Goal: Task Accomplishment & Management: Complete application form

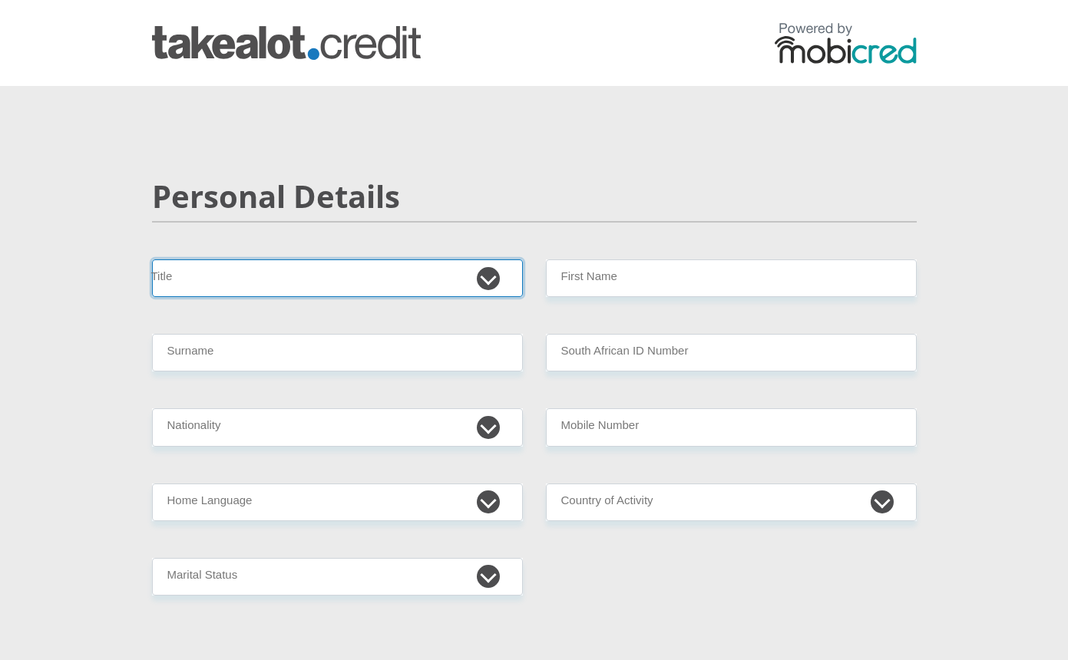
click at [497, 277] on select "Mr Ms Mrs Dr [PERSON_NAME]" at bounding box center [337, 279] width 371 height 38
select select "Mr"
click at [152, 260] on select "Mr Ms Mrs Dr [PERSON_NAME]" at bounding box center [337, 279] width 371 height 38
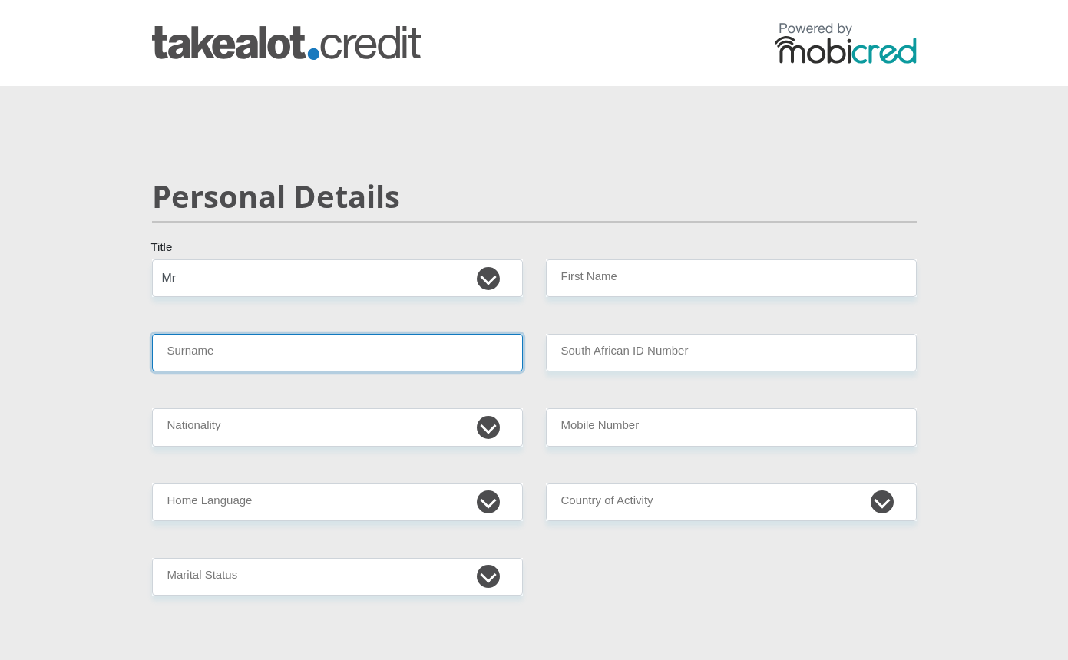
click at [291, 359] on input "Surname" at bounding box center [337, 353] width 371 height 38
type input "Khoza"
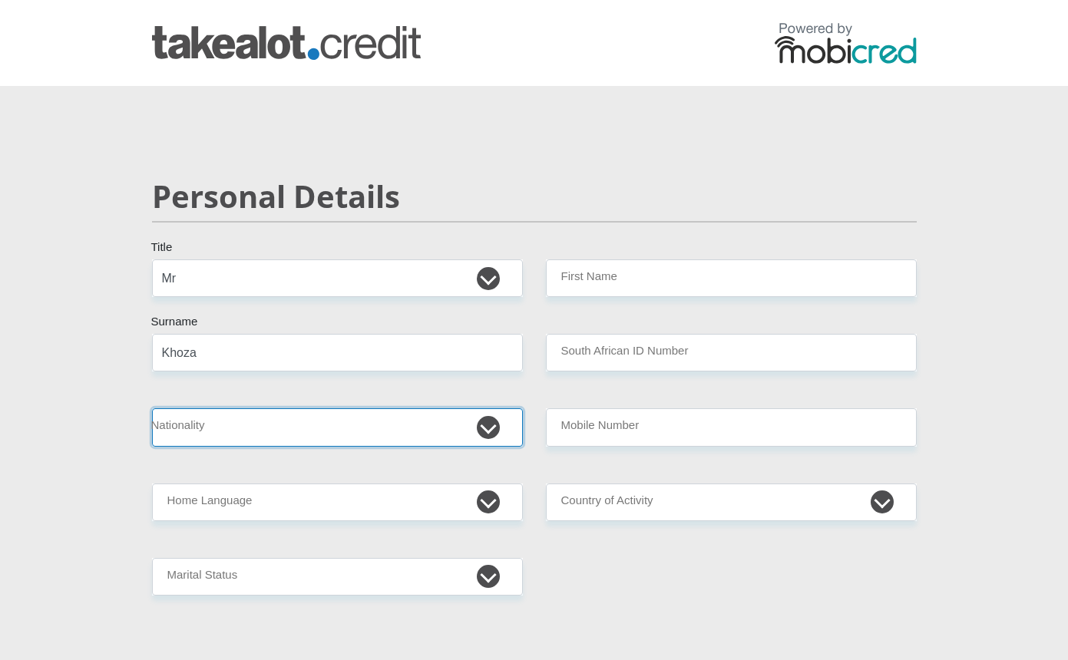
click at [304, 435] on select "South Africa Afghanistan Aland Islands Albania Algeria America Samoa American V…" at bounding box center [337, 427] width 371 height 38
select select "ZAF"
click at [152, 408] on select "South Africa Afghanistan Aland Islands Albania Algeria America Samoa American V…" at bounding box center [337, 427] width 371 height 38
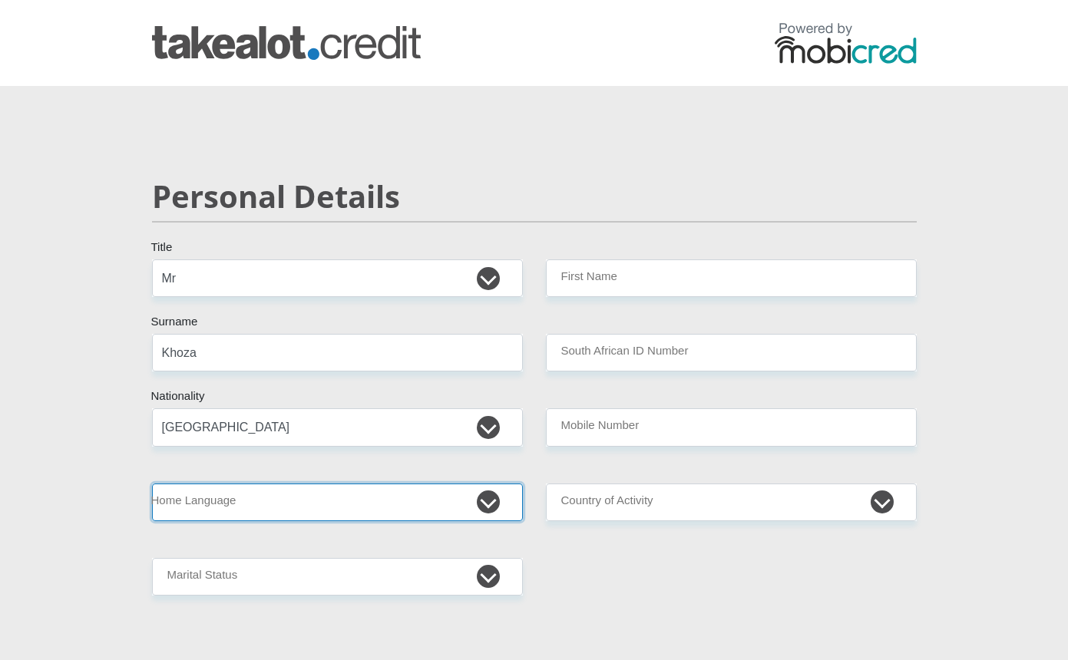
click at [287, 500] on select "Afrikaans English Sepedi South Ndebele Southern Sotho Swati Tsonga Tswana Venda…" at bounding box center [337, 503] width 371 height 38
select select "tso"
click at [152, 484] on select "Afrikaans English Sepedi South Ndebele Southern Sotho Swati Tsonga Tswana Venda…" at bounding box center [337, 503] width 371 height 38
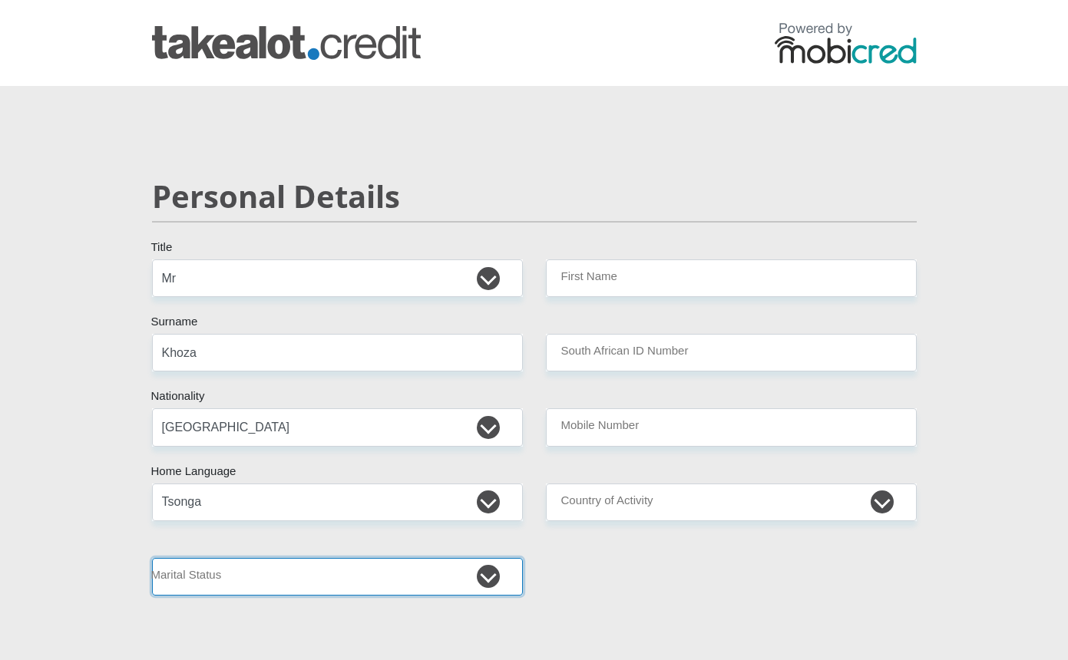
click at [320, 576] on select "Married ANC Single Divorced Widowed Married COP or Customary Law" at bounding box center [337, 577] width 371 height 38
select select "2"
click at [152, 558] on select "Married ANC Single Divorced Widowed Married COP or Customary Law" at bounding box center [337, 577] width 371 height 38
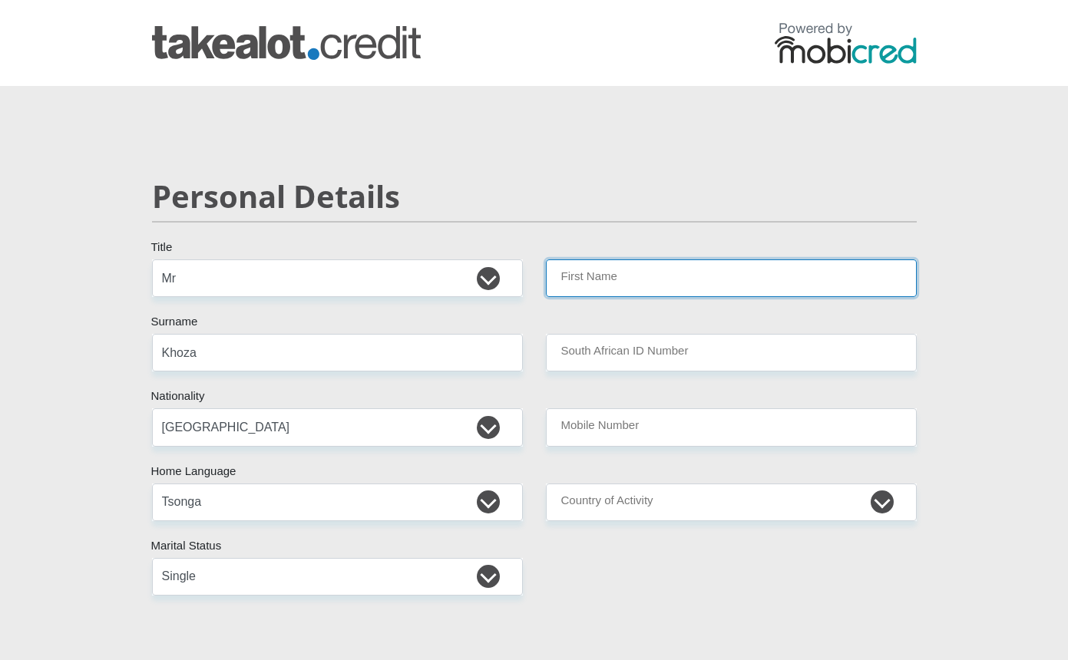
click at [732, 286] on input "First Name" at bounding box center [731, 279] width 371 height 38
type input "ConsoleSbusiso"
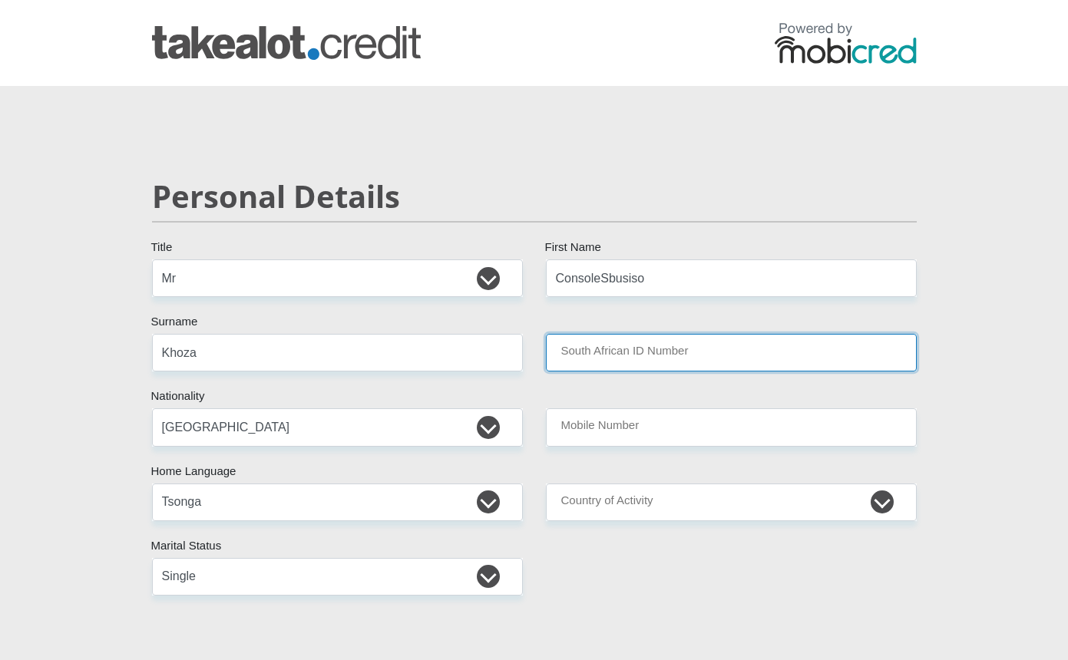
click at [689, 346] on input "South African ID Number" at bounding box center [731, 353] width 371 height 38
type input "8709166309086"
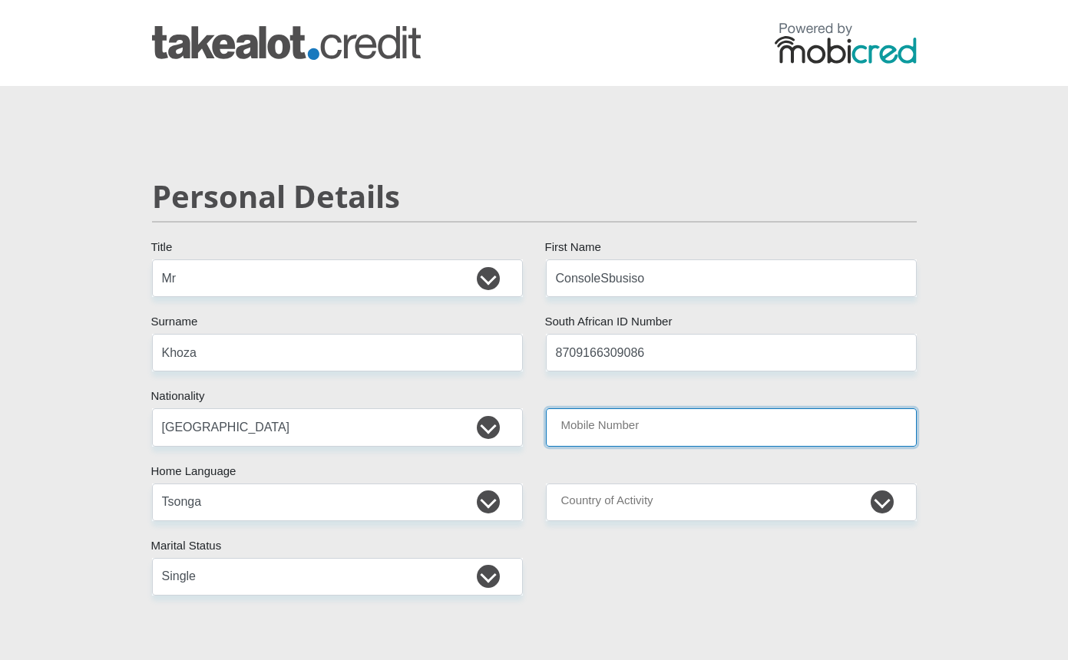
click at [613, 430] on input "Mobile Number" at bounding box center [731, 427] width 371 height 38
type input "0682396661"
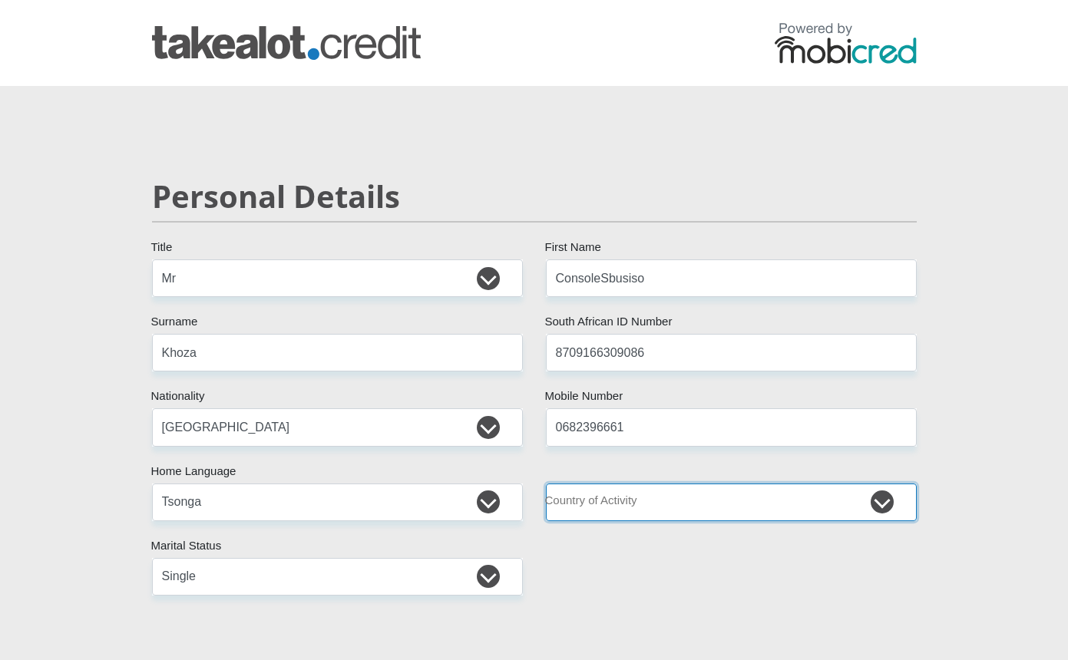
click at [639, 502] on select "South Africa Afghanistan Aland Islands Albania Algeria America Samoa American V…" at bounding box center [731, 503] width 371 height 38
select select "ZAF"
click at [546, 484] on select "South Africa Afghanistan Aland Islands Albania Algeria America Samoa American V…" at bounding box center [731, 503] width 371 height 38
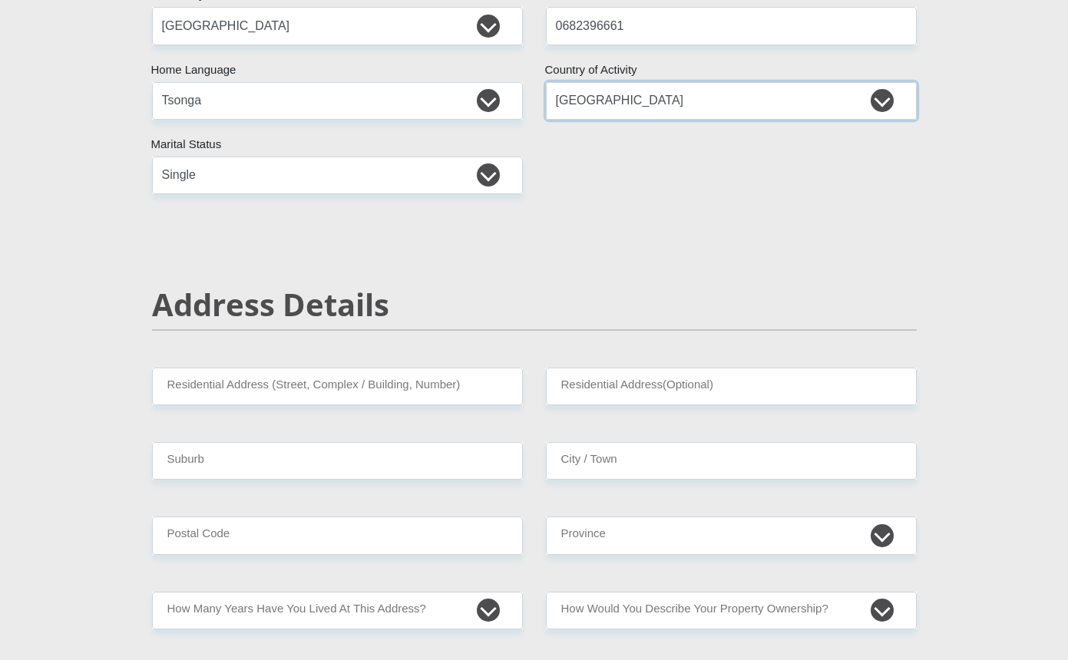
scroll to position [461, 0]
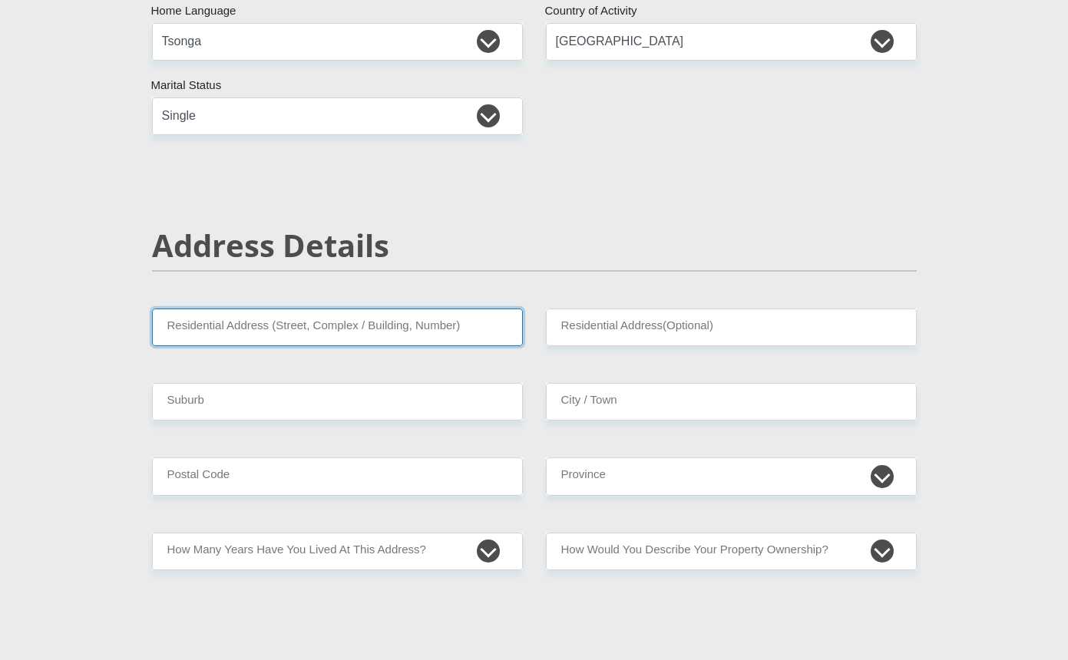
click at [322, 322] on input "Residential Address (Street, Complex / Building, Number)" at bounding box center [337, 328] width 371 height 38
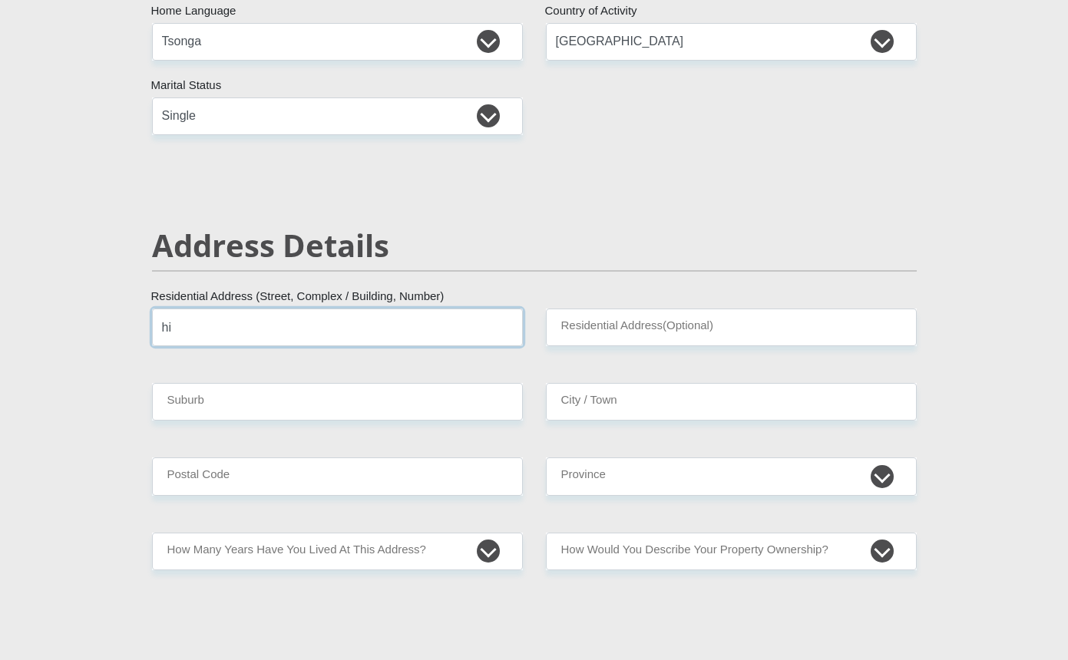
type input "h"
type input "Highway Gardens Office Park"
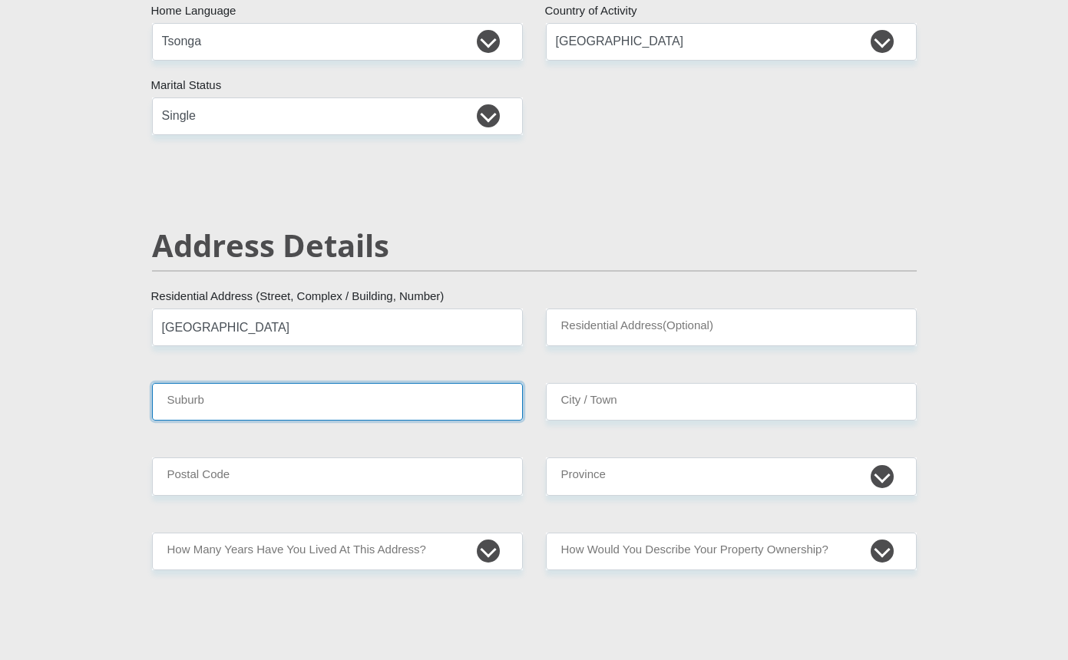
click at [306, 395] on input "Suburb" at bounding box center [337, 402] width 371 height 38
type input "Germiston"
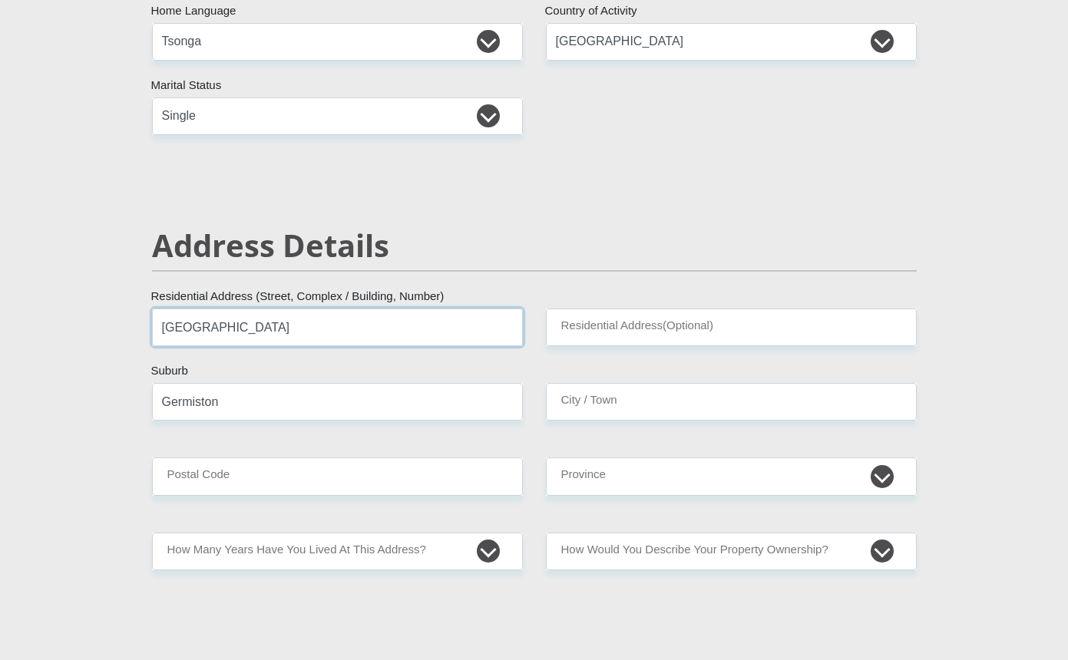
click at [166, 337] on input "Highway Gardens Office Park" at bounding box center [337, 328] width 371 height 38
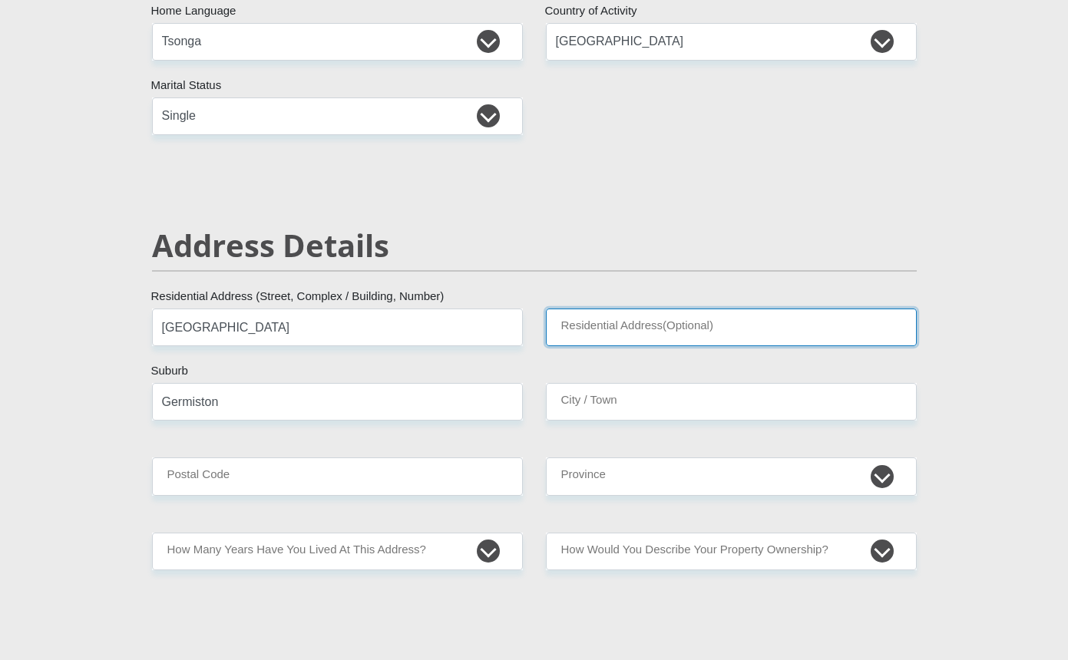
click at [618, 327] on input "Residential Address(Optional)" at bounding box center [731, 328] width 371 height 38
type input "u"
type input "Unit 10"
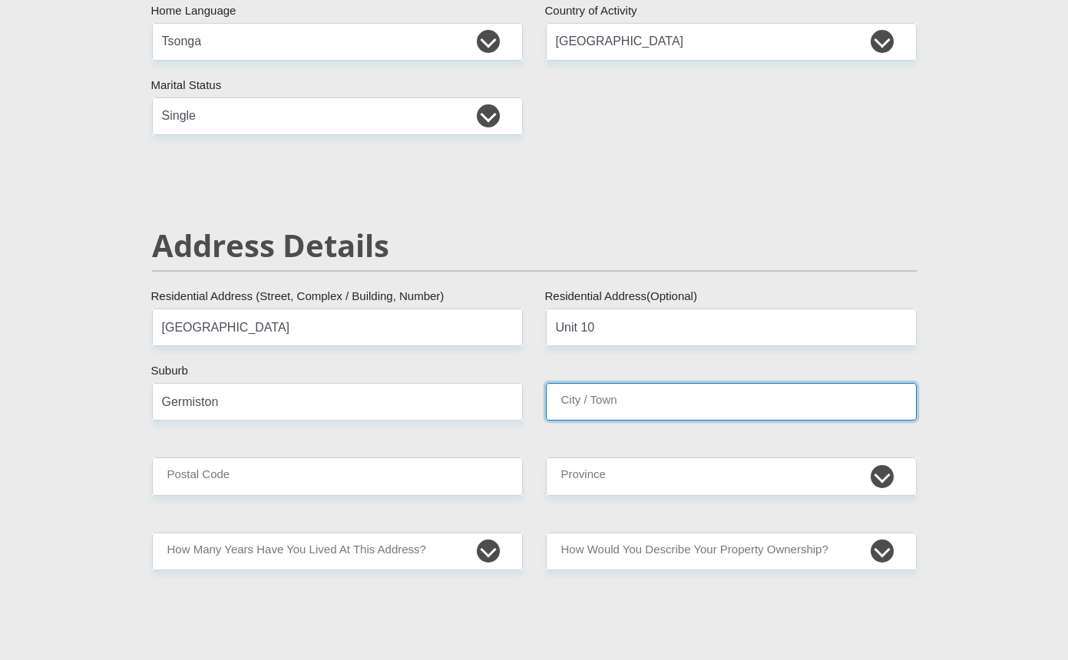
click at [633, 404] on input "City / Town" at bounding box center [731, 402] width 371 height 38
click at [313, 418] on input "Germiston" at bounding box center [337, 402] width 371 height 38
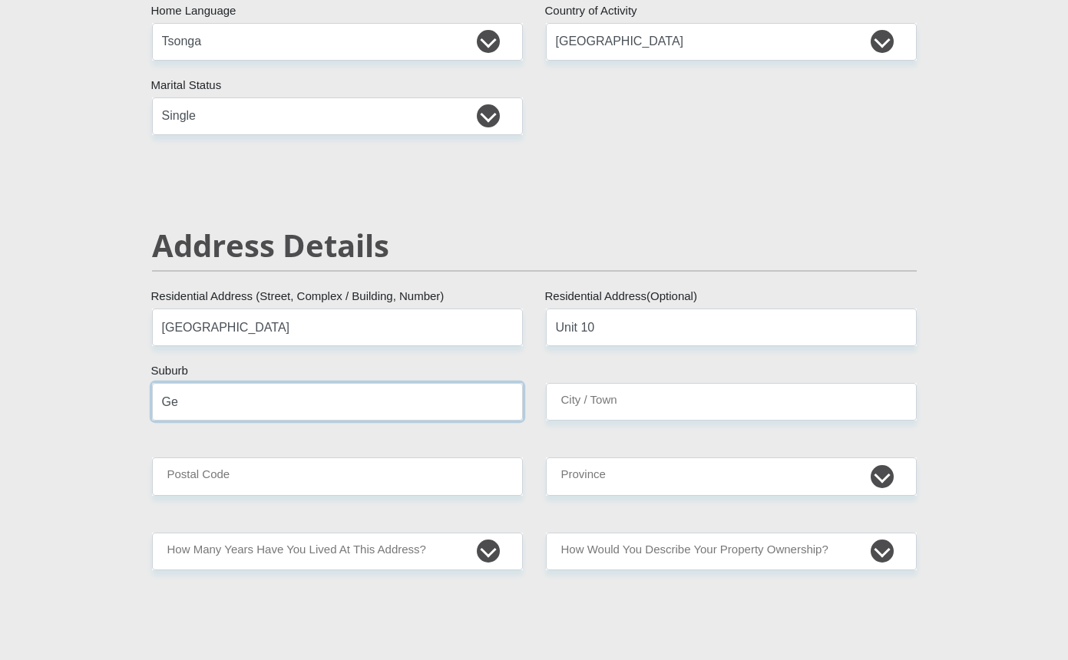
type input "G"
type input "Edenvale"
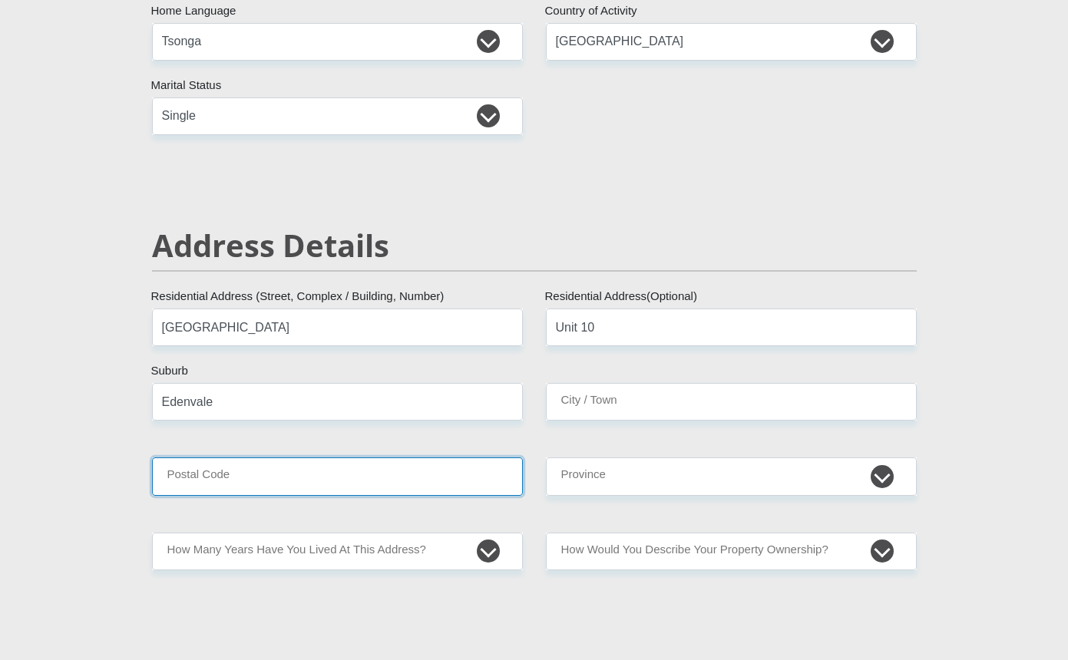
click at [283, 467] on input "Postal Code" at bounding box center [337, 477] width 371 height 38
type input "1610"
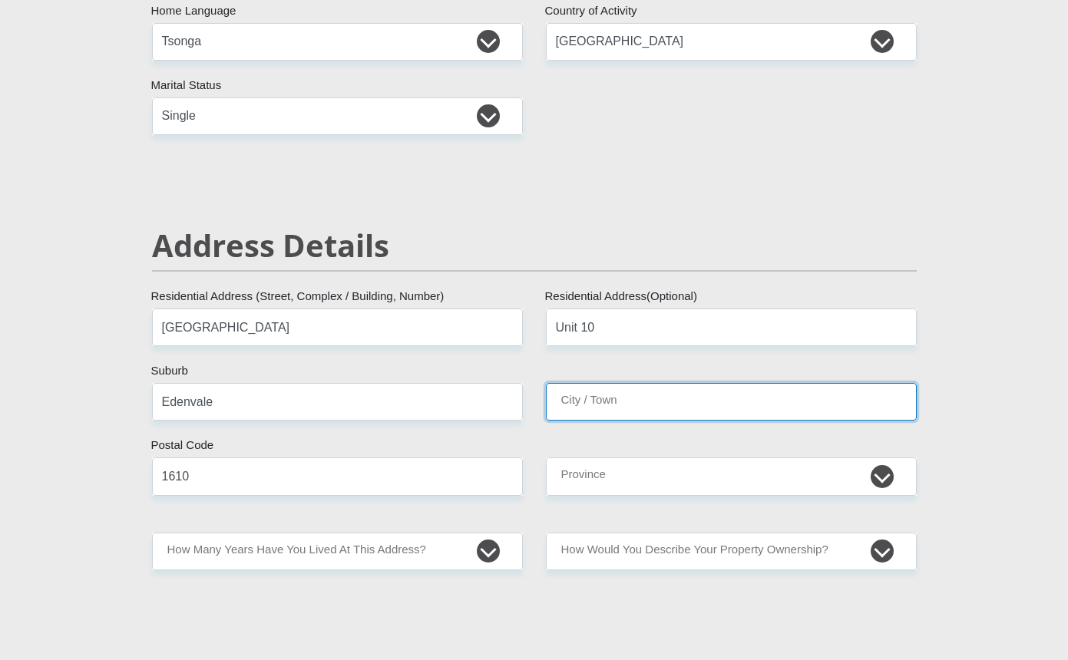
click at [607, 395] on input "City / Town" at bounding box center [731, 402] width 371 height 38
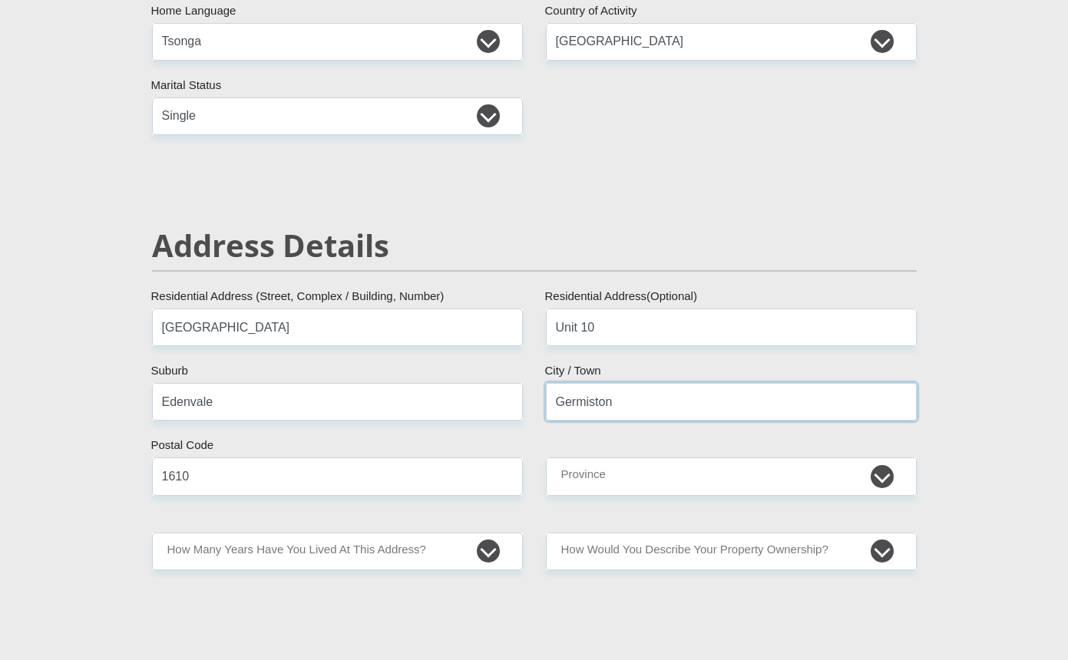
type input "Germiston"
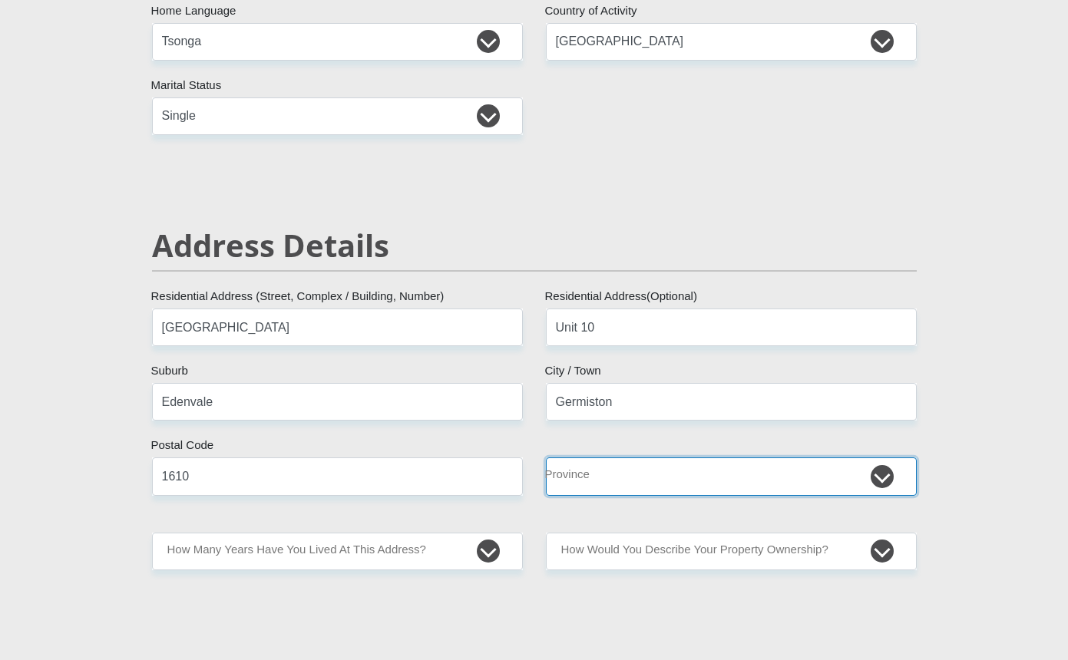
click at [879, 479] on select "Eastern Cape Free State Gauteng KwaZulu-Natal Limpopo Mpumalanga Northern Cape …" at bounding box center [731, 477] width 371 height 38
select select "Gauteng"
click at [546, 458] on select "Eastern Cape Free State Gauteng KwaZulu-Natal Limpopo Mpumalanga Northern Cape …" at bounding box center [731, 477] width 371 height 38
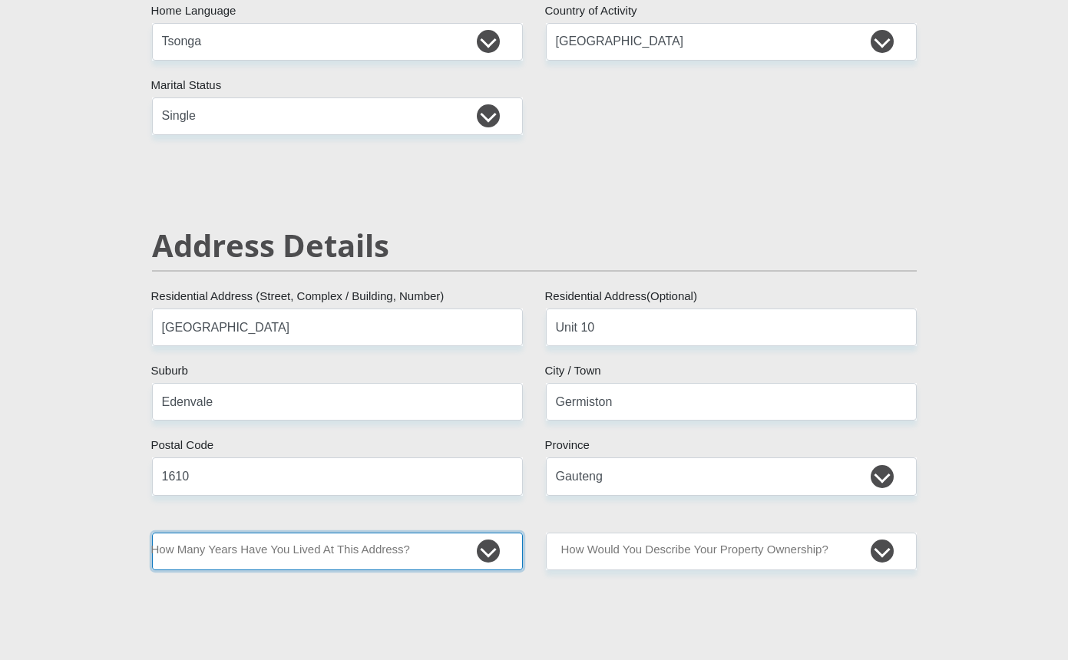
click at [484, 547] on select "less than 1 year 1-3 years 3-5 years 5+ years" at bounding box center [337, 552] width 371 height 38
select select "2"
click at [152, 533] on select "less than 1 year 1-3 years 3-5 years 5+ years" at bounding box center [337, 552] width 371 height 38
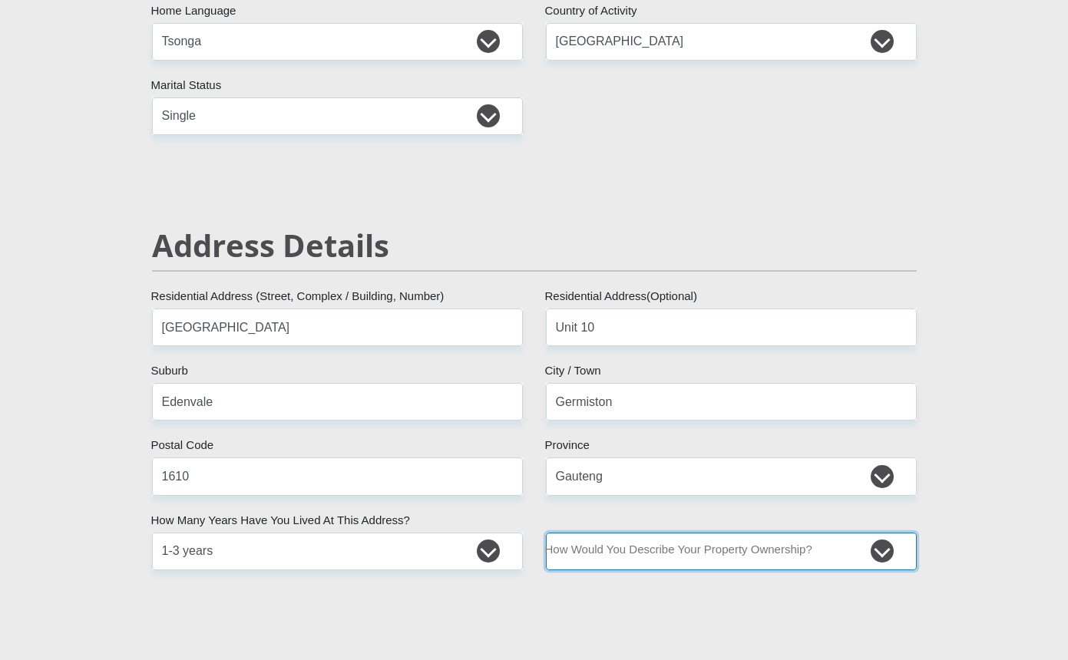
click at [887, 554] on select "Owned Rented Family Owned Company Dwelling" at bounding box center [731, 552] width 371 height 38
select select "Rented"
click at [546, 533] on select "Owned Rented Family Owned Company Dwelling" at bounding box center [731, 552] width 371 height 38
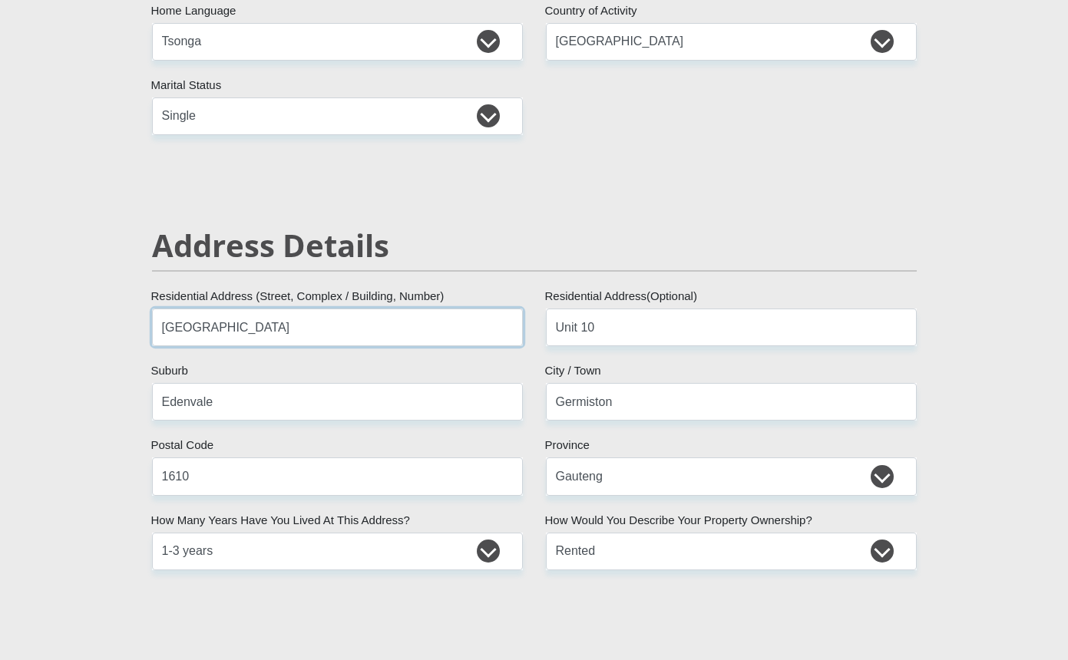
click at [352, 331] on input "Highway Gardens Office Park" at bounding box center [337, 328] width 371 height 38
type input "H"
type input "Klopper Park"
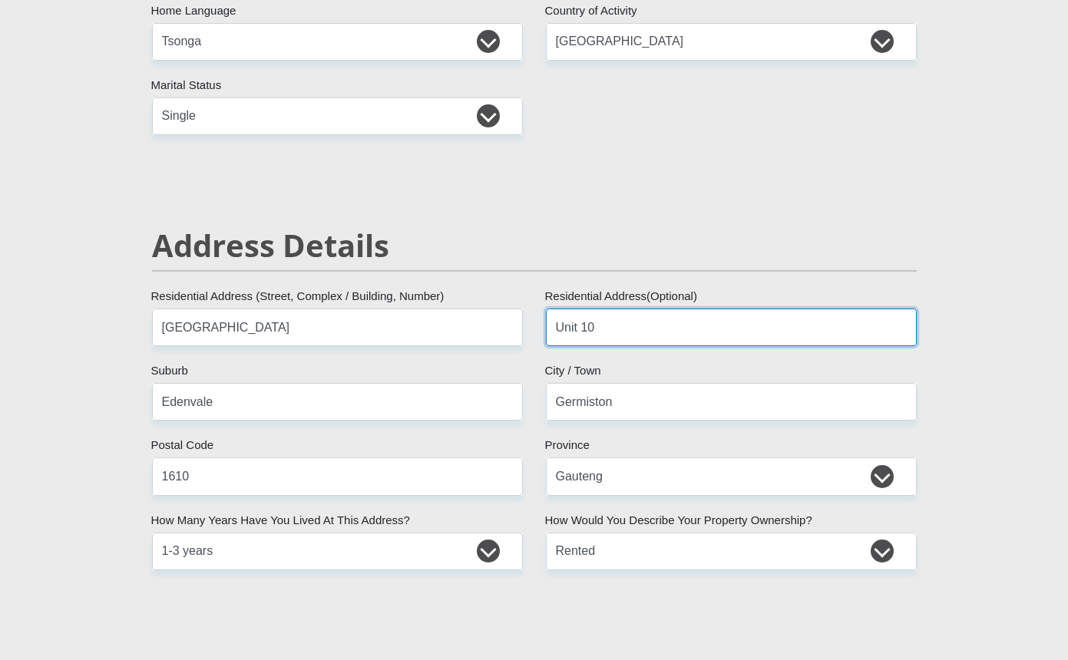
click at [608, 326] on input "Unit 10" at bounding box center [731, 328] width 371 height 38
type input "U"
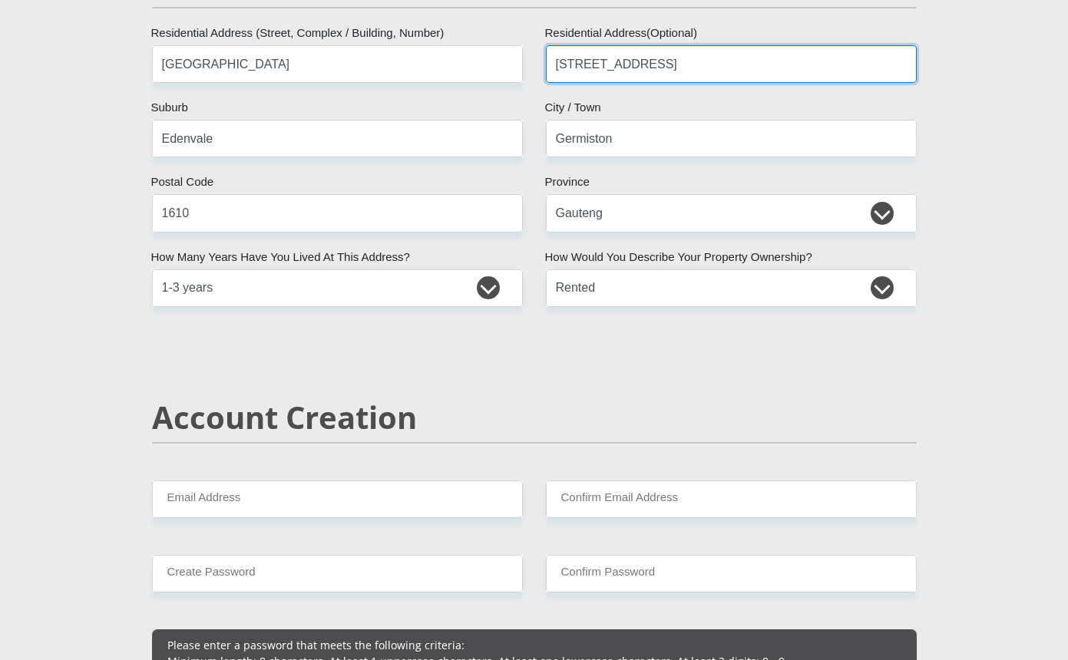
scroll to position [768, 0]
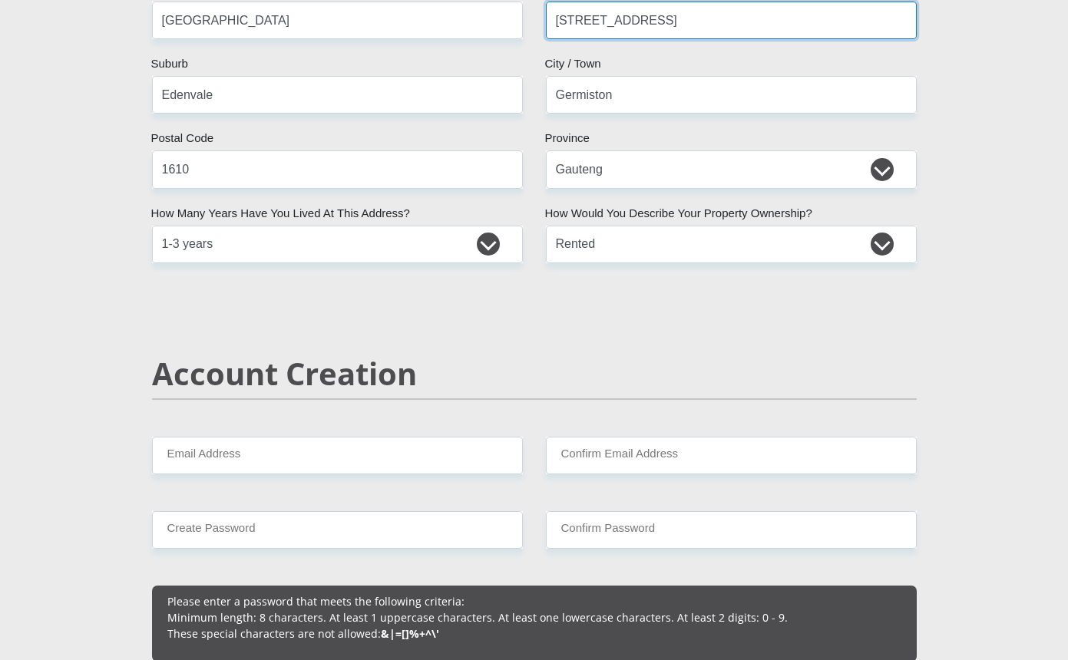
type input "13 Heimwee street"
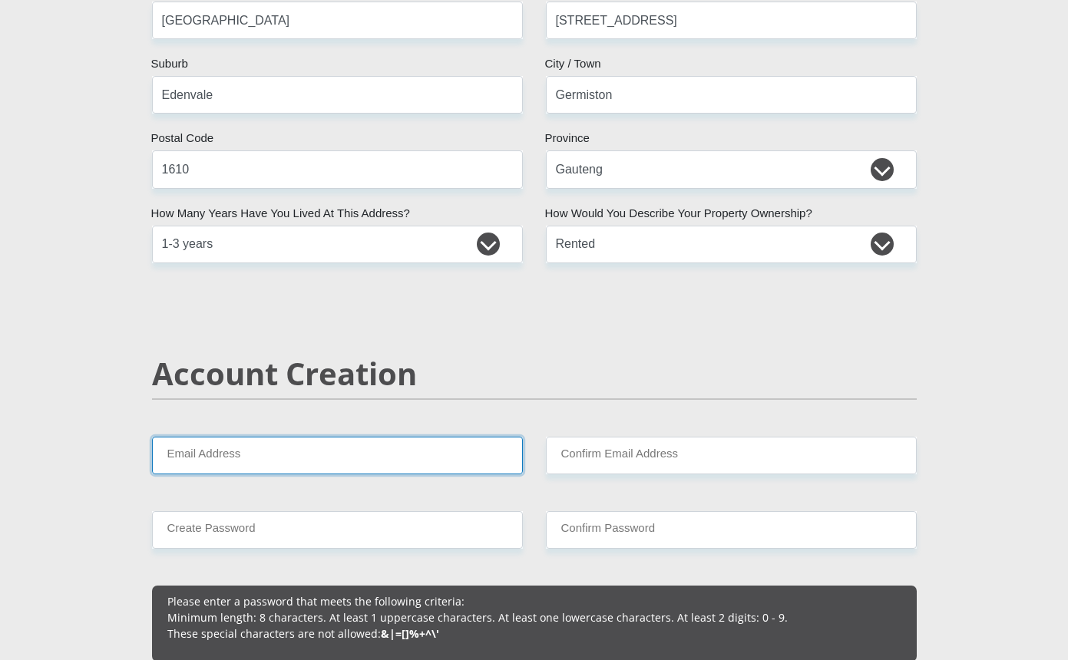
click at [349, 458] on input "Email Address" at bounding box center [337, 456] width 371 height 38
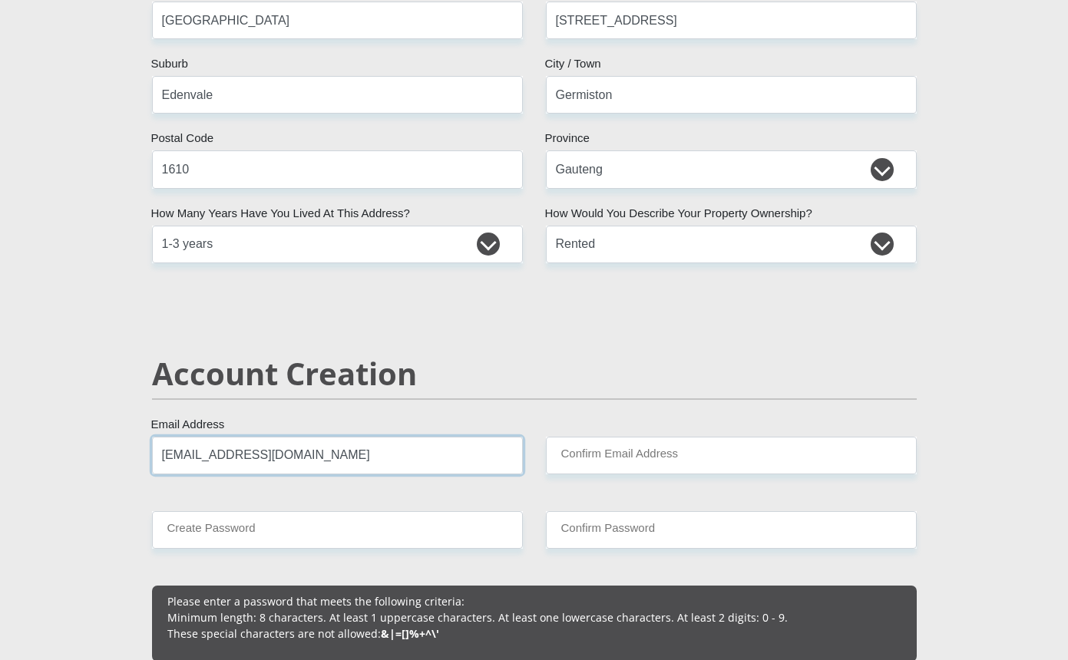
type input "consolek87@gmail.com"
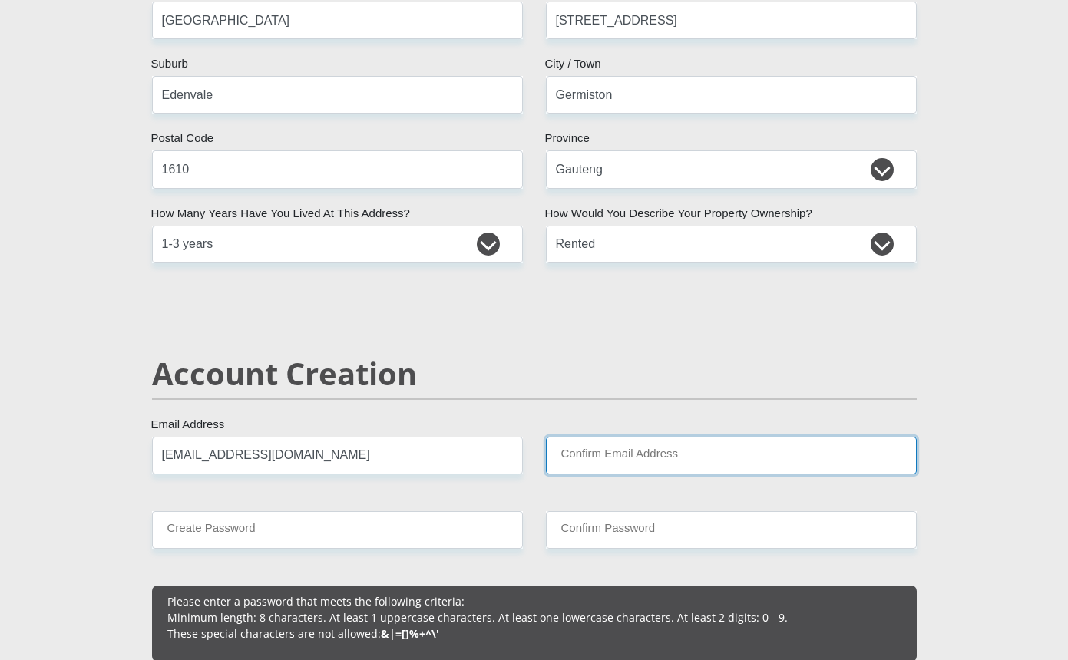
click at [595, 460] on input "Confirm Email Address" at bounding box center [731, 456] width 371 height 38
type input "C"
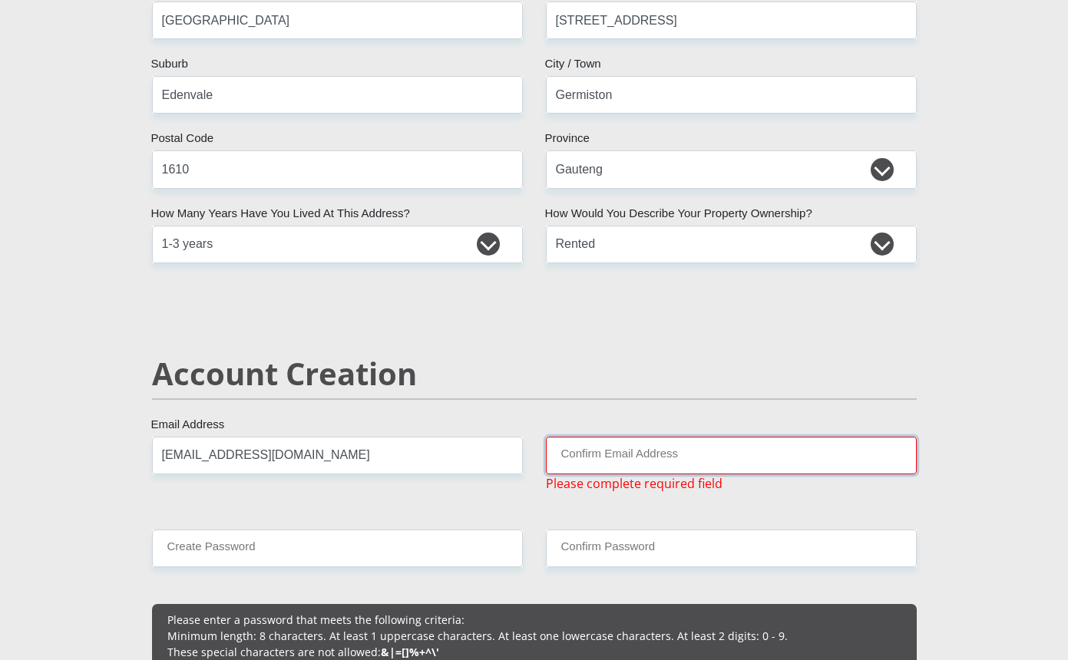
type input "C"
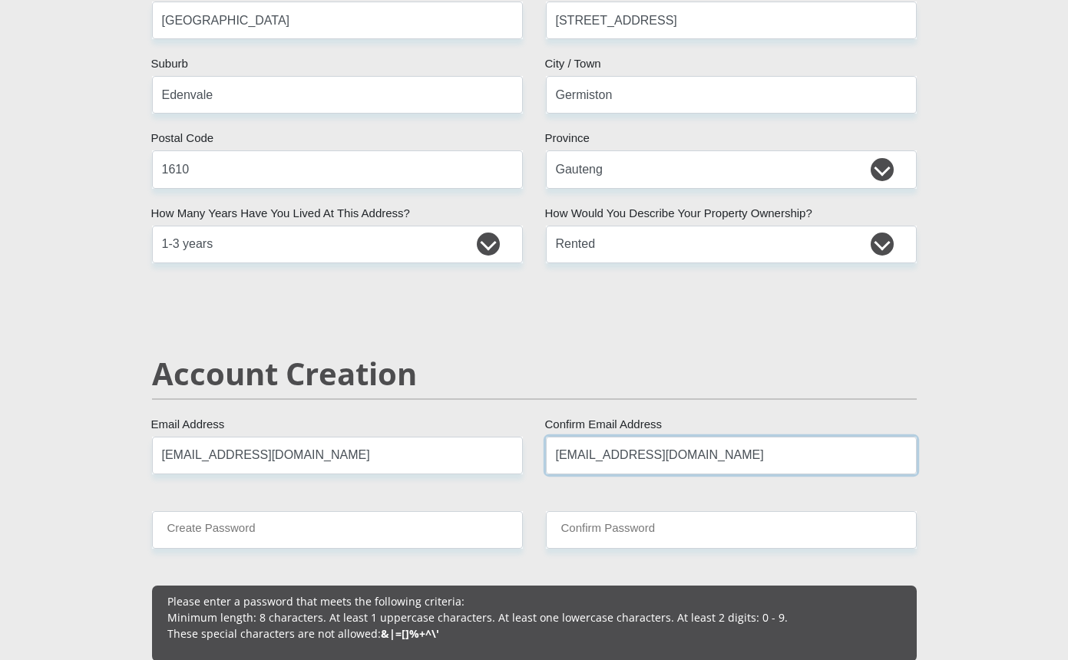
type input "consolek87@gmail.com"
click at [313, 528] on input "Create Password" at bounding box center [337, 530] width 371 height 38
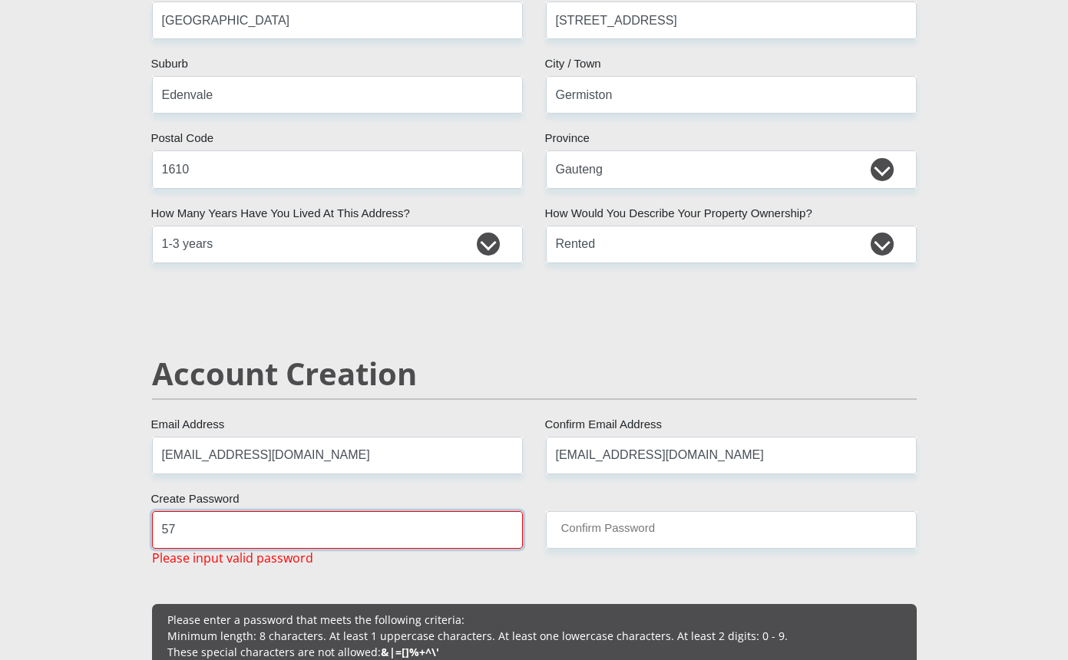
type input "5"
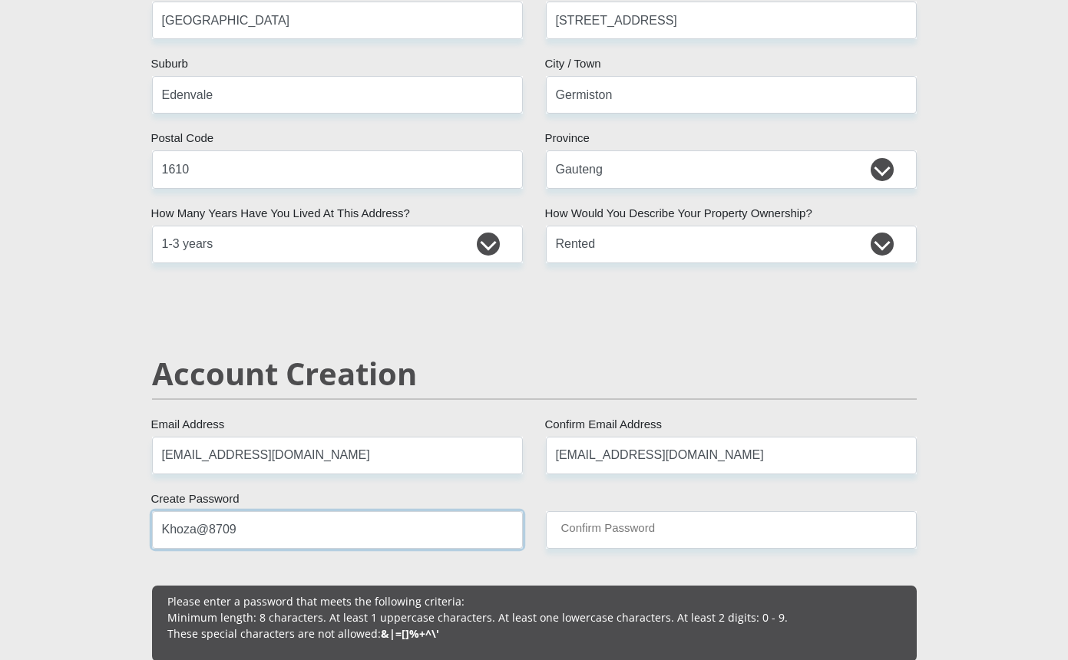
type input "Khoza@8709"
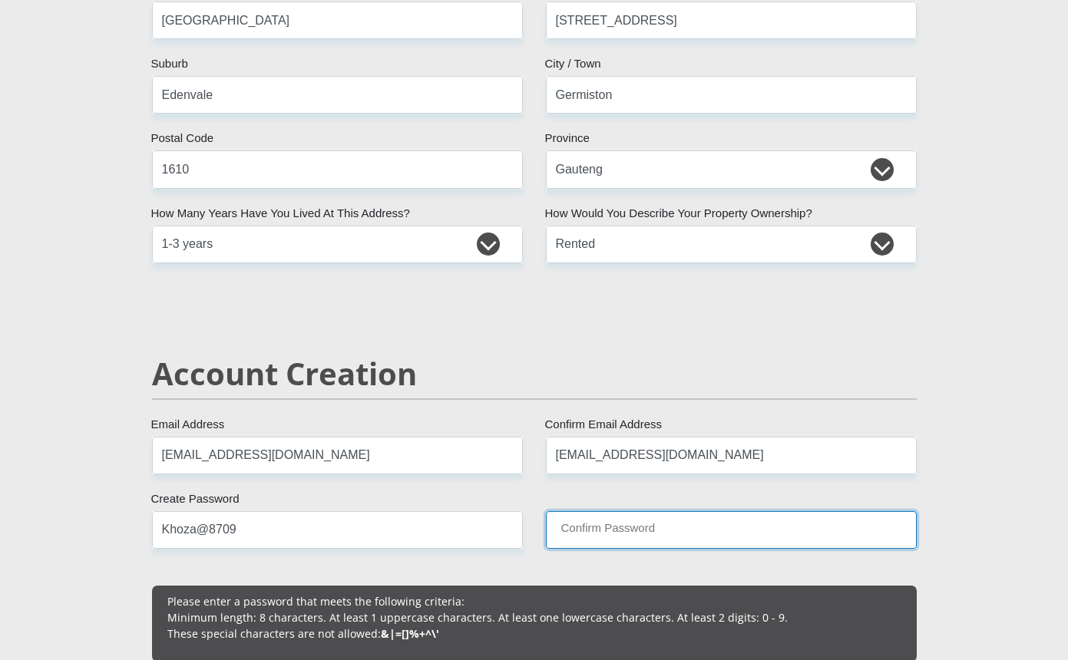
click at [596, 542] on input "Confirm Password" at bounding box center [731, 530] width 371 height 38
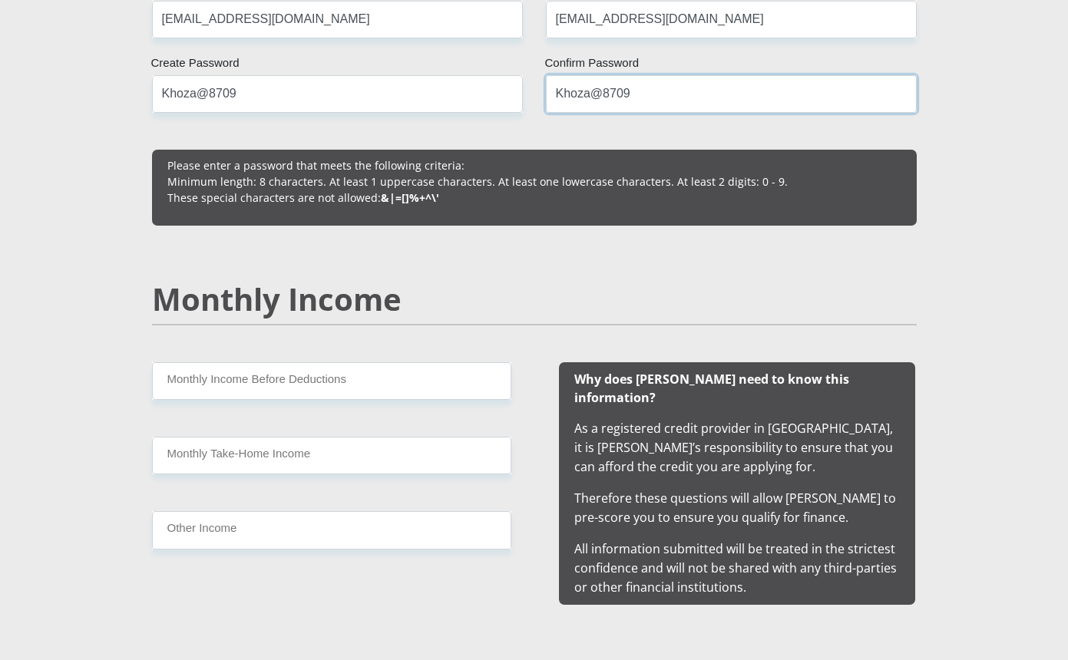
scroll to position [1228, 0]
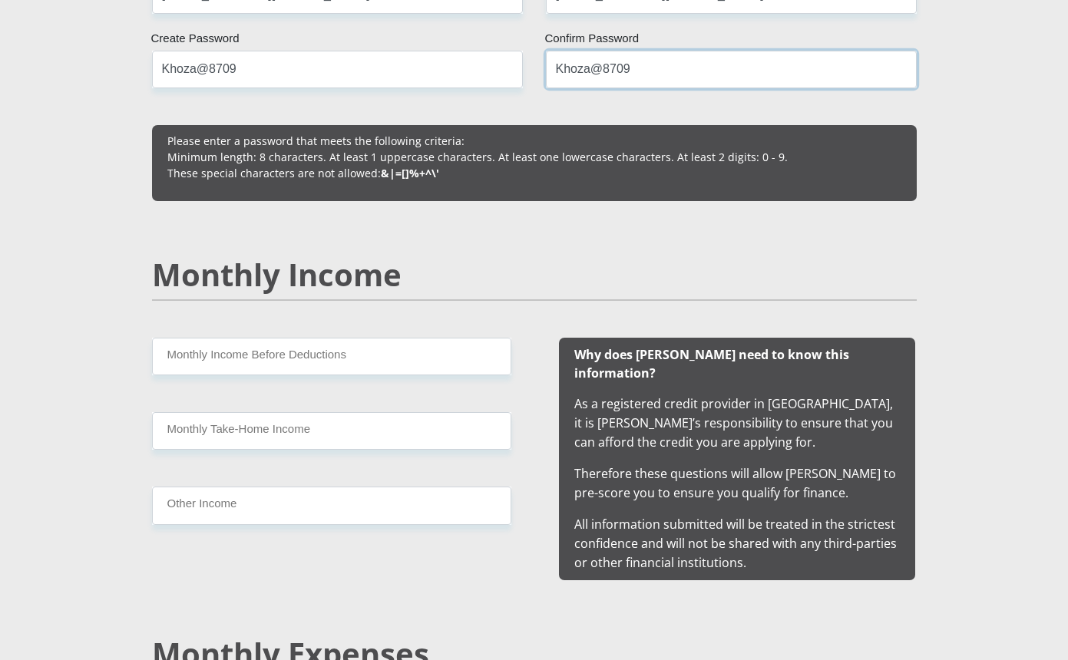
type input "Khoza@8709"
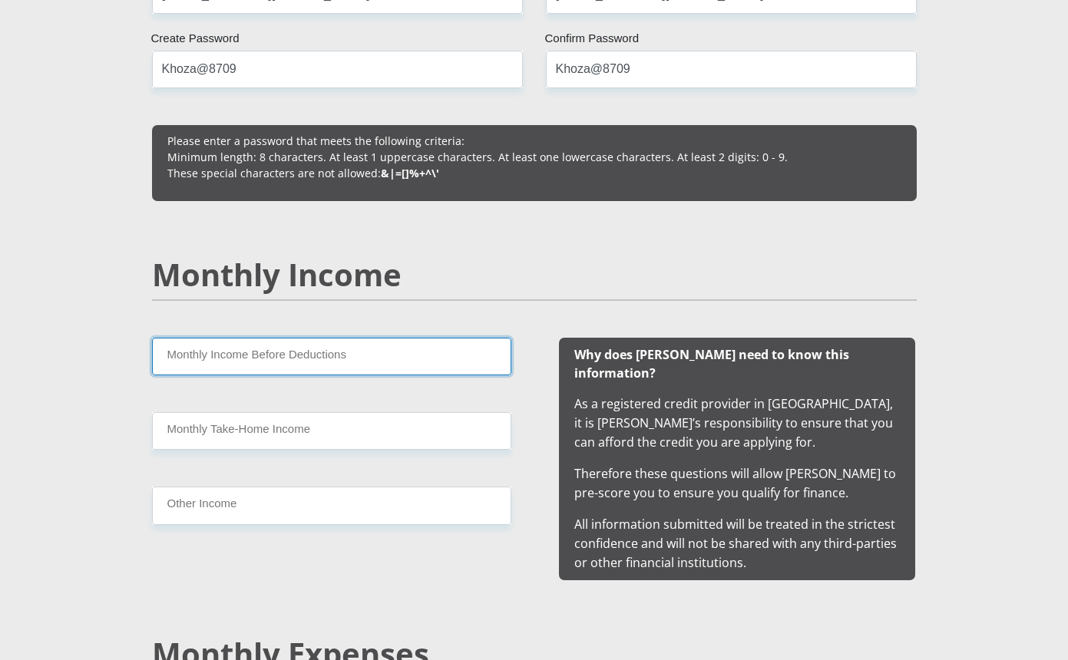
click at [375, 361] on input "Monthly Income Before Deductions" at bounding box center [331, 357] width 359 height 38
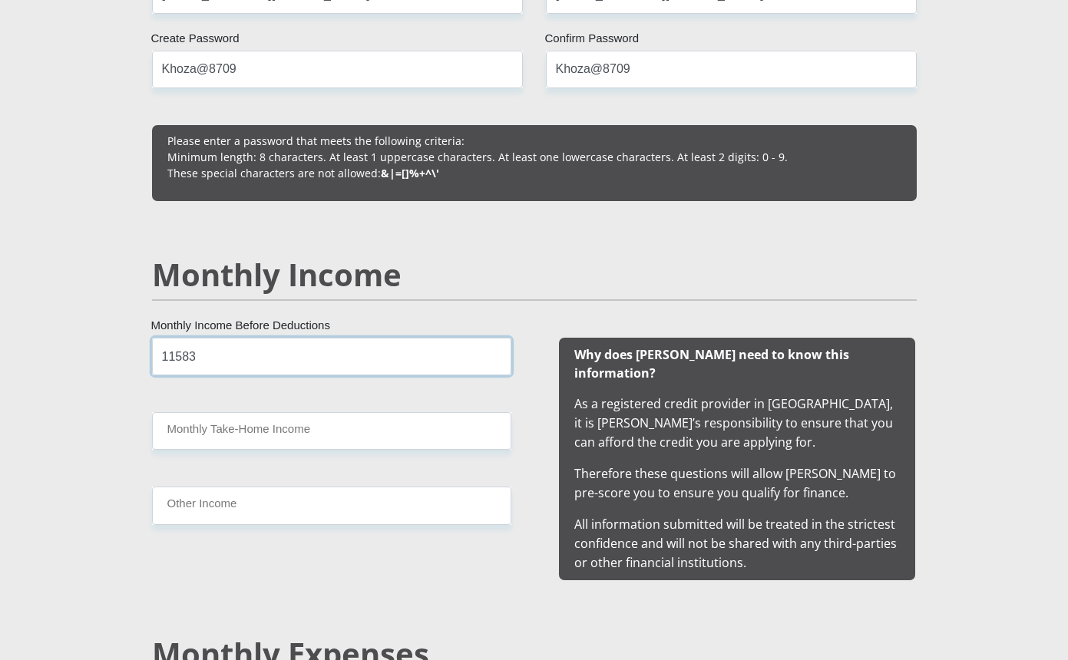
type input "11583"
click at [260, 430] on input "Monthly Take-Home Income" at bounding box center [331, 431] width 359 height 38
type input "10340"
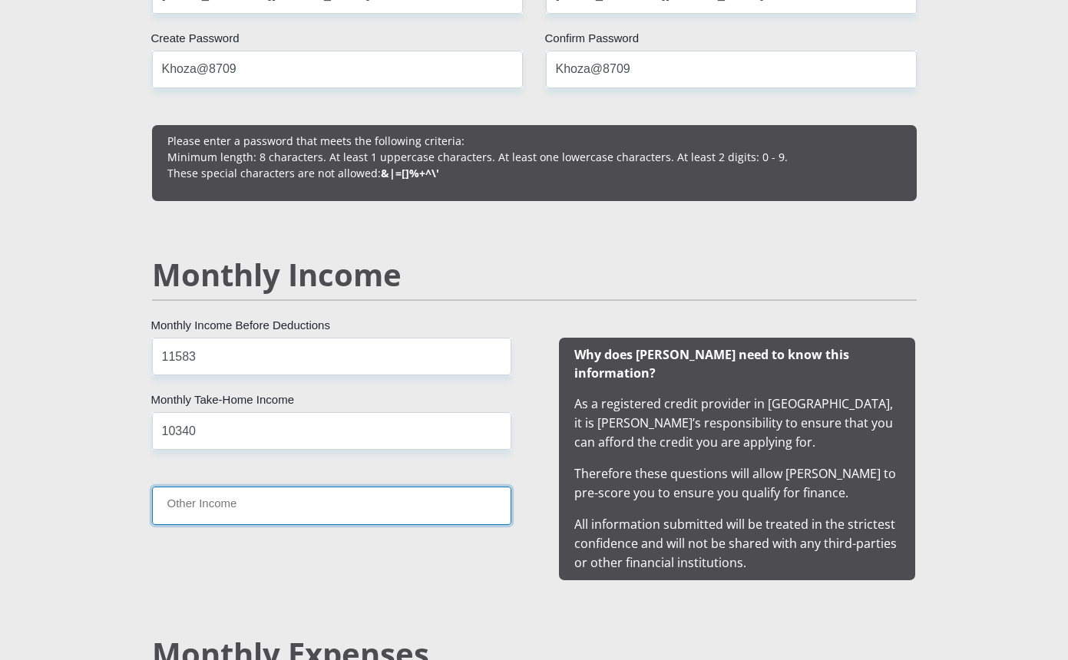
click at [271, 503] on input "Other Income" at bounding box center [331, 506] width 359 height 38
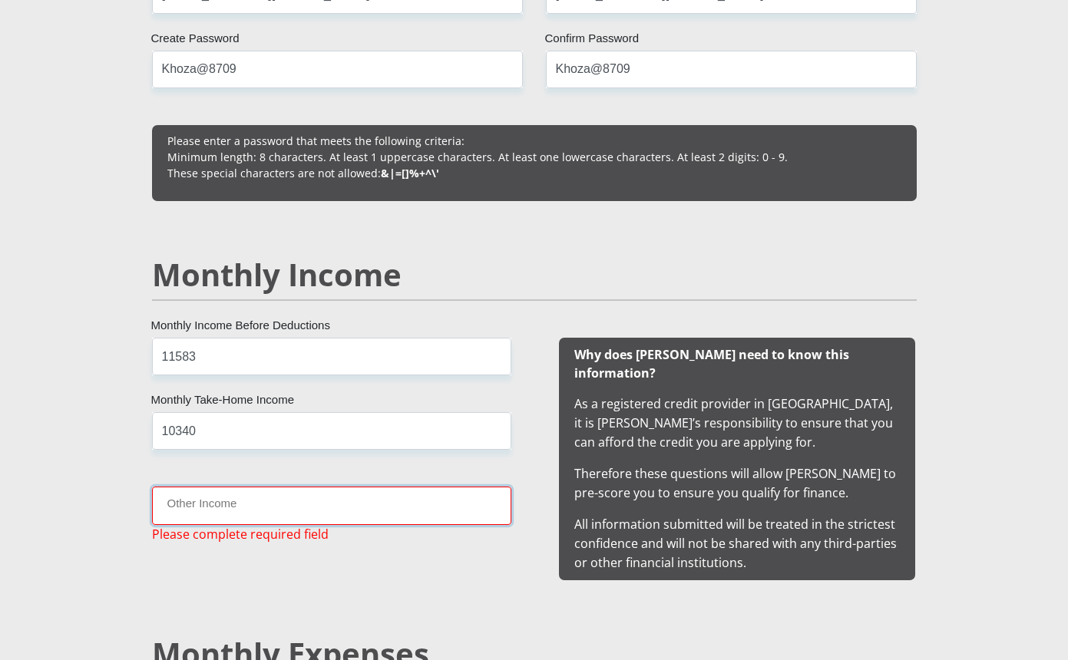
click at [271, 503] on input "Other Income" at bounding box center [331, 506] width 359 height 38
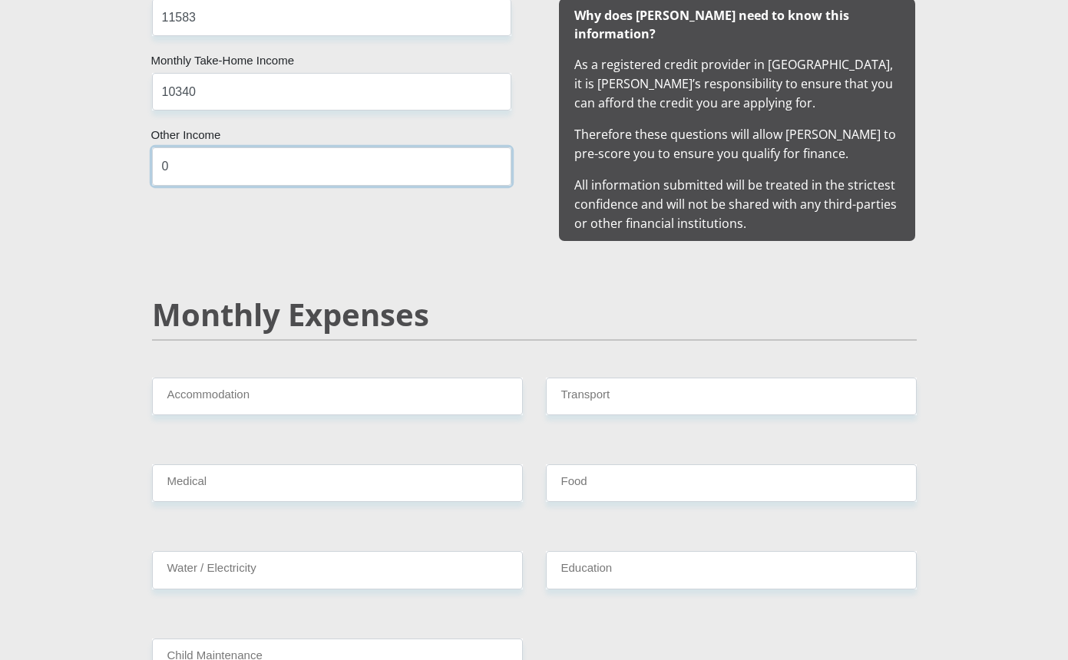
scroll to position [1612, 0]
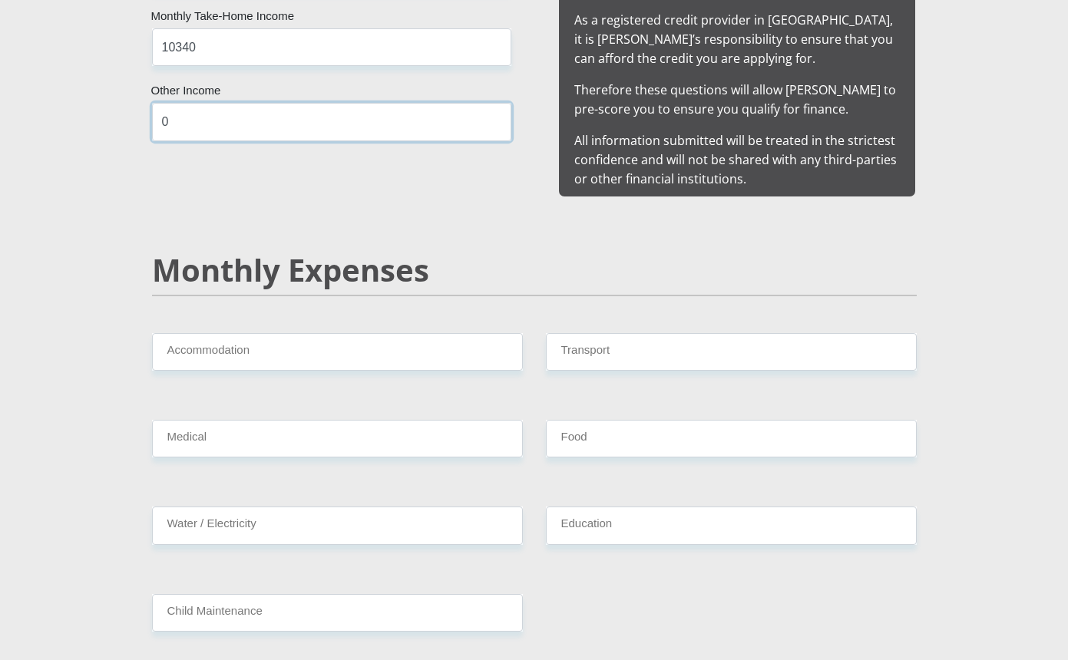
type input "0"
click at [308, 342] on input "Accommodation" at bounding box center [337, 352] width 371 height 38
type input "2000"
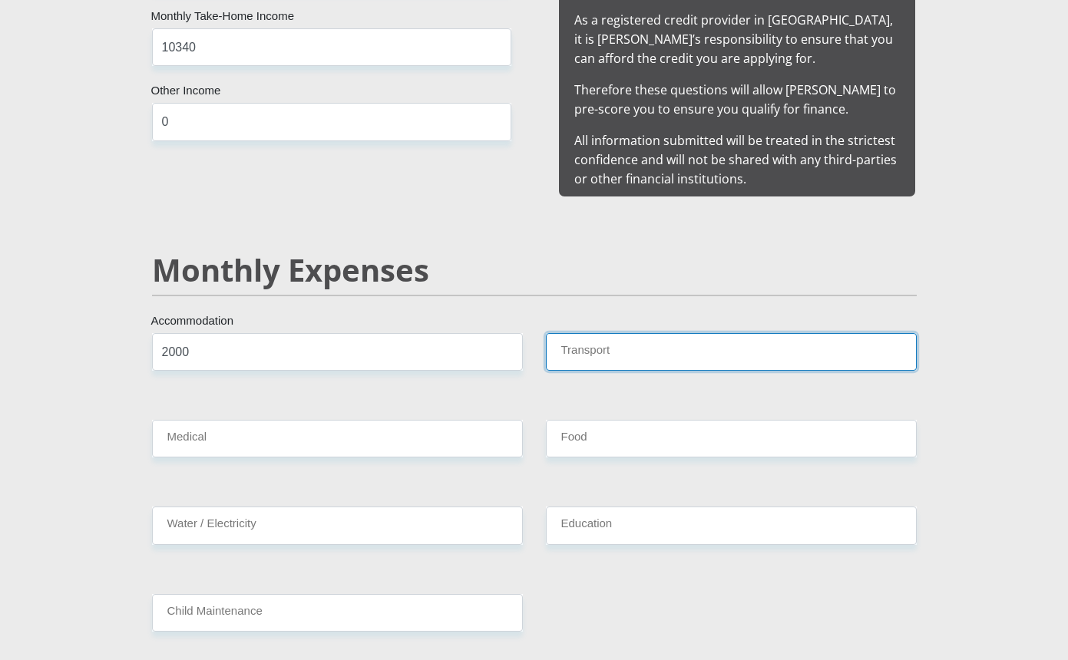
click at [618, 333] on input "Transport" at bounding box center [731, 352] width 371 height 38
type input "0"
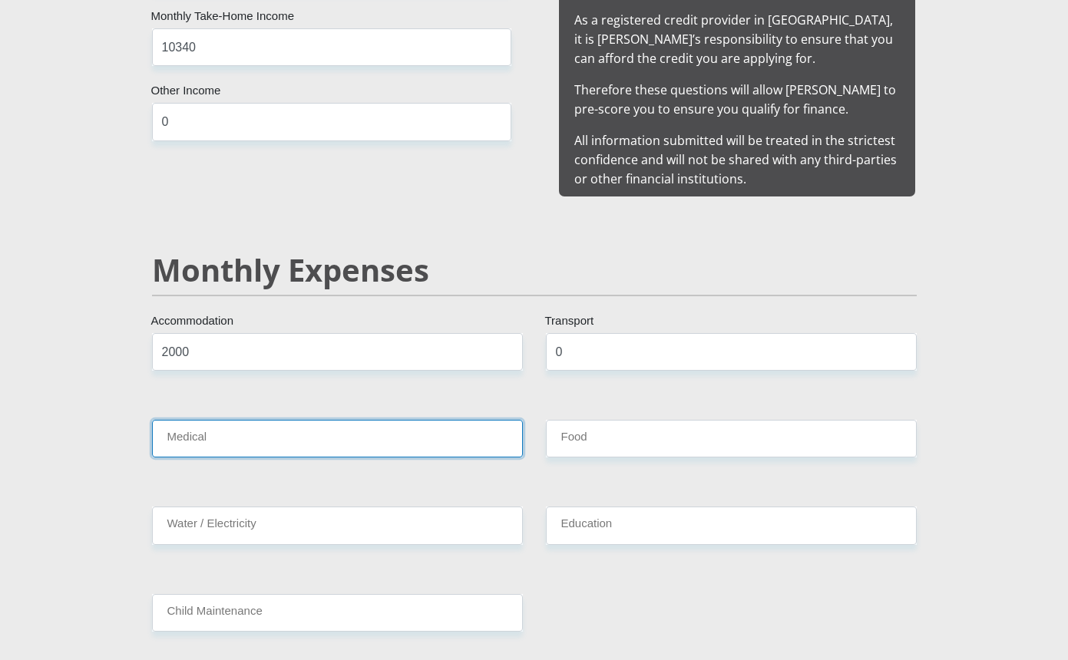
click at [210, 433] on input "Medical" at bounding box center [337, 439] width 371 height 38
type input "0"
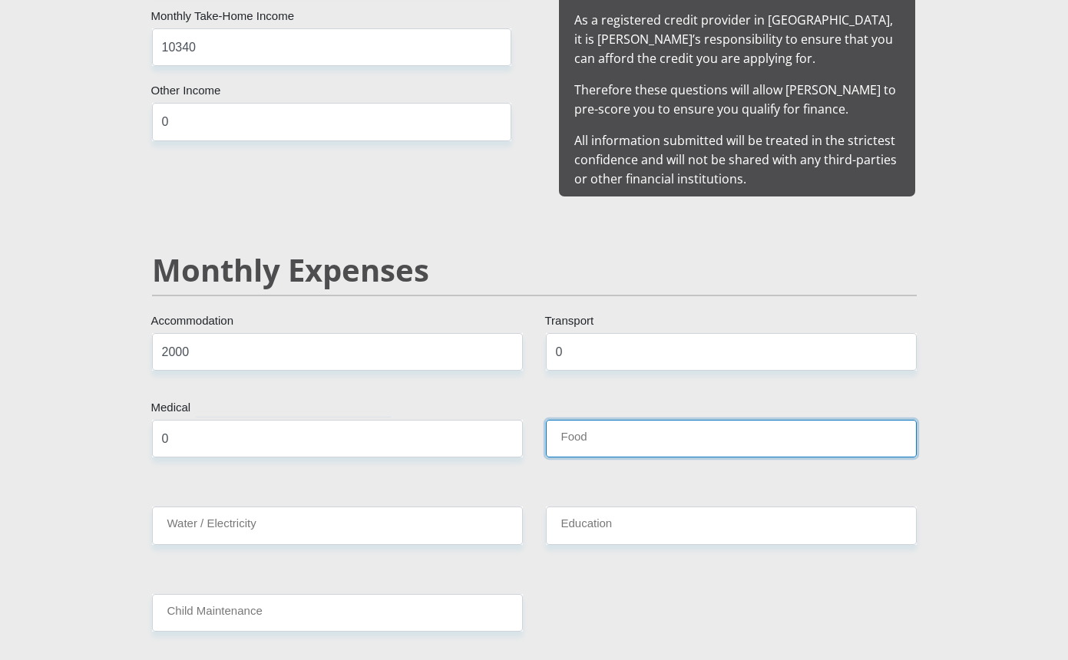
click at [577, 420] on input "Food" at bounding box center [731, 439] width 371 height 38
type input "2000"
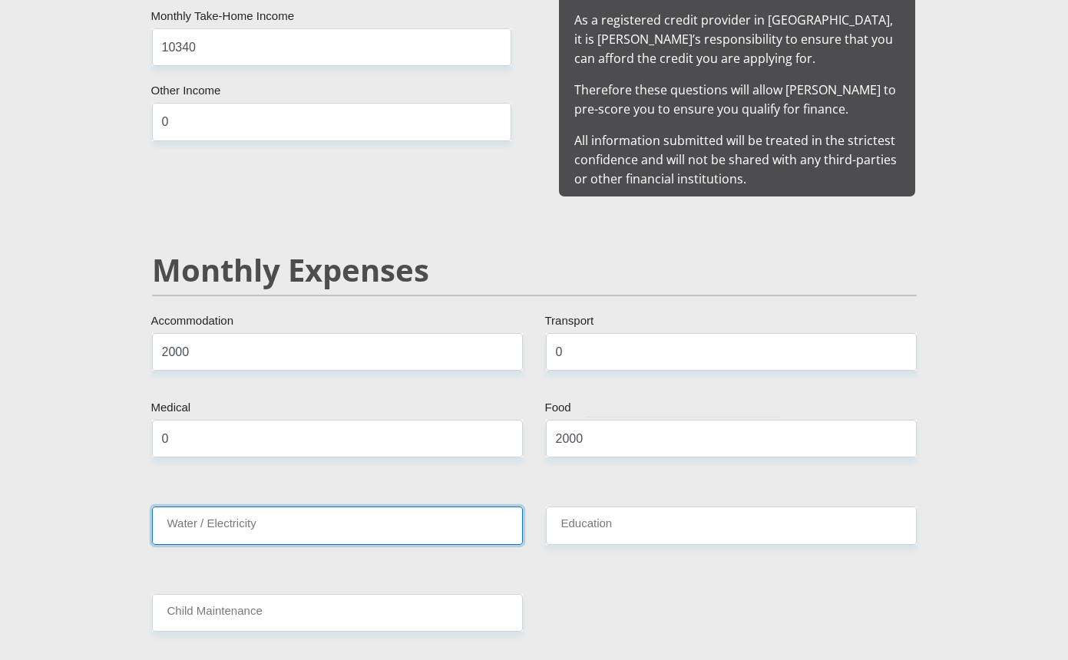
click at [309, 507] on input "Water / Electricity" at bounding box center [337, 526] width 371 height 38
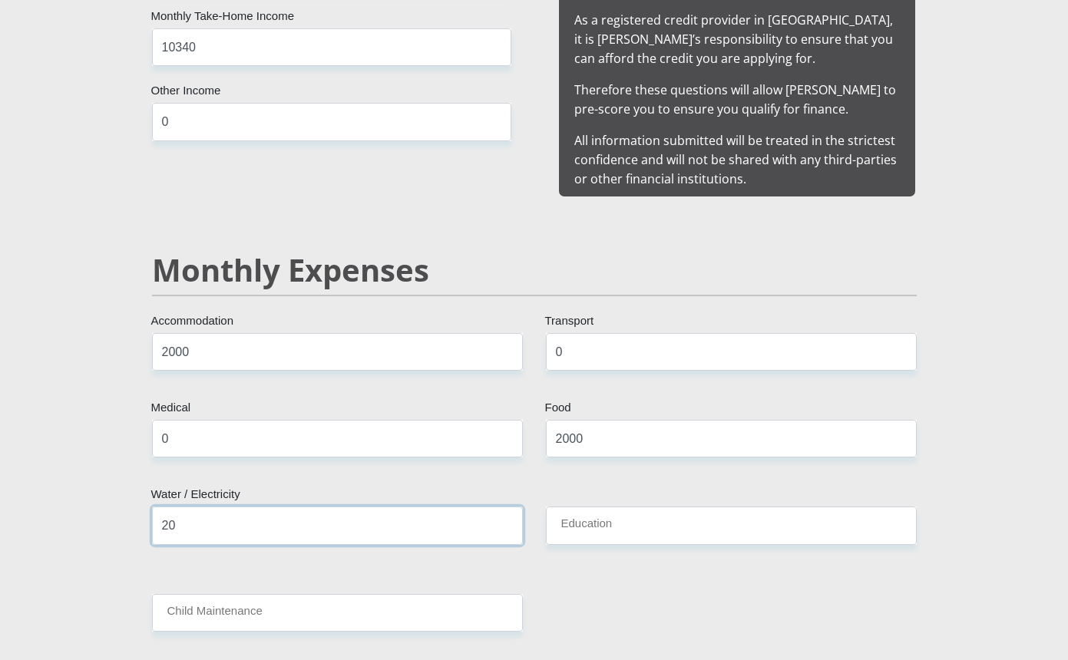
type input "2"
type input "200"
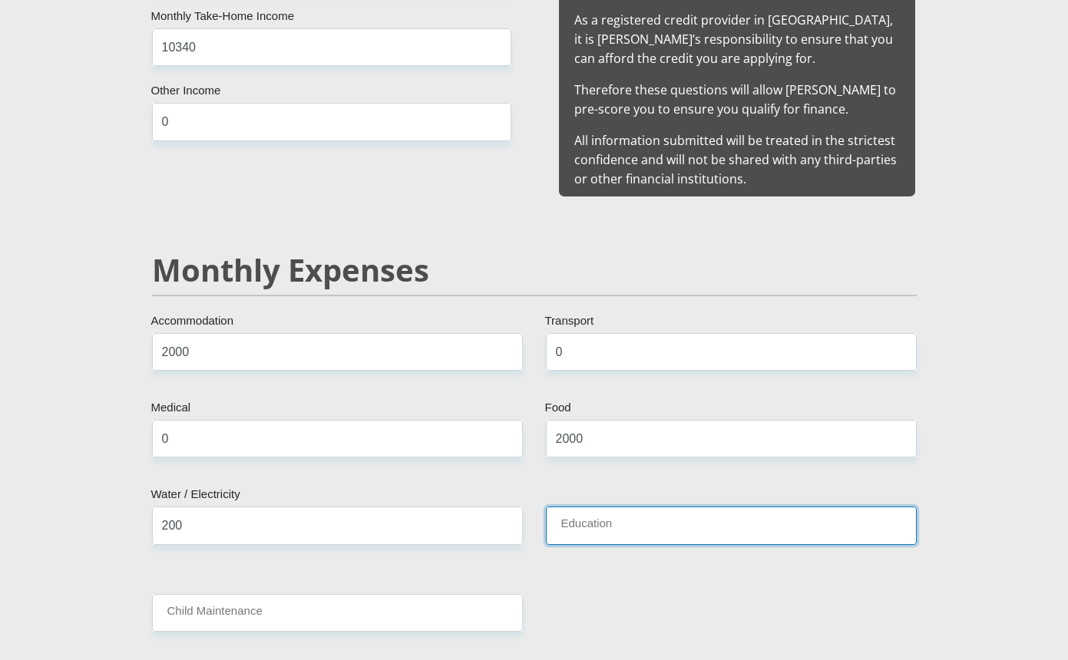
click at [597, 512] on input "Education" at bounding box center [731, 526] width 371 height 38
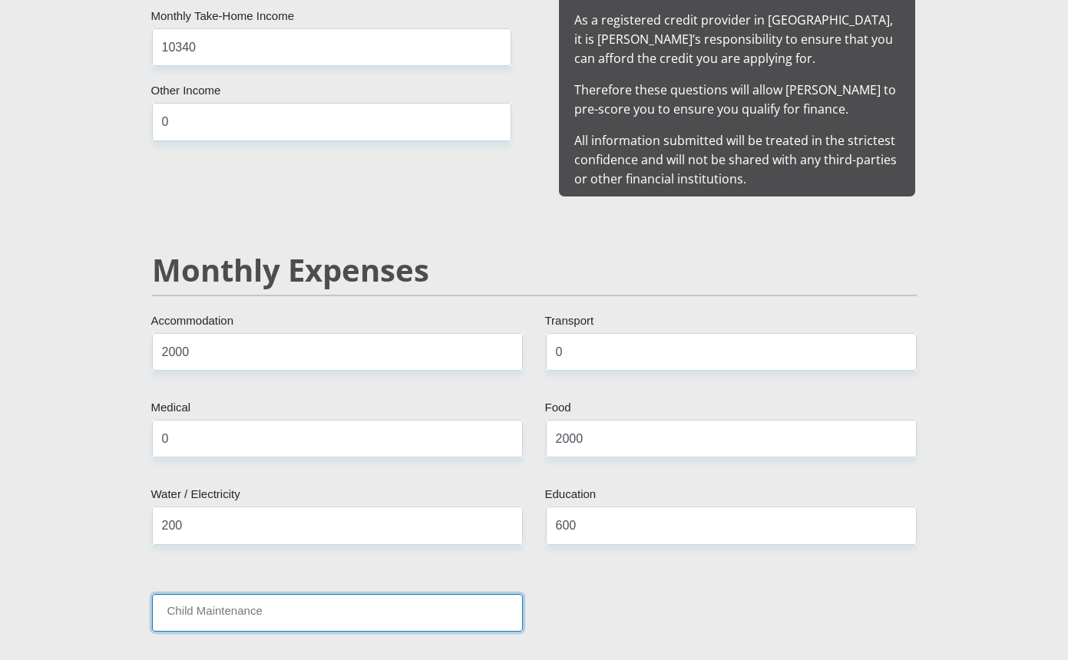
click at [291, 594] on input "Child Maintenance" at bounding box center [337, 613] width 371 height 38
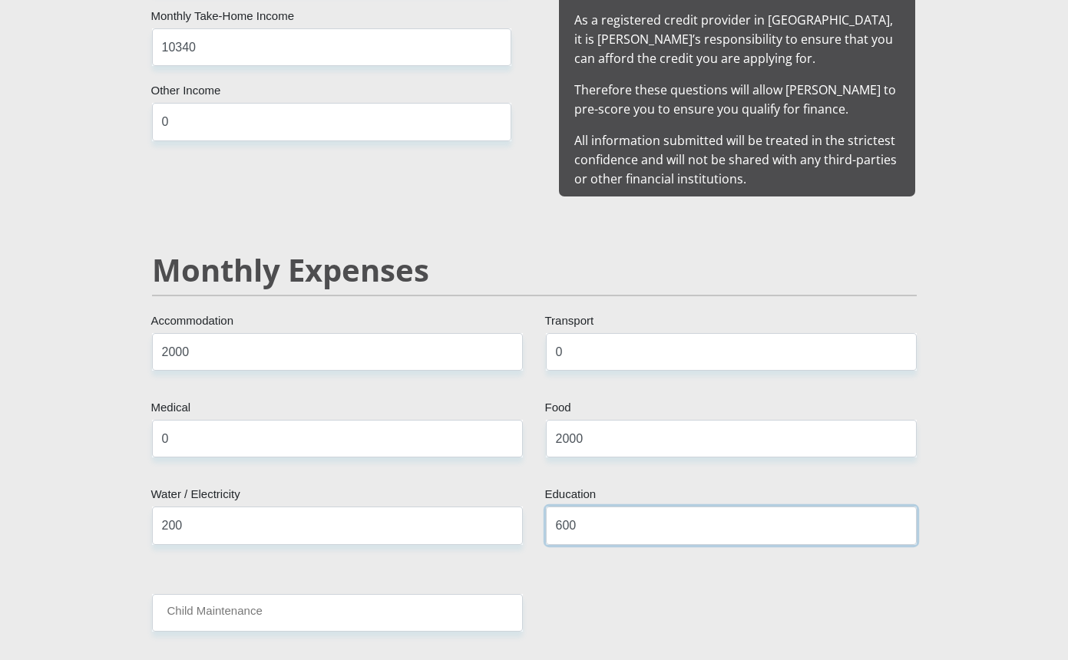
click at [594, 509] on input "600" at bounding box center [731, 526] width 371 height 38
type input "6"
type input "0"
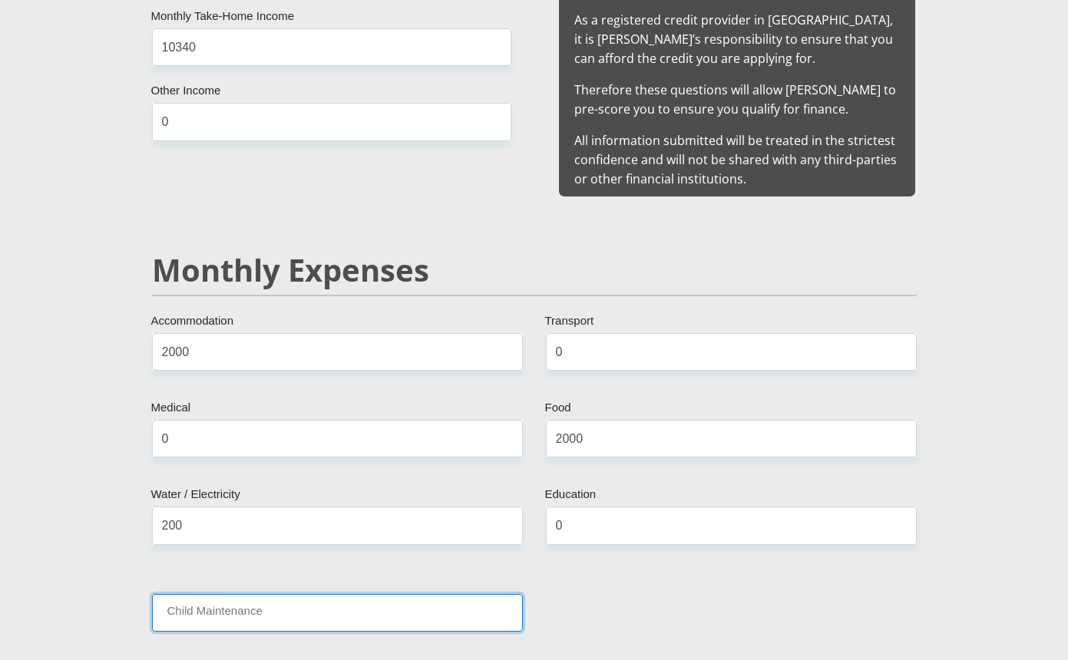
click at [296, 594] on input "Child Maintenance" at bounding box center [337, 613] width 371 height 38
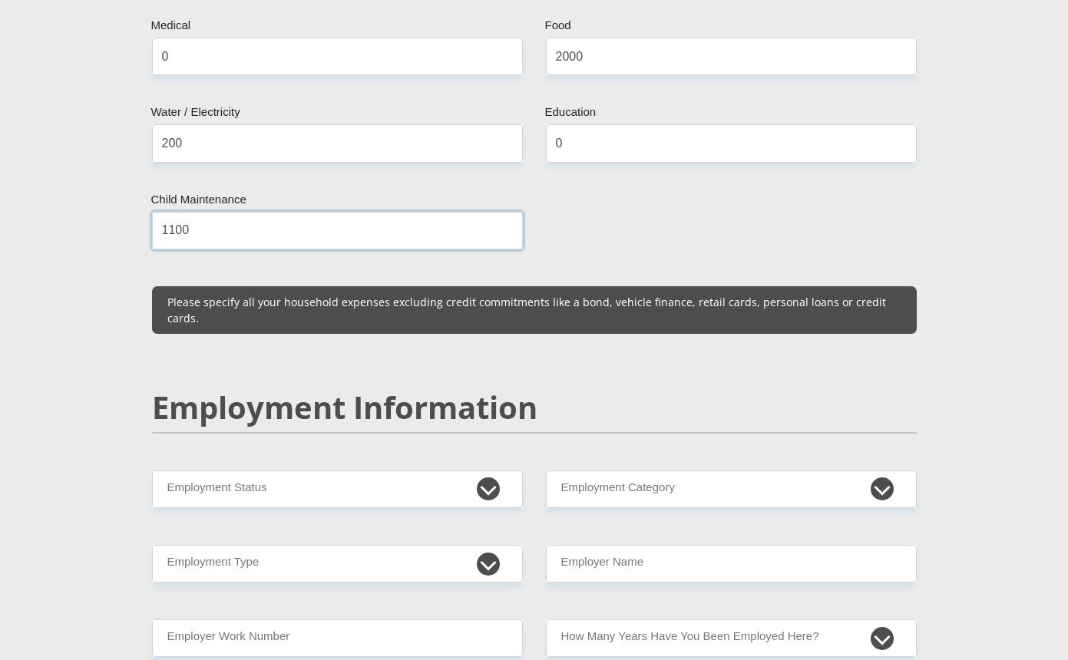
scroll to position [1996, 0]
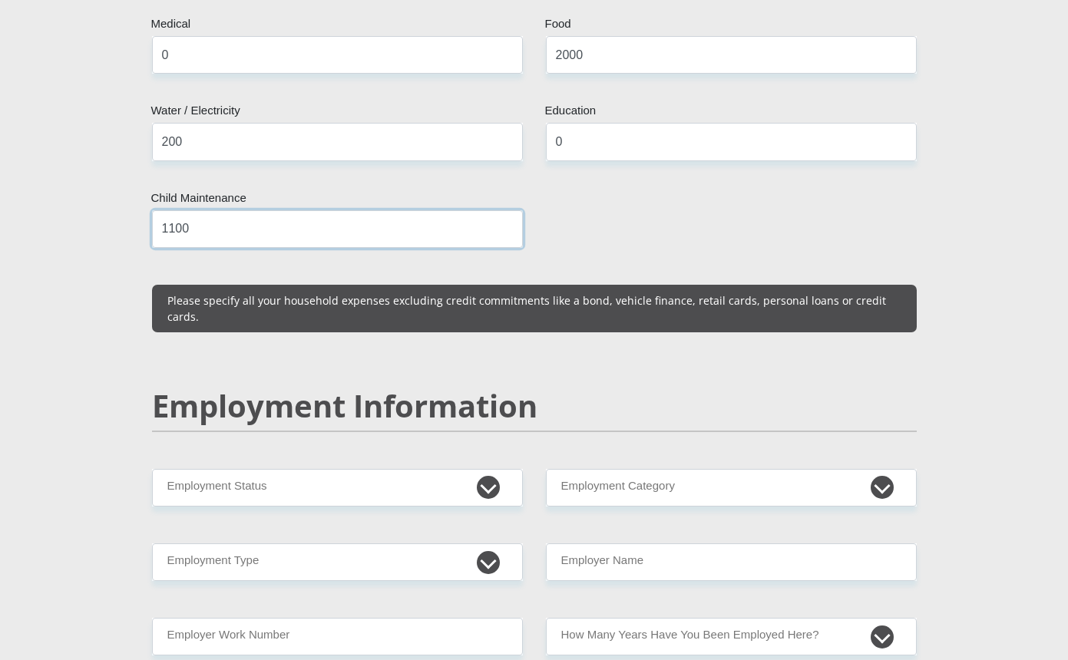
type input "1100"
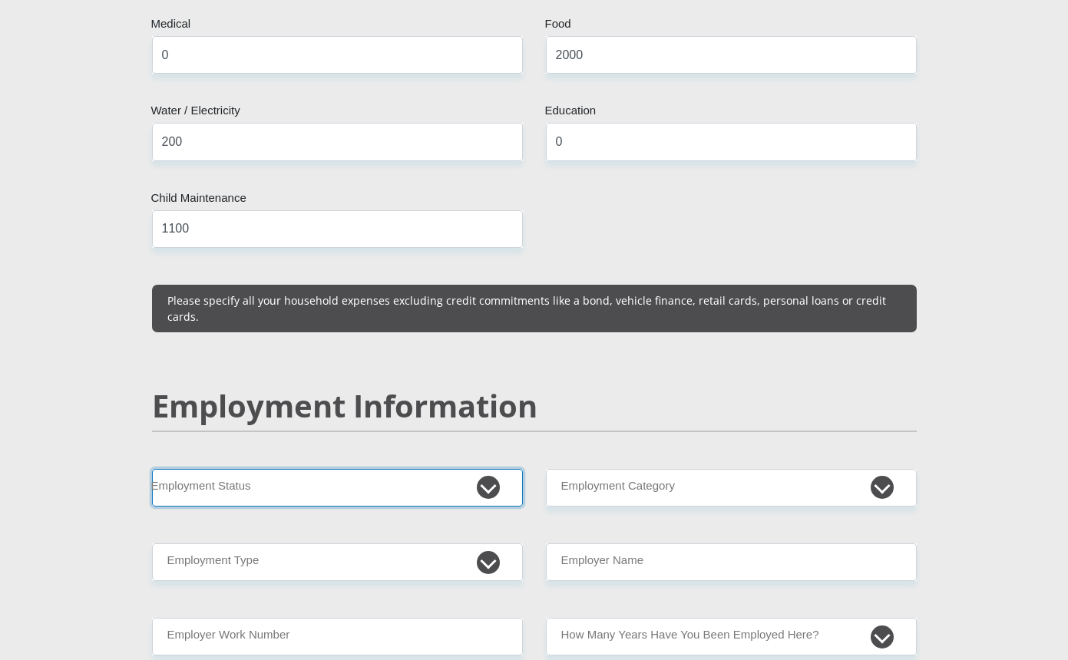
click at [491, 469] on select "Permanent/Full-time Part-time/Casual Contract Worker Self-Employed Housewife Re…" at bounding box center [337, 488] width 371 height 38
select select "1"
click at [152, 469] on select "Permanent/Full-time Part-time/Casual Contract Worker Self-Employed Housewife Re…" at bounding box center [337, 488] width 371 height 38
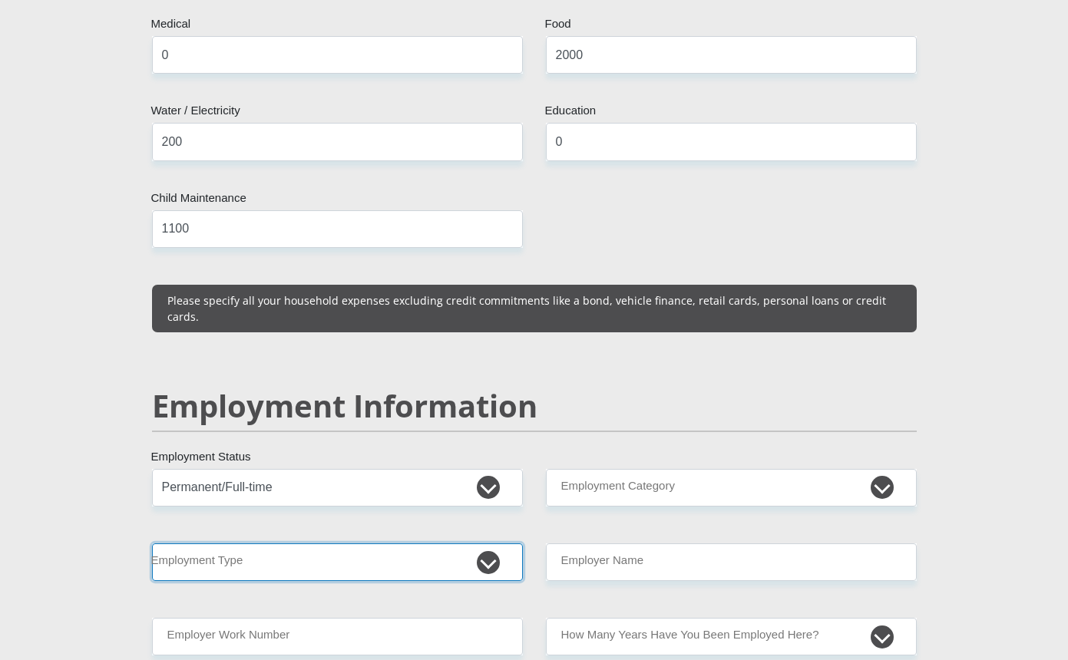
click at [483, 544] on select "College/Lecturer Craft Seller Creative Driver Executive Farmer Forces - Non Com…" at bounding box center [337, 563] width 371 height 38
select select "Office Staff/Clerk"
click at [152, 544] on select "College/Lecturer Craft Seller Creative Driver Executive Farmer Forces - Non Com…" at bounding box center [337, 563] width 371 height 38
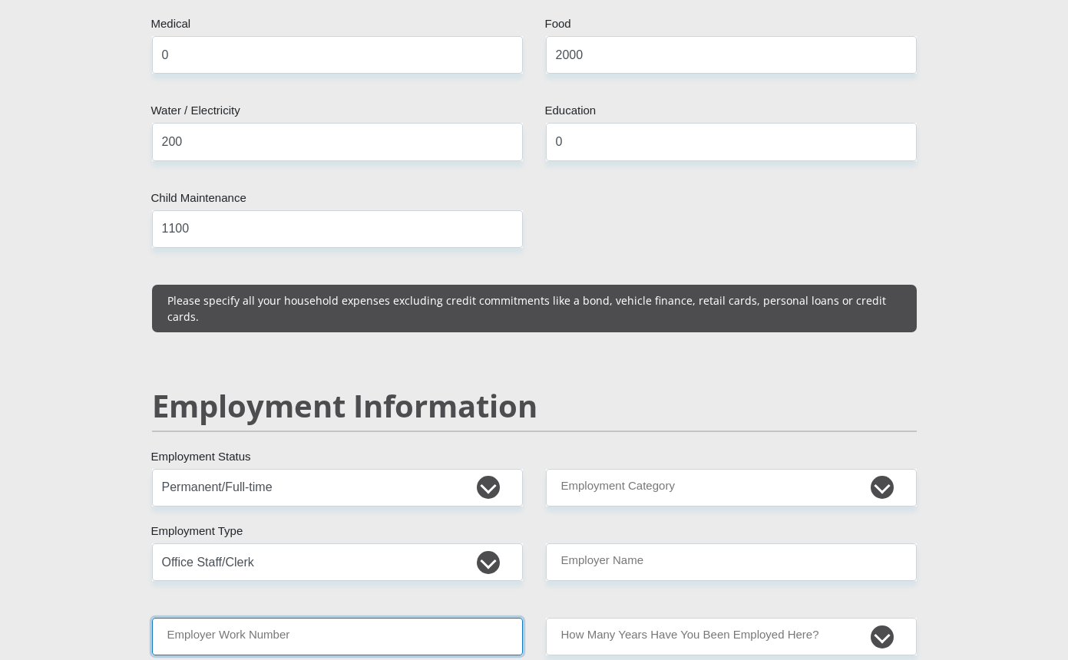
click at [309, 618] on input "Employer Work Number" at bounding box center [337, 637] width 371 height 38
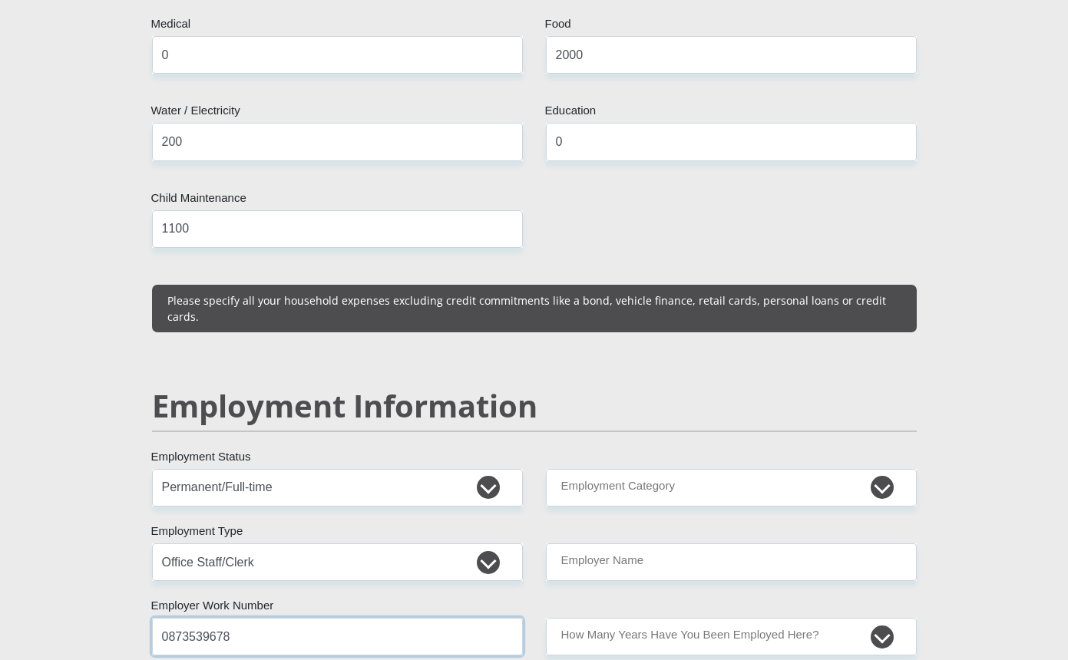
type input "0873539678"
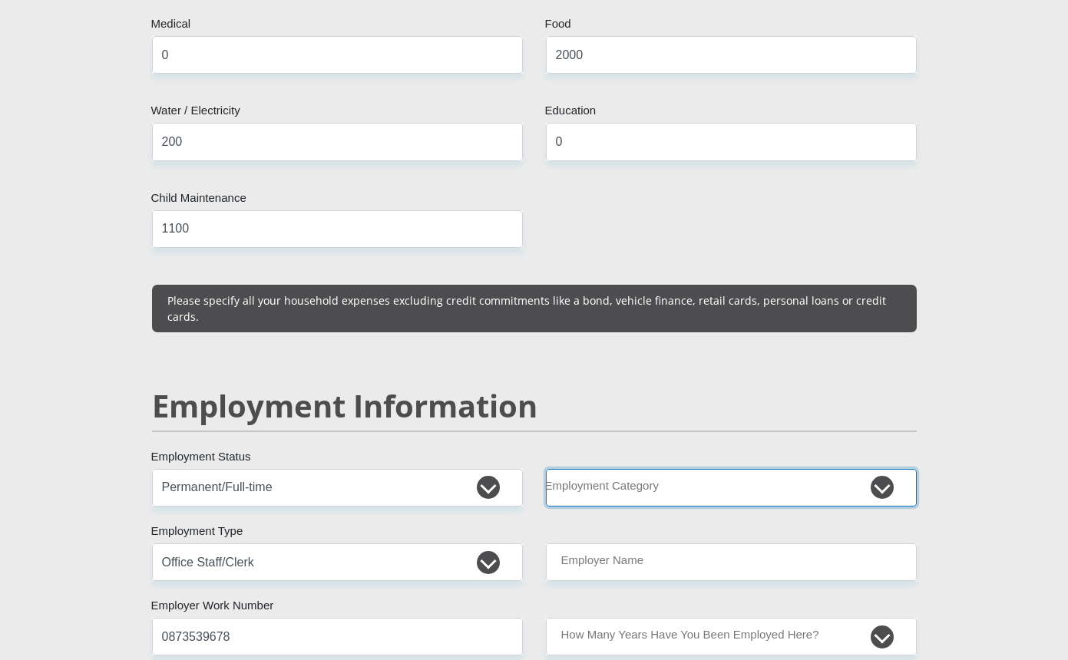
click at [612, 469] on select "AGRICULTURE ALCOHOL & TOBACCO CONSTRUCTION MATERIALS METALLURGY EQUIPMENT FOR R…" at bounding box center [731, 488] width 371 height 38
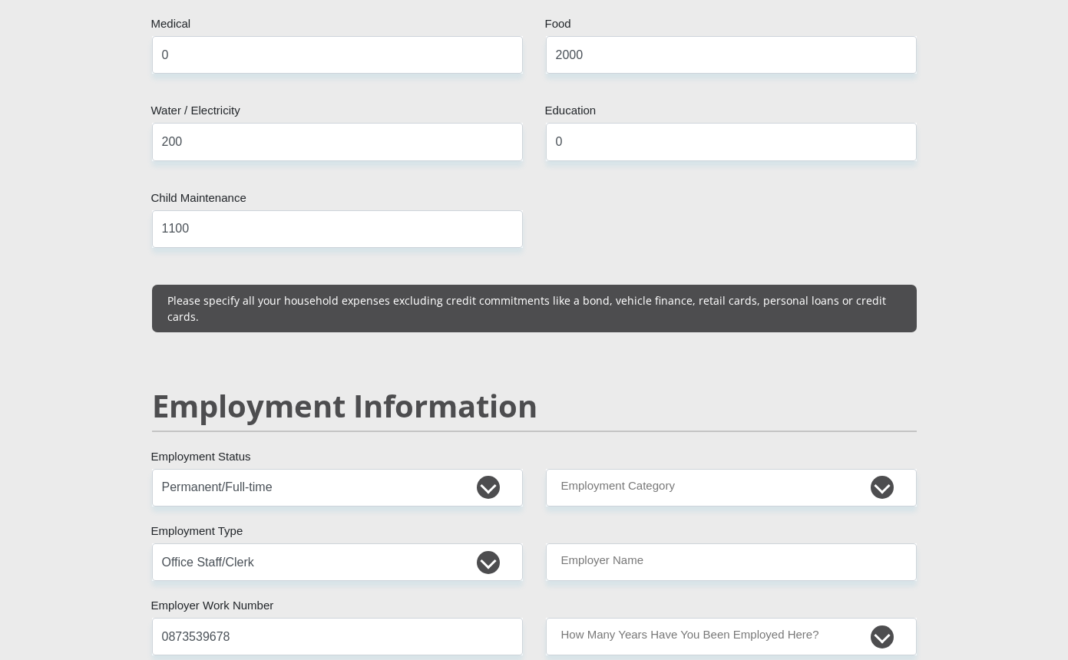
click at [1031, 210] on section "Personal Details Mr Ms Mrs Dr Other Title ConsoleSbusiso First Name Khoza Surna…" at bounding box center [534, 464] width 1068 height 4749
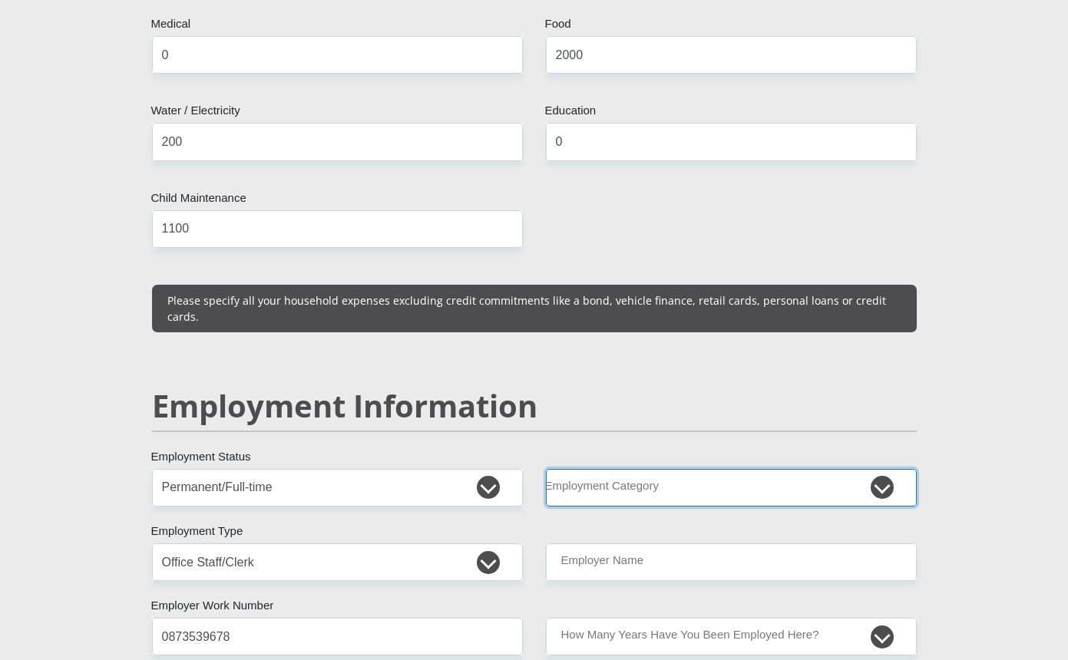
click at [885, 469] on select "AGRICULTURE ALCOHOL & TOBACCO CONSTRUCTION MATERIALS METALLURGY EQUIPMENT FOR R…" at bounding box center [731, 488] width 371 height 38
select select "77"
click at [546, 469] on select "AGRICULTURE ALCOHOL & TOBACCO CONSTRUCTION MATERIALS METALLURGY EQUIPMENT FOR R…" at bounding box center [731, 488] width 371 height 38
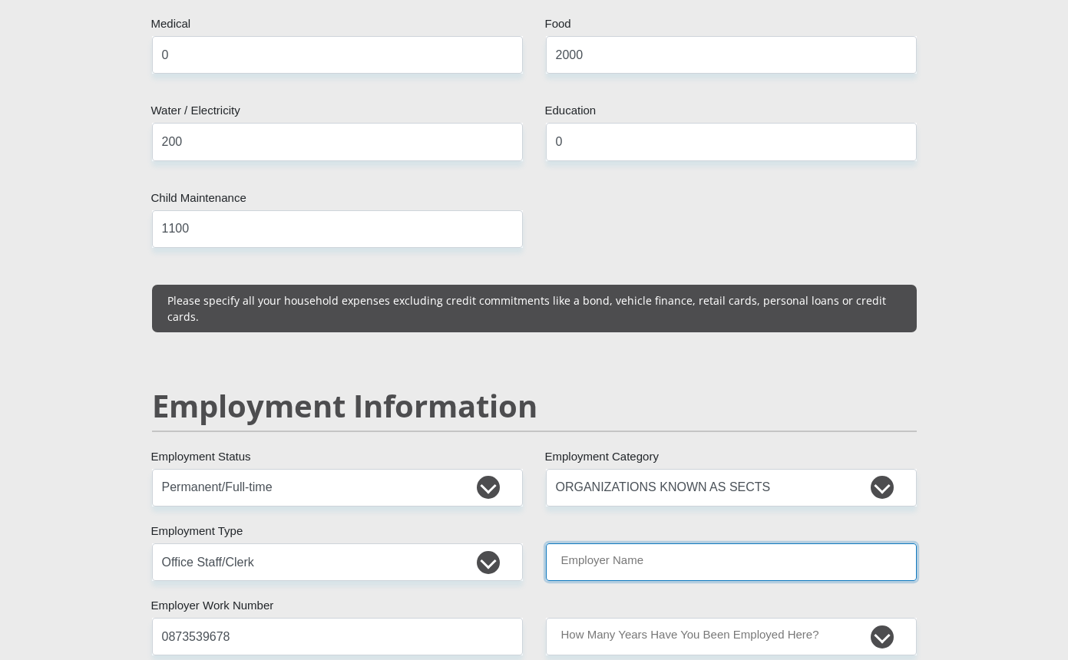
click at [641, 544] on input "Employer Name" at bounding box center [731, 563] width 371 height 38
click at [627, 544] on input "EndosurgicalPTY" at bounding box center [731, 563] width 371 height 38
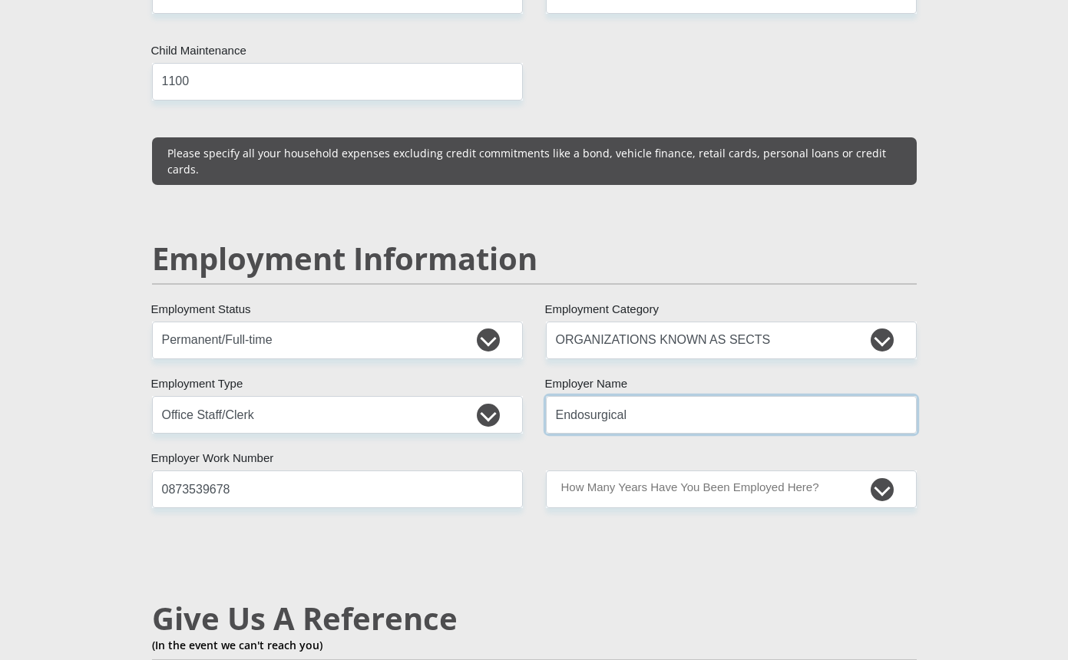
scroll to position [2150, 0]
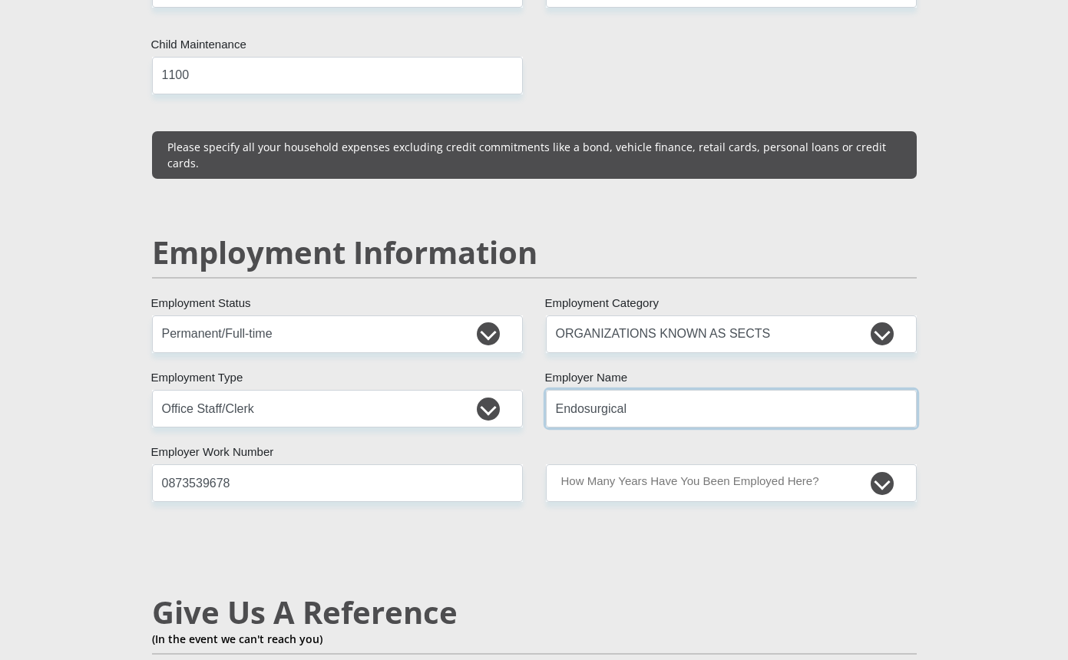
type input "Endosurgical"
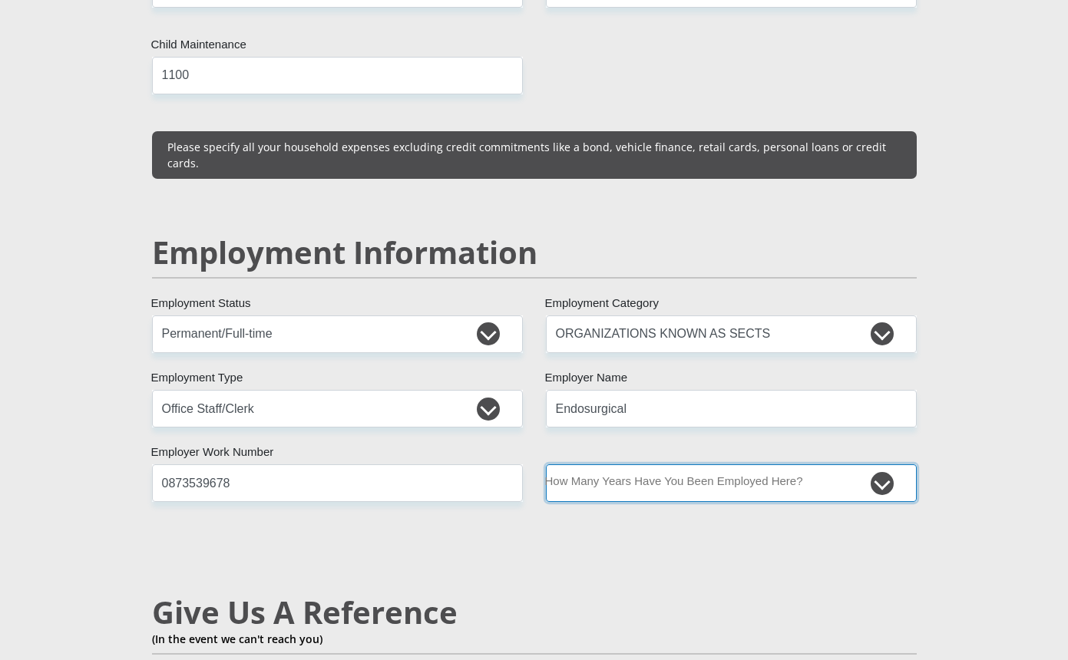
click at [660, 465] on select "less than 1 year 1-3 years 3-5 years 5+ years" at bounding box center [731, 484] width 371 height 38
select select "24"
click at [546, 465] on select "less than 1 year 1-3 years 3-5 years 5+ years" at bounding box center [731, 484] width 371 height 38
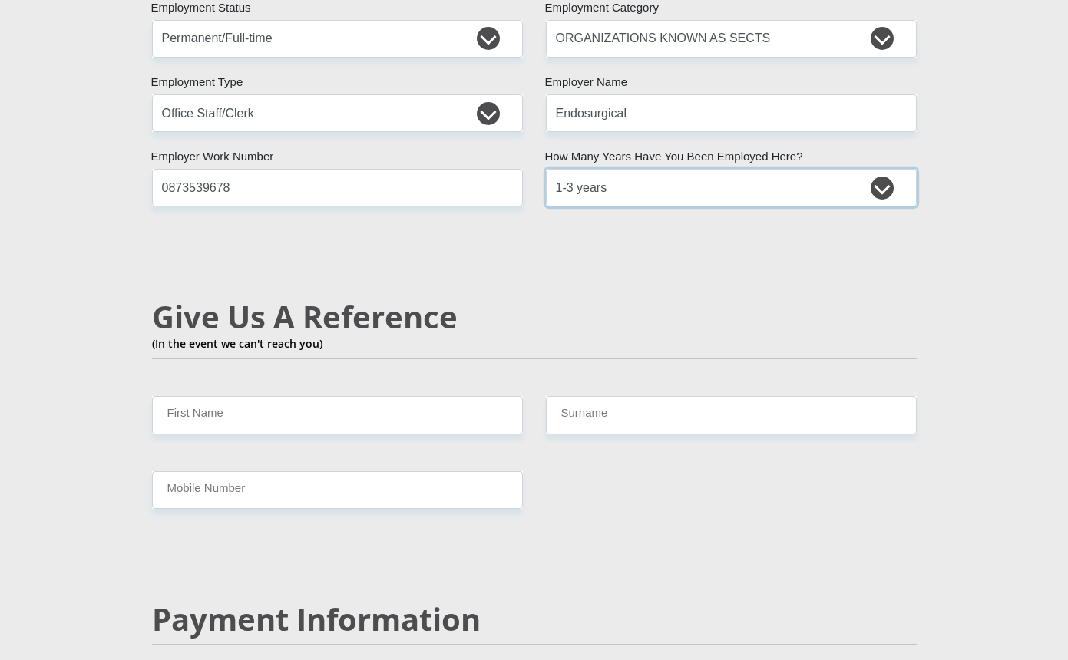
scroll to position [2457, 0]
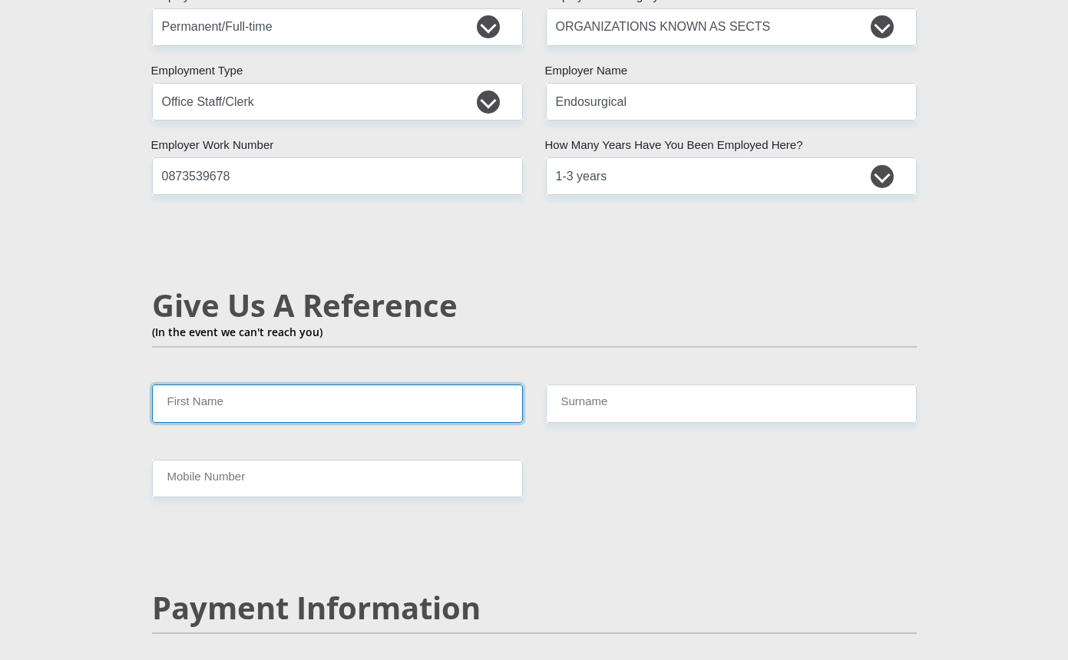
click at [338, 385] on input "First Name" at bounding box center [337, 404] width 371 height 38
type input "Ongeziwe"
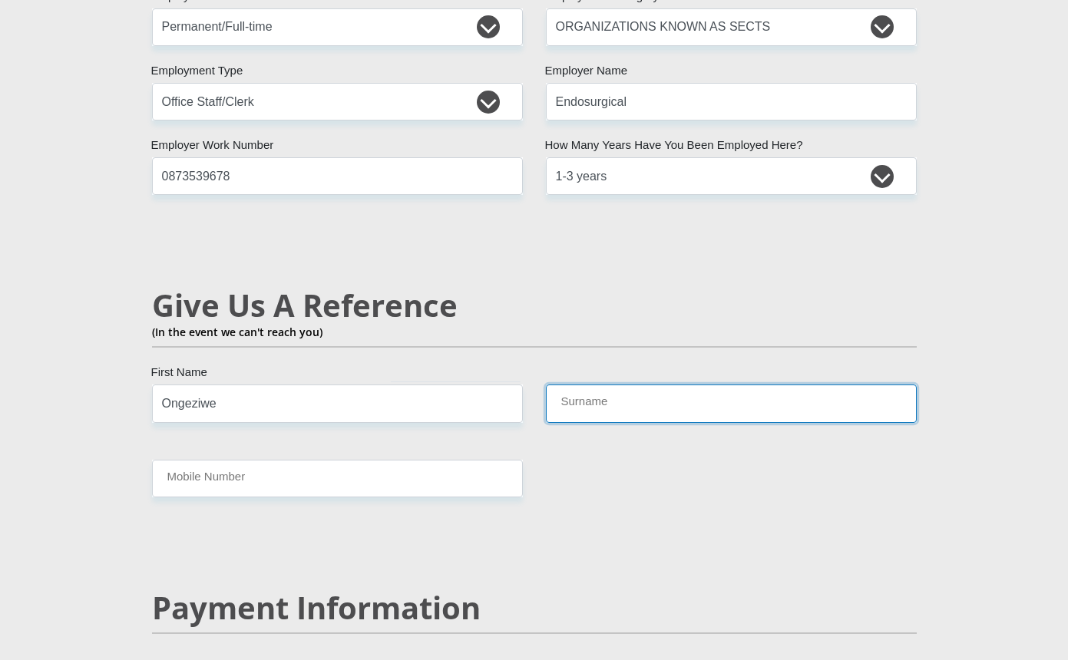
click at [668, 385] on input "Surname" at bounding box center [731, 404] width 371 height 38
type input "Ngodlo"
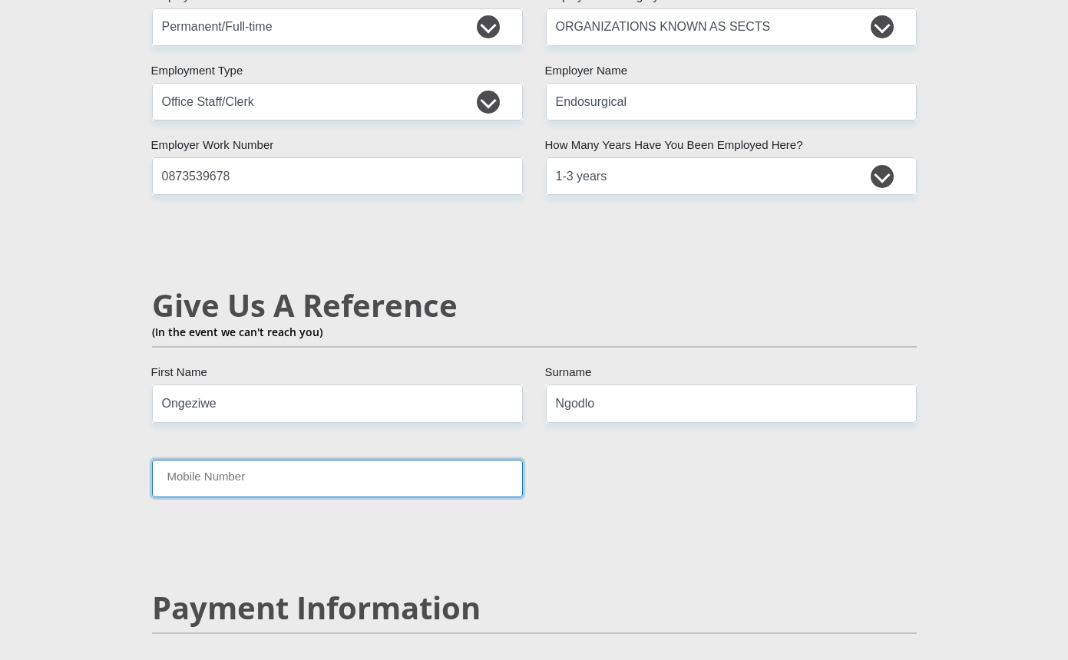
click at [279, 460] on input "Mobile Number" at bounding box center [337, 479] width 371 height 38
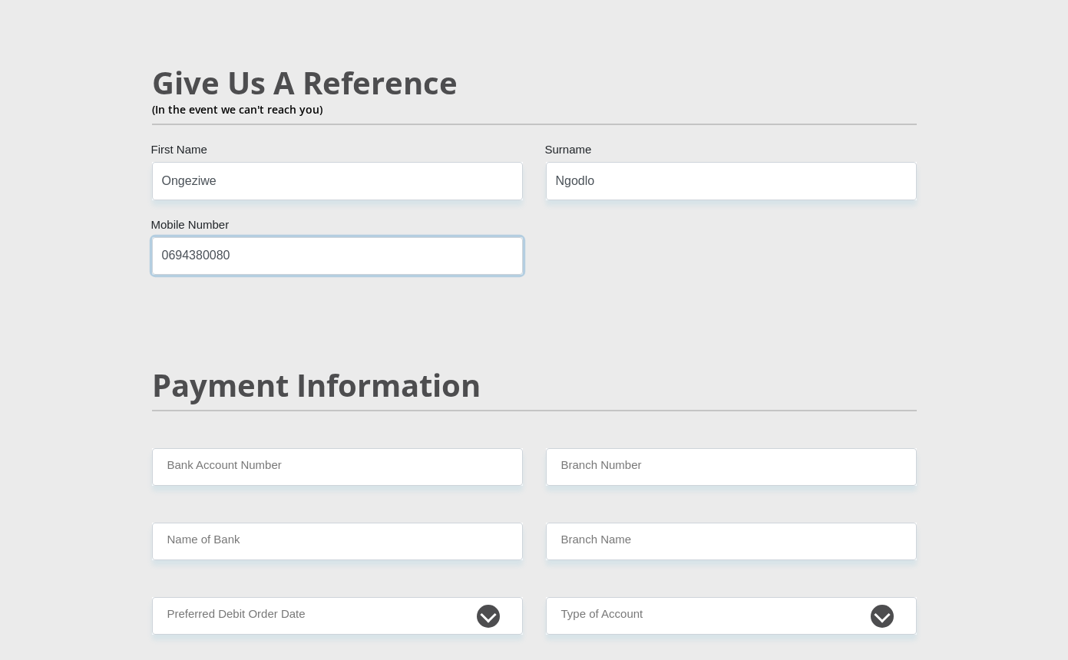
scroll to position [2764, 0]
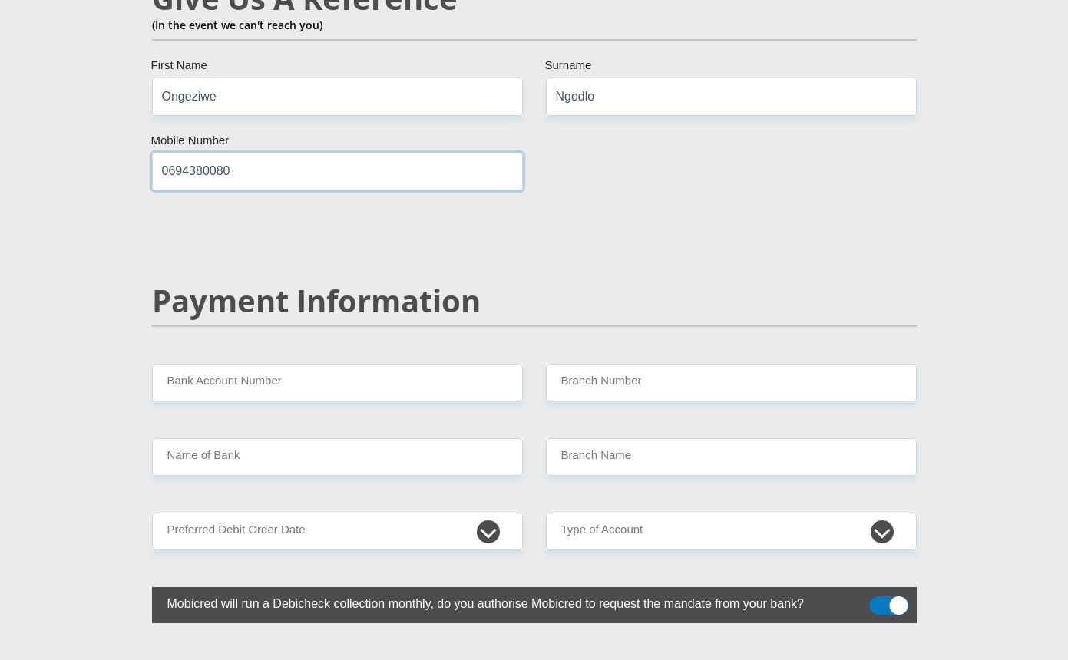
type input "0694380080"
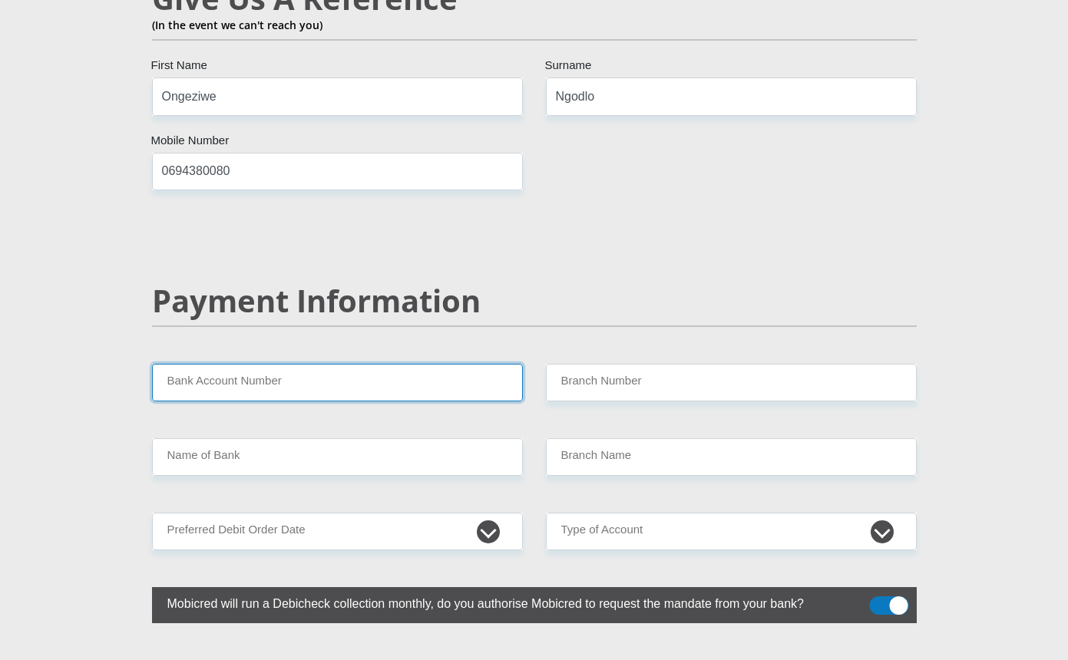
click at [329, 364] on input "Bank Account Number" at bounding box center [337, 383] width 371 height 38
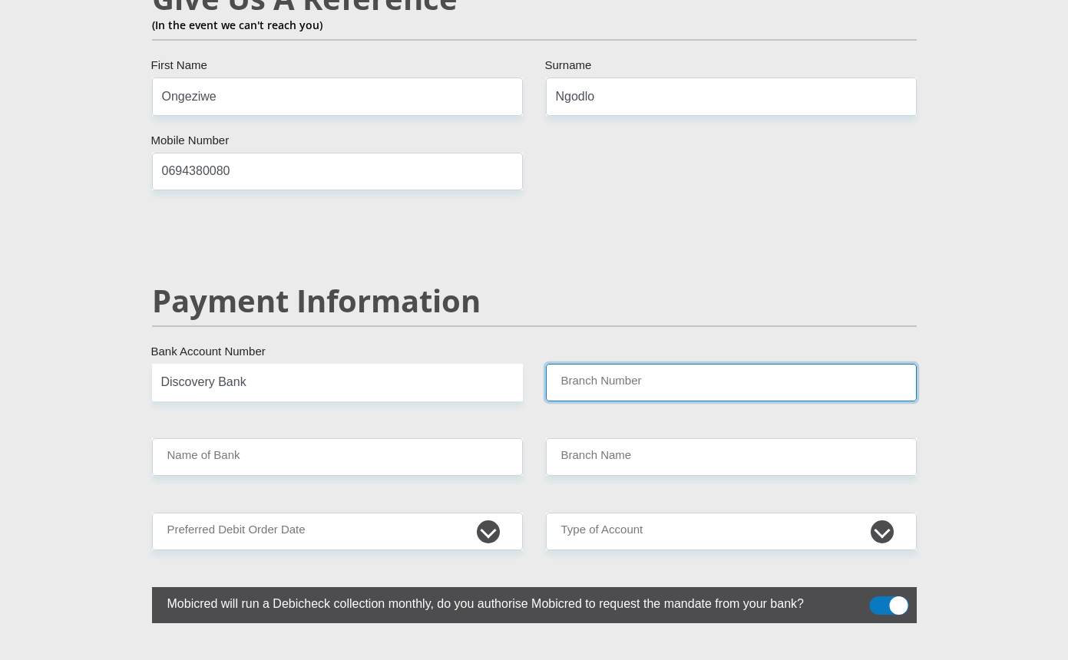
click at [616, 364] on input "Branch Number" at bounding box center [731, 383] width 371 height 38
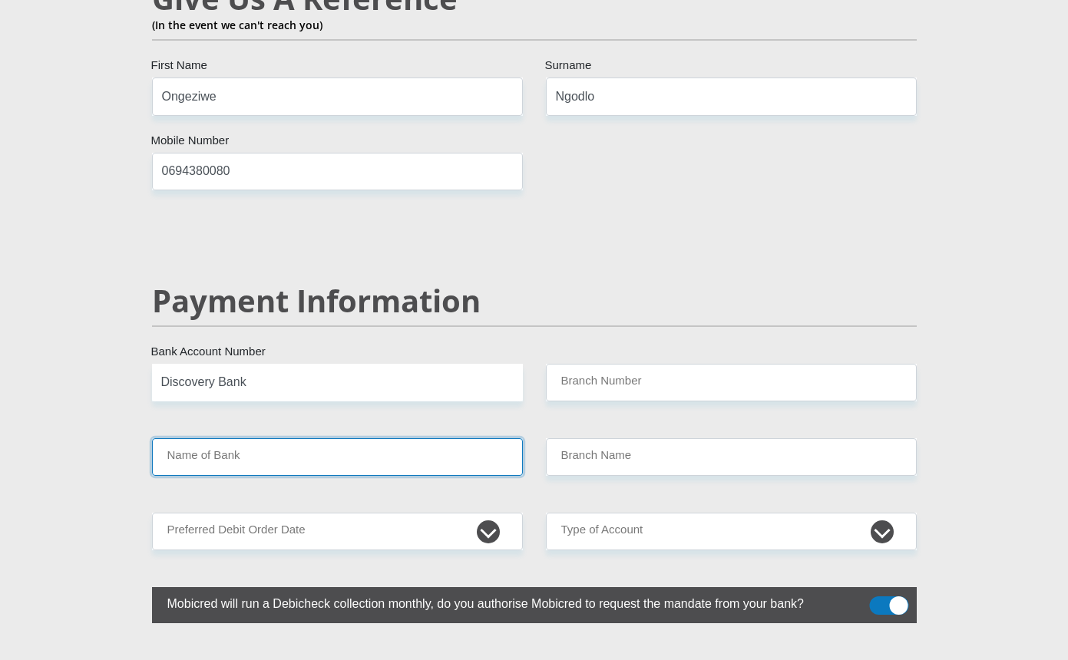
click at [319, 438] on input "Name of Bank" at bounding box center [337, 457] width 371 height 38
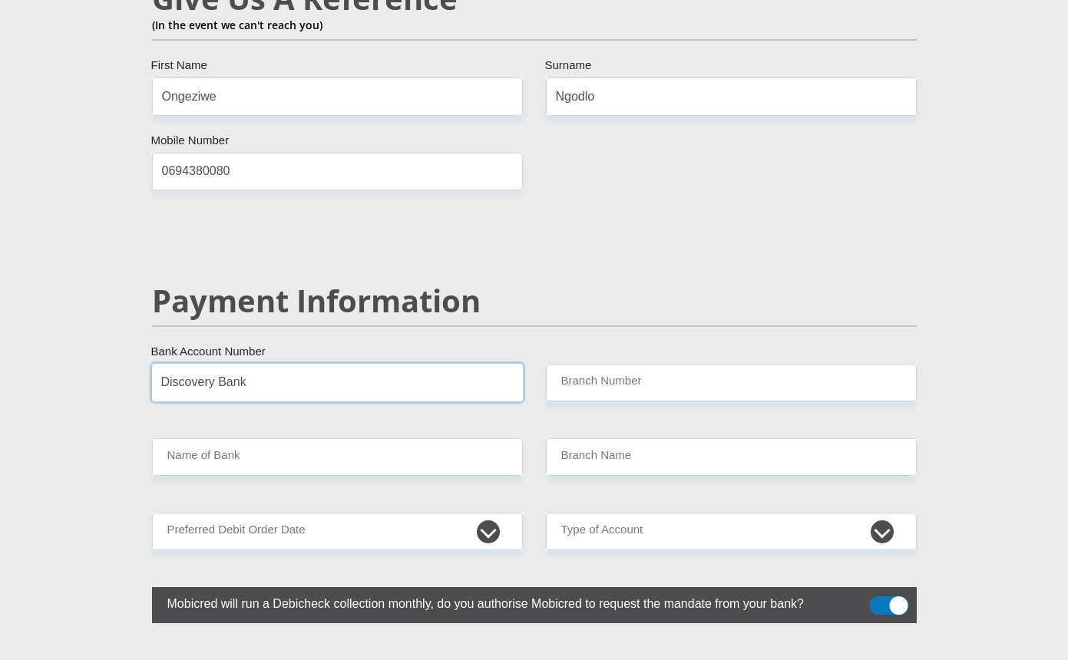
click at [302, 364] on input "Discovery Bank" at bounding box center [337, 383] width 371 height 38
type input "D"
type input "18675700676"
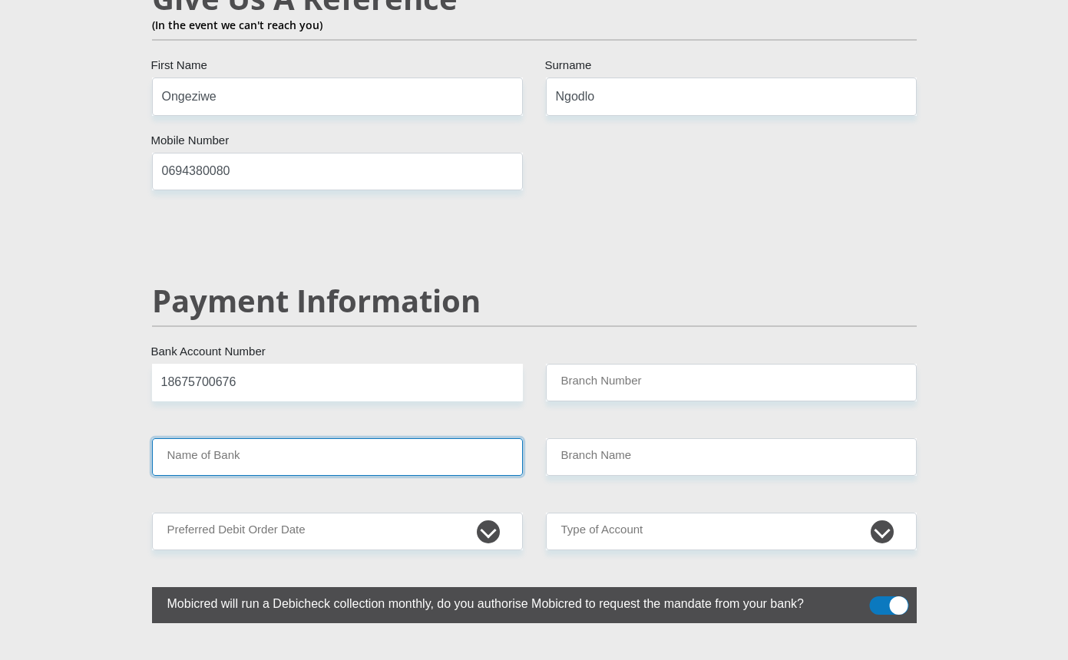
click at [271, 438] on input "Name of Bank" at bounding box center [337, 457] width 371 height 38
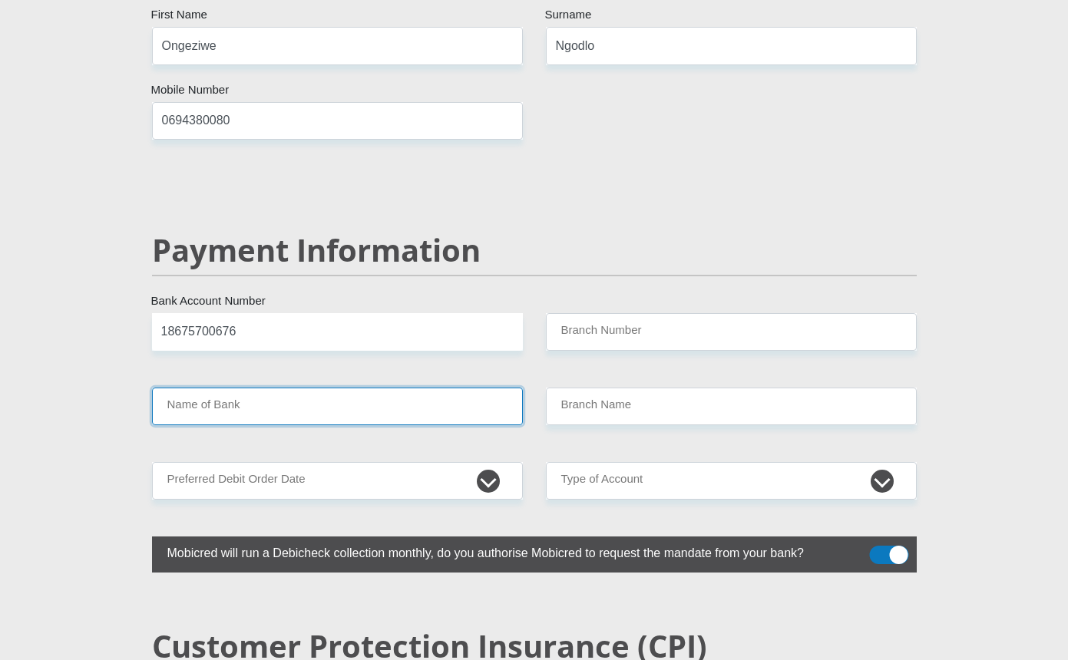
scroll to position [2804, 0]
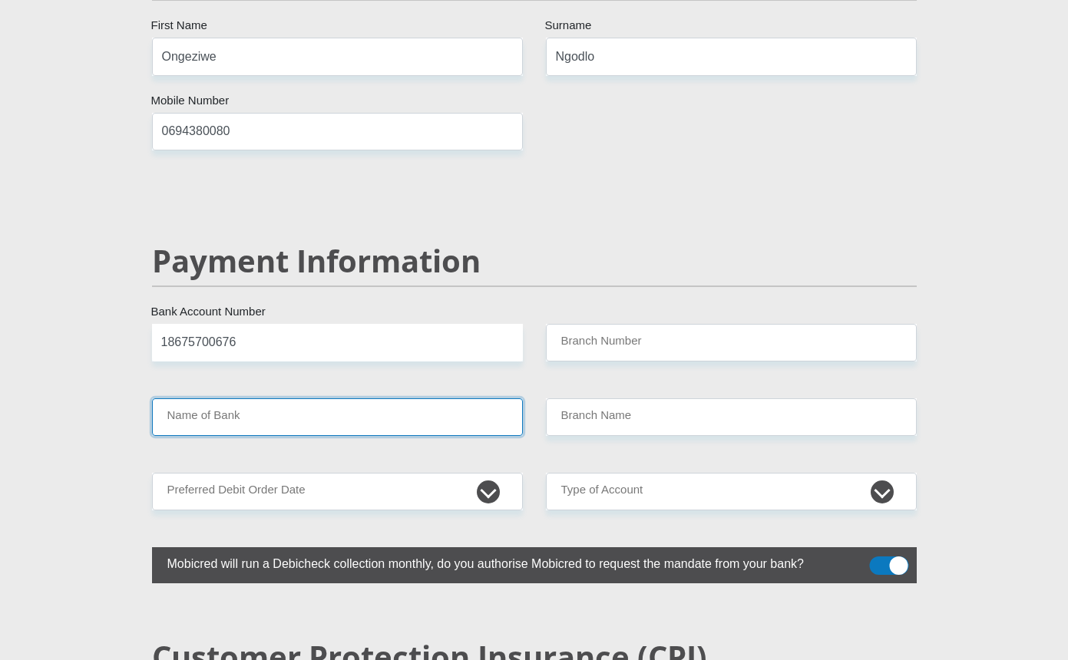
click at [250, 398] on input "Name of Bank" at bounding box center [337, 417] width 371 height 38
click at [251, 398] on input "Name of Bank" at bounding box center [337, 417] width 371 height 38
click at [313, 324] on input "18675700676" at bounding box center [337, 343] width 371 height 38
click at [242, 398] on input "Name of Bank" at bounding box center [337, 417] width 371 height 38
click at [270, 324] on input "18675700676" at bounding box center [337, 343] width 371 height 38
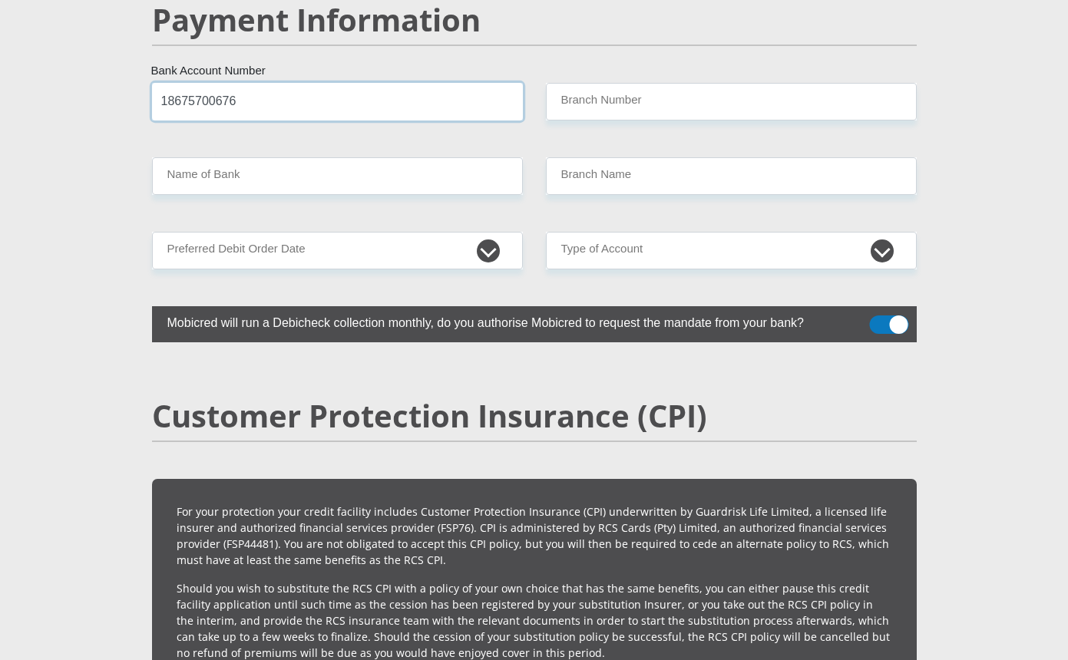
scroll to position [2881, 0]
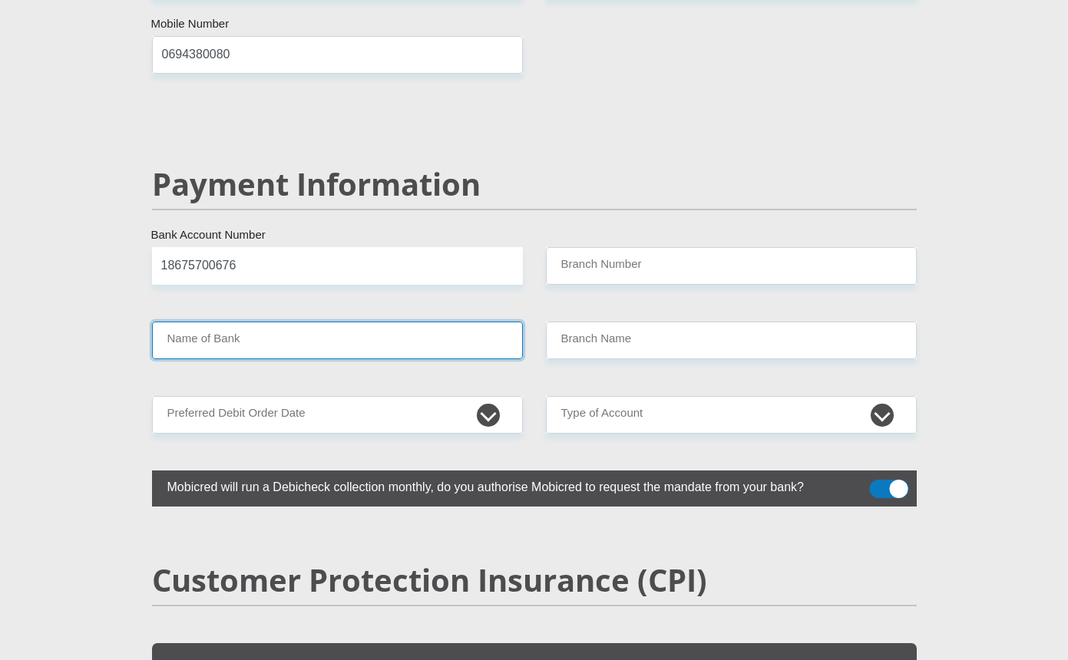
click at [325, 322] on input "Name of Bank" at bounding box center [337, 341] width 371 height 38
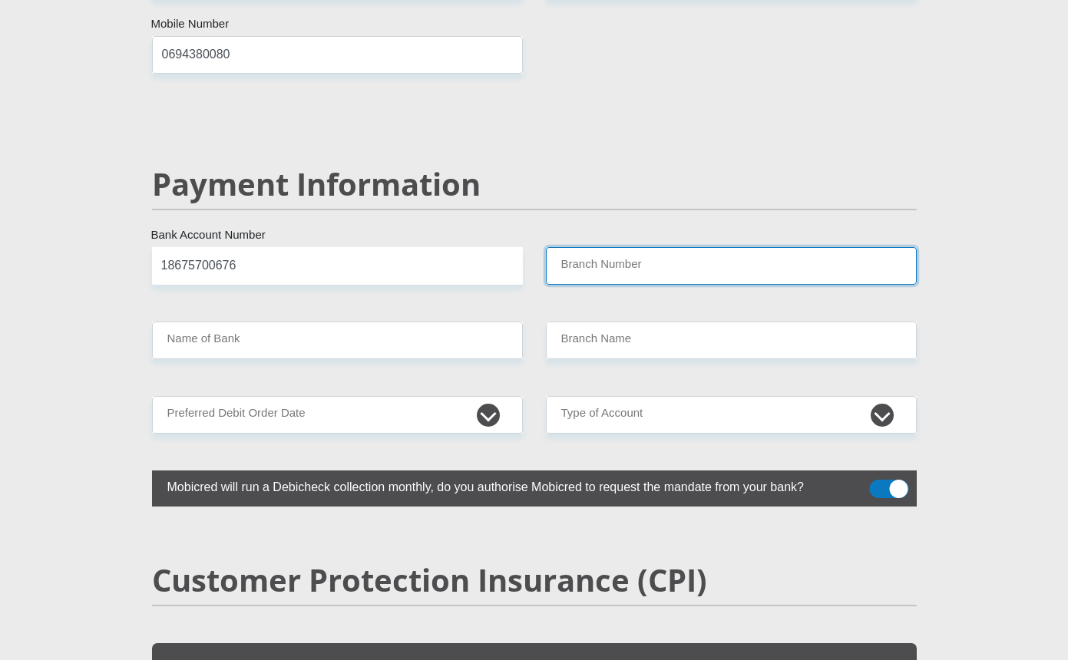
click at [630, 247] on input "Branch Number" at bounding box center [731, 266] width 371 height 38
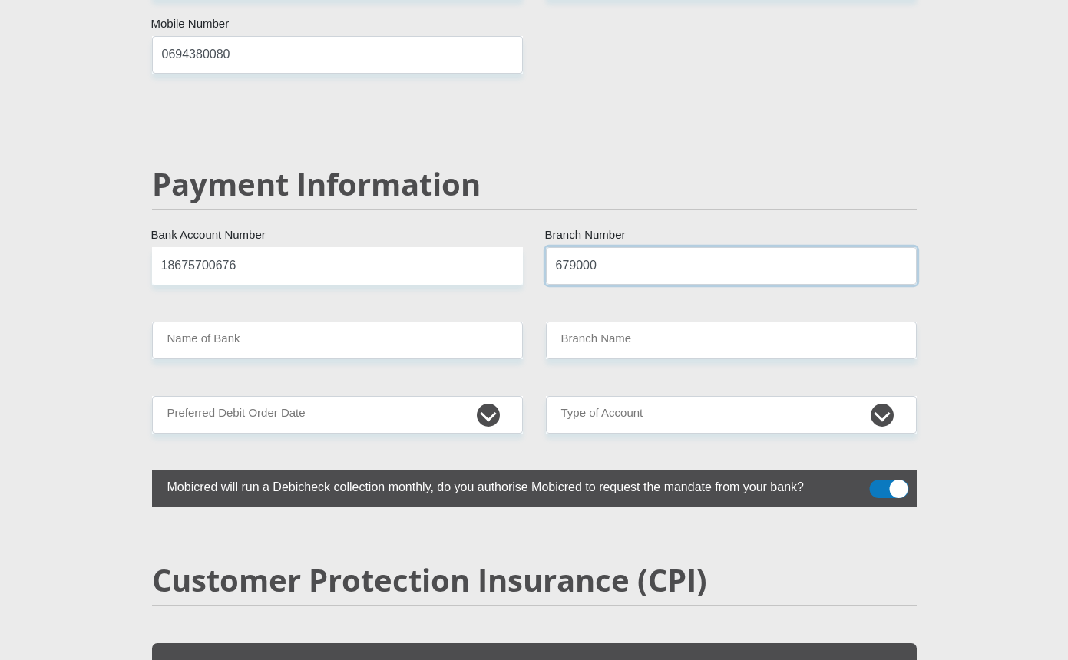
type input "679000"
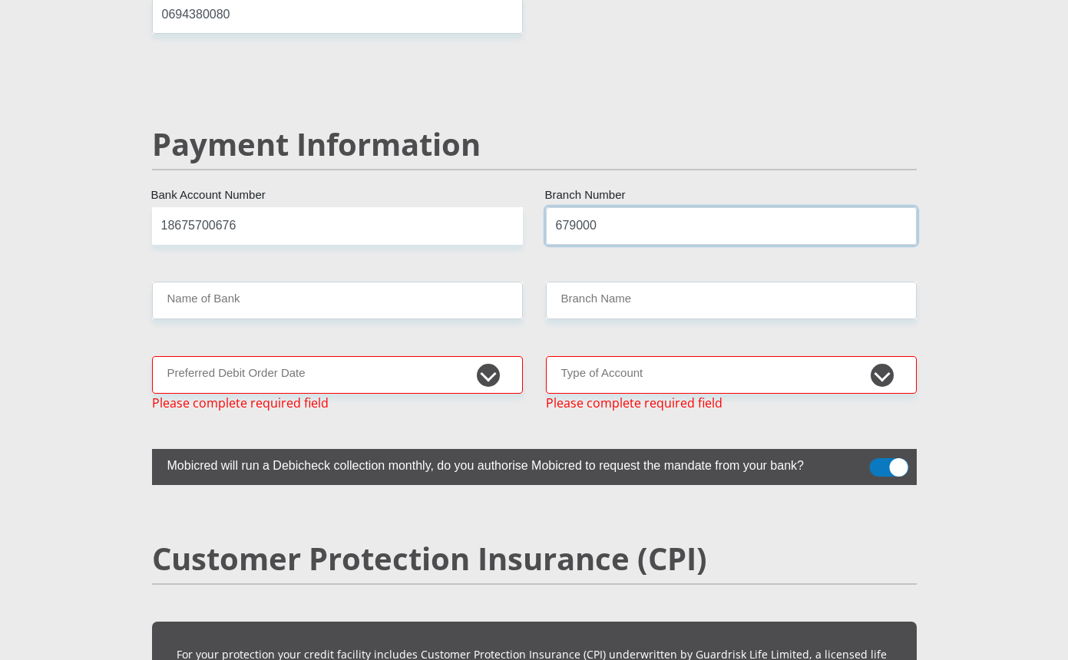
type input "DISCOVERY BANK LTD"
type input "DISCOVERY UNIVERSAL BRANCH"
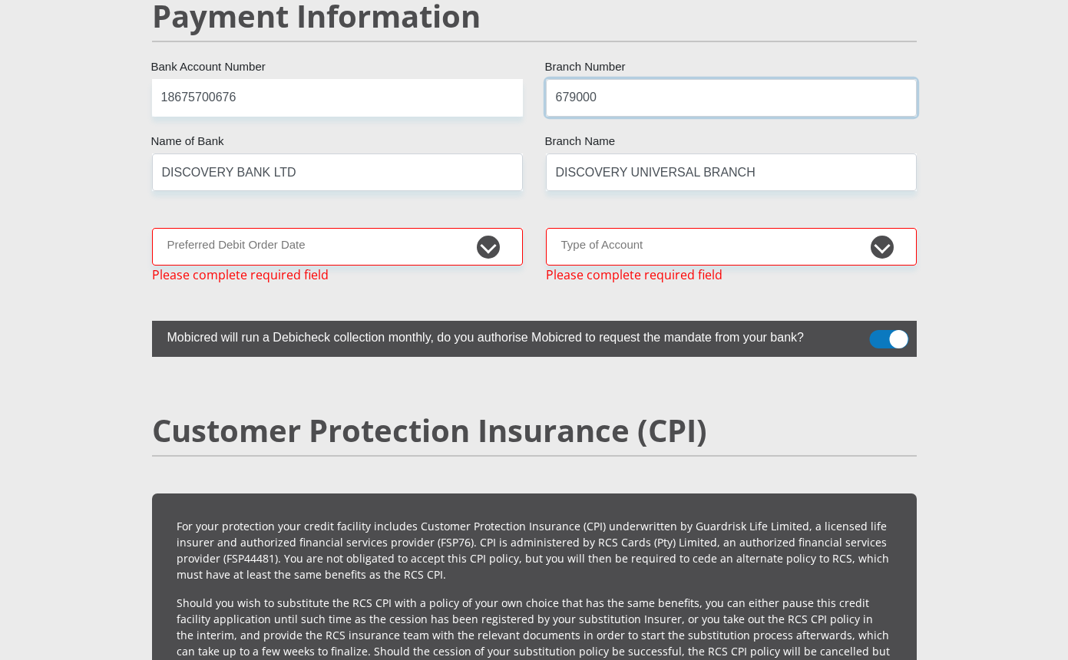
scroll to position [3050, 0]
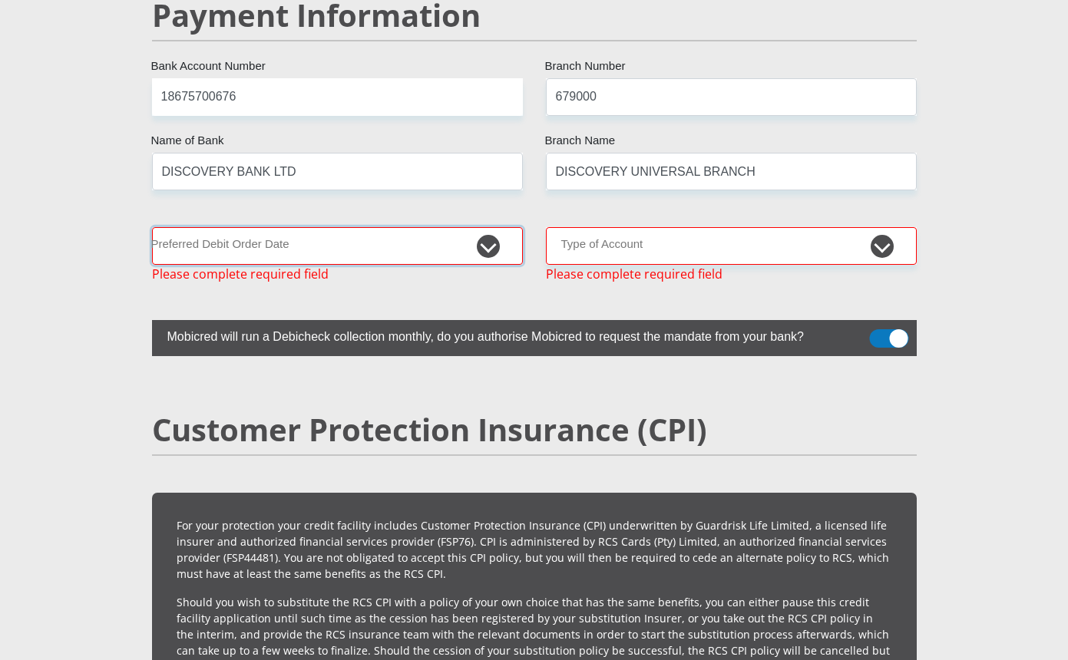
click at [486, 227] on select "1st 2nd 3rd 4th 5th 7th 18th 19th 20th 21st 22nd 23rd 24th 25th 26th 27th 28th …" at bounding box center [337, 246] width 371 height 38
select select "26"
click at [152, 227] on select "1st 2nd 3rd 4th 5th 7th 18th 19th 20th 21st 22nd 23rd 24th 25th 26th 27th 28th …" at bounding box center [337, 246] width 371 height 38
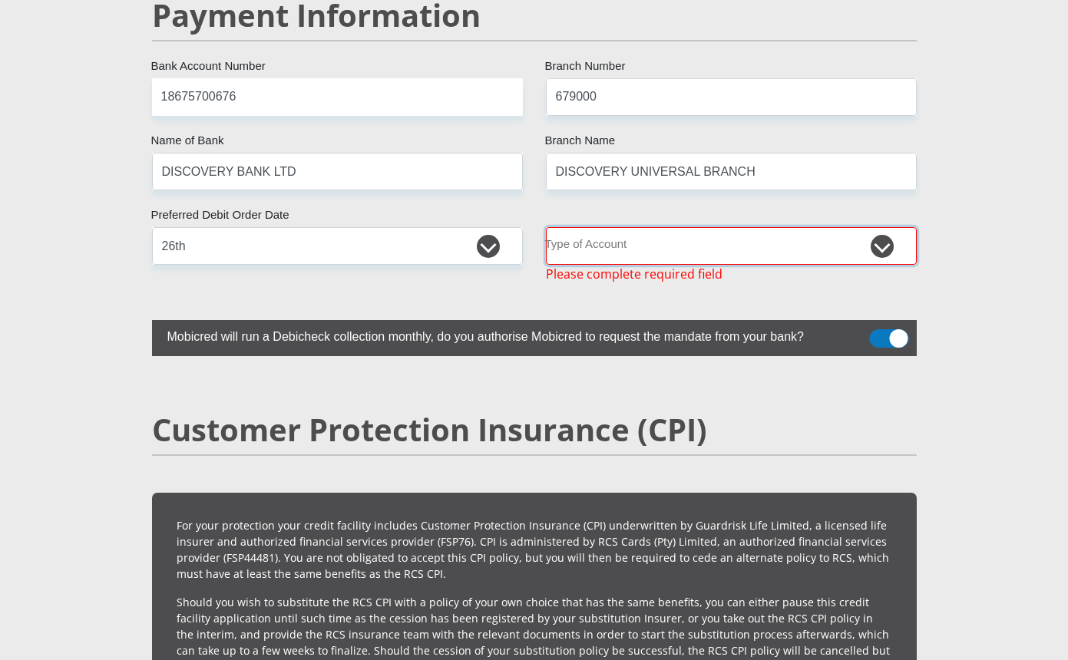
click at [885, 227] on select "Cheque Savings" at bounding box center [731, 246] width 371 height 38
select select "SAV"
click at [546, 227] on select "Cheque Savings" at bounding box center [731, 246] width 371 height 38
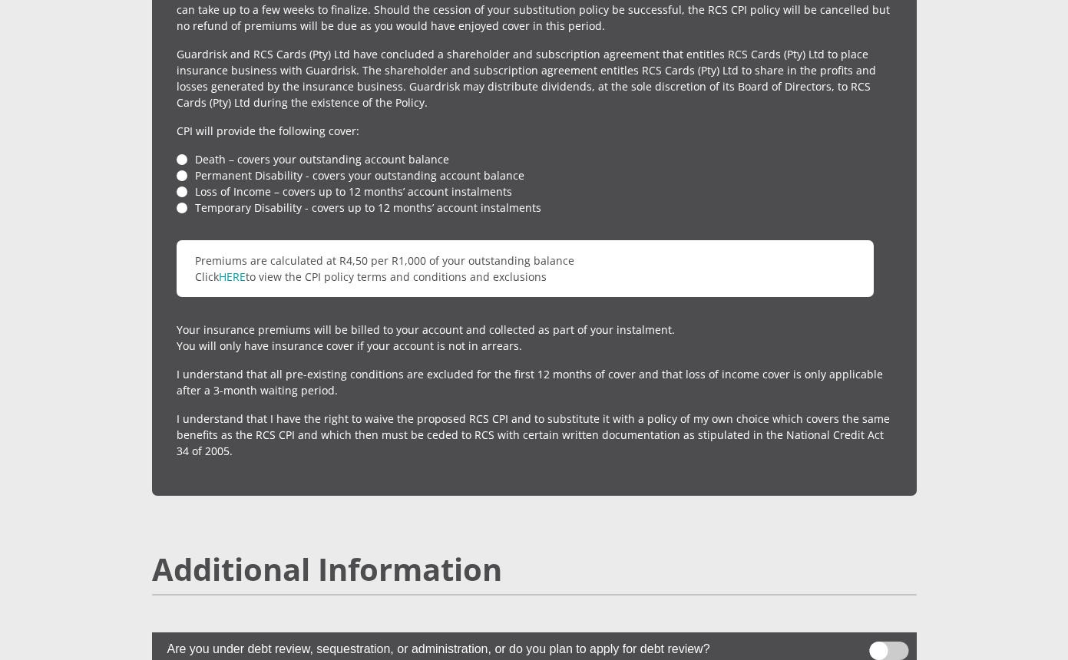
scroll to position [3664, 0]
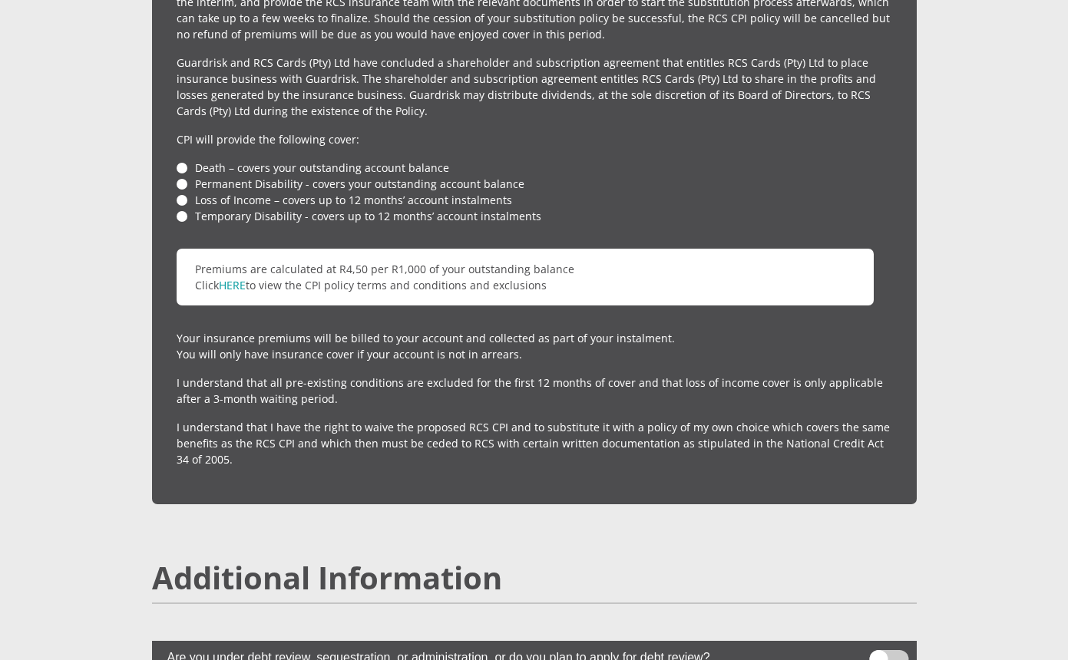
click at [180, 160] on li "Death – covers your outstanding account balance" at bounding box center [535, 168] width 716 height 16
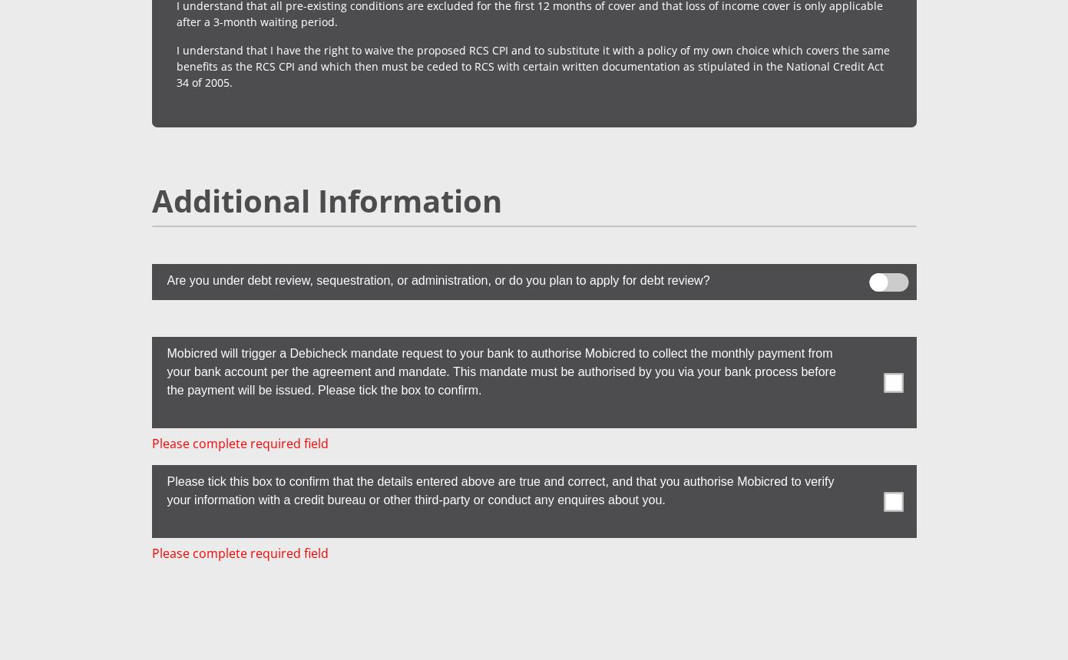
scroll to position [4048, 0]
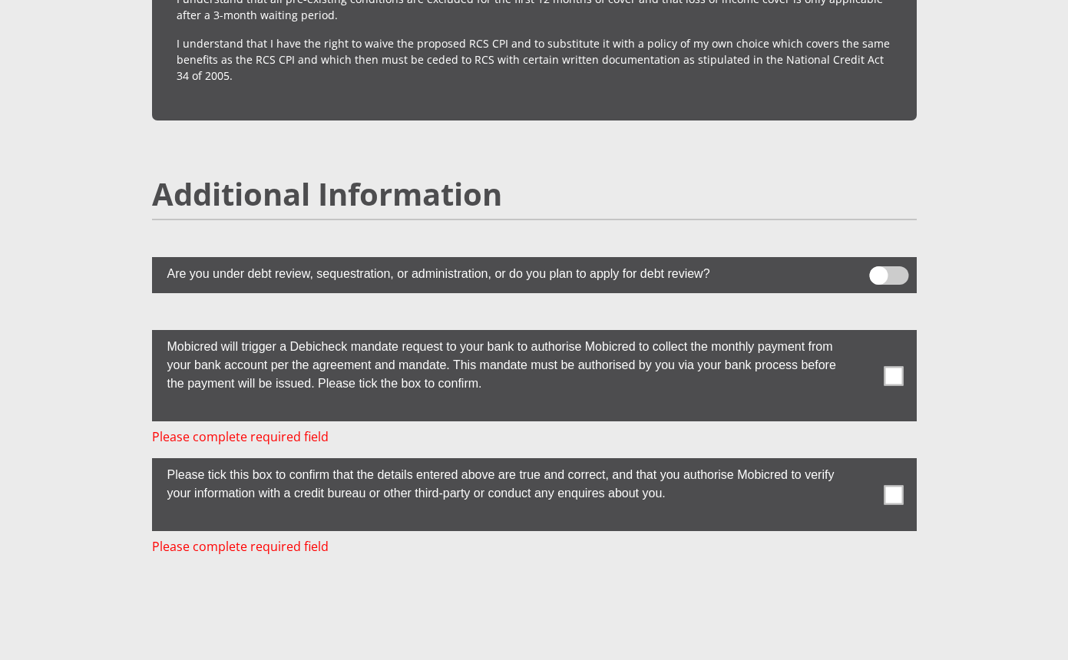
click at [893, 366] on span at bounding box center [893, 375] width 19 height 19
click at [863, 334] on input "checkbox" at bounding box center [863, 334] width 0 height 0
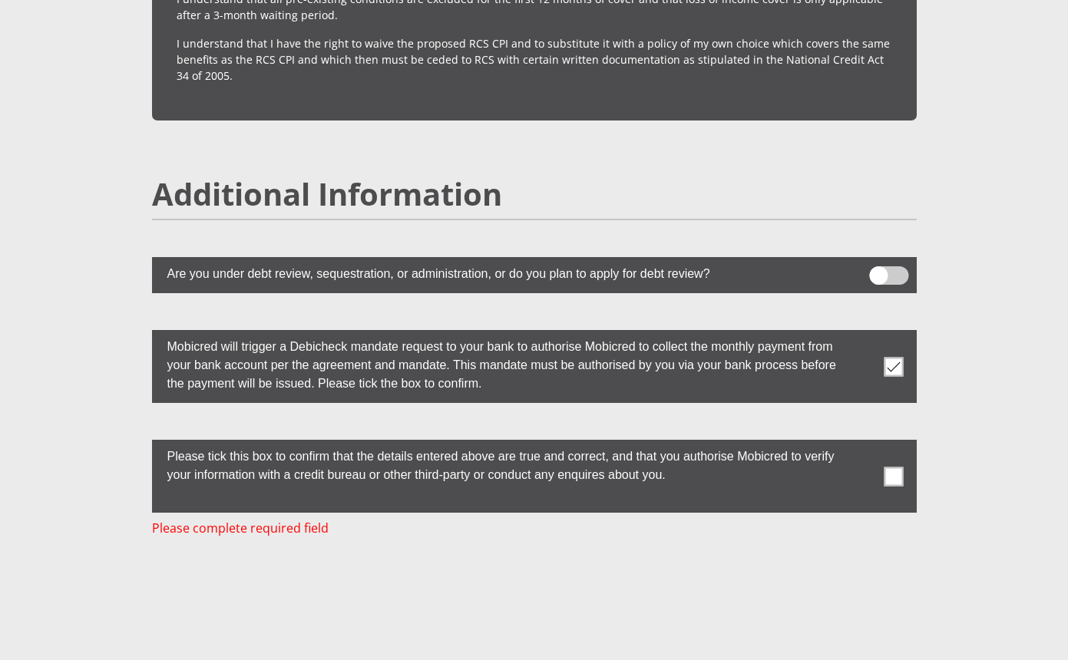
click at [900, 467] on span at bounding box center [893, 476] width 19 height 19
click at [863, 444] on input "checkbox" at bounding box center [863, 444] width 0 height 0
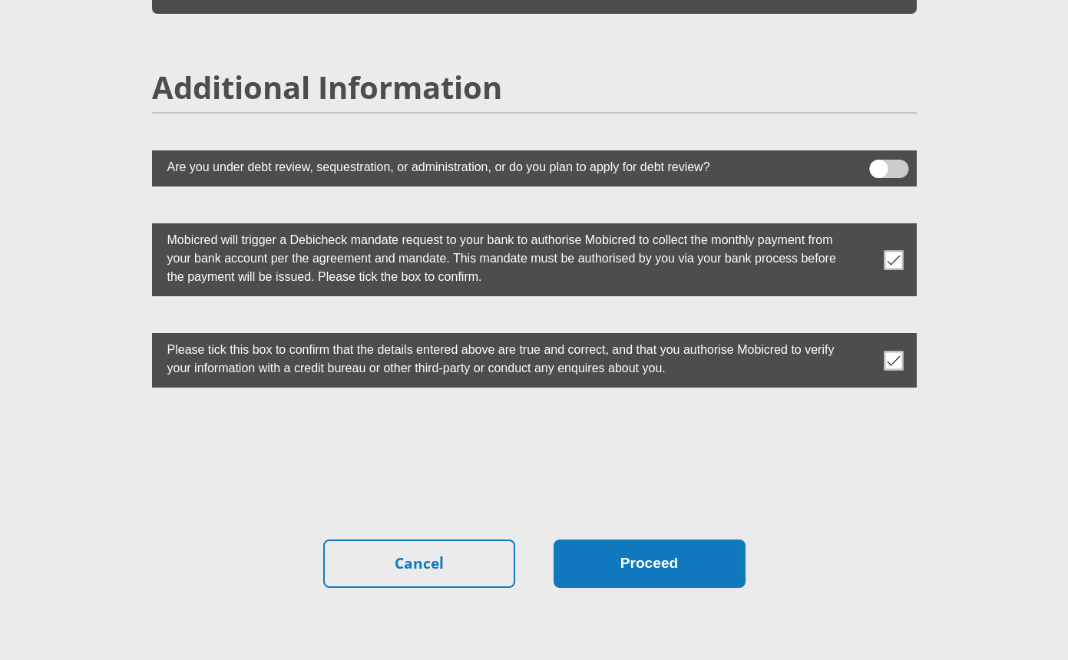
scroll to position [4201, 0]
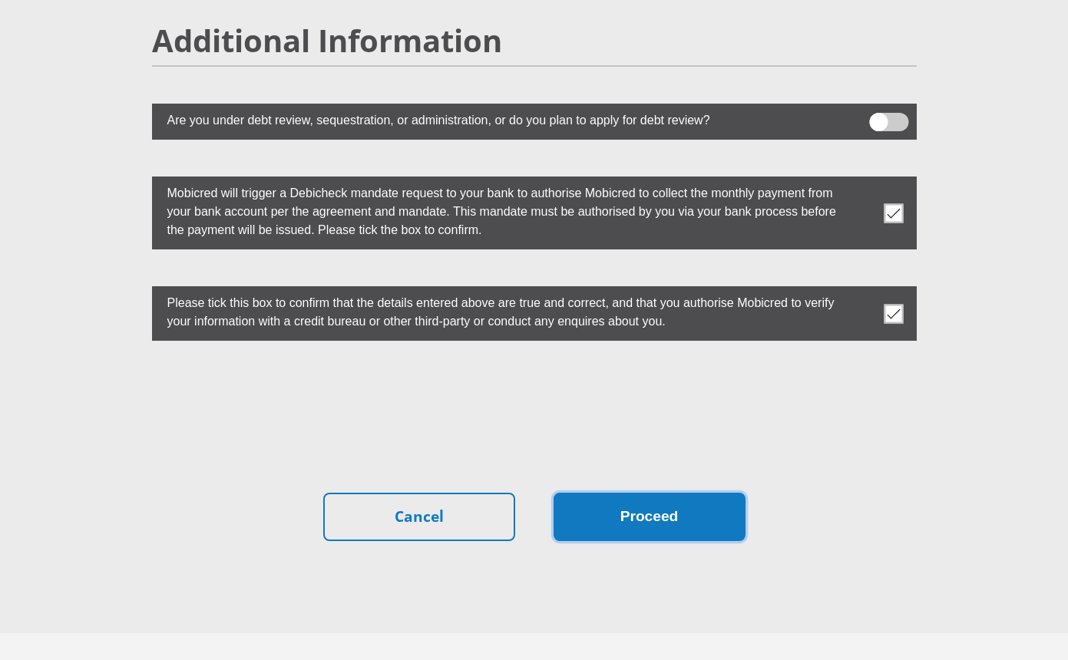
click at [656, 493] on button "Proceed" at bounding box center [650, 517] width 192 height 48
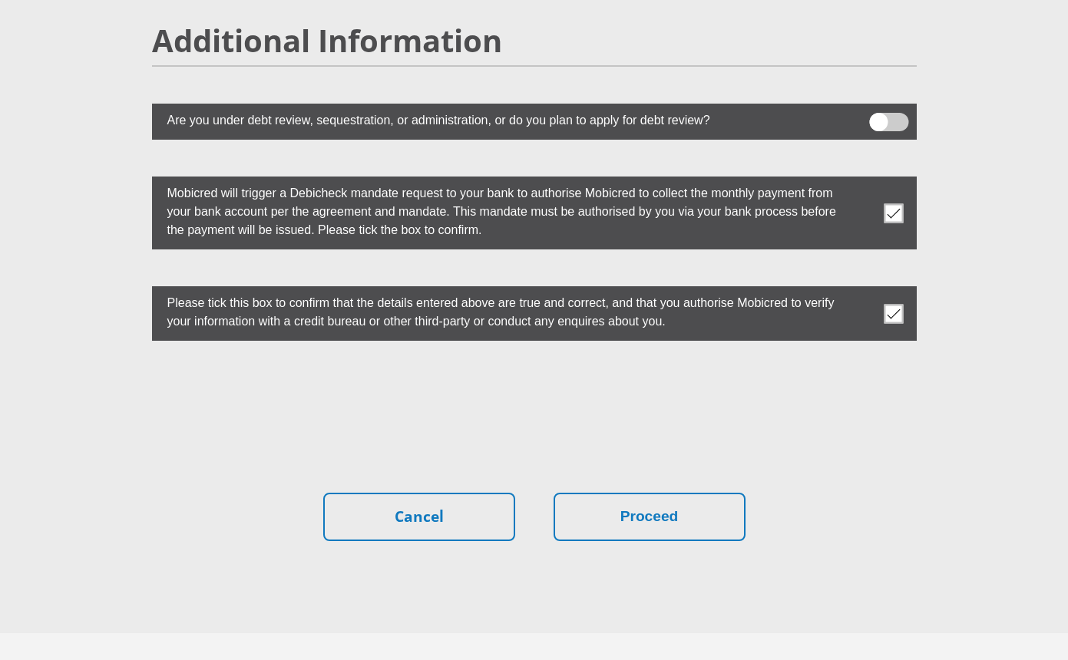
scroll to position [0, 0]
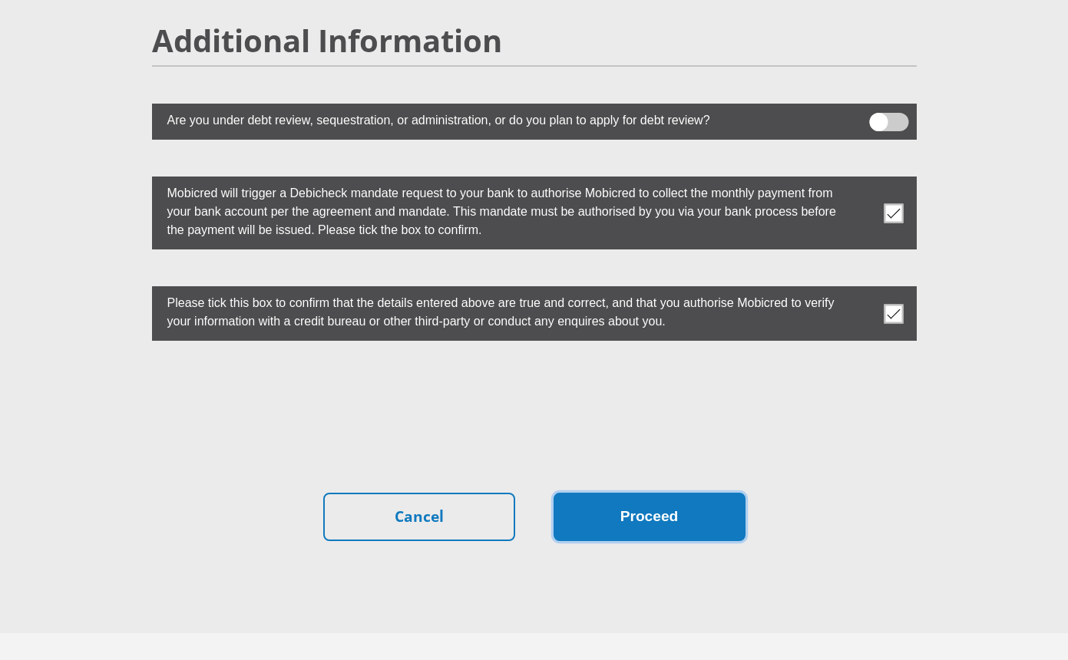
click at [638, 493] on button "Proceed" at bounding box center [650, 517] width 192 height 48
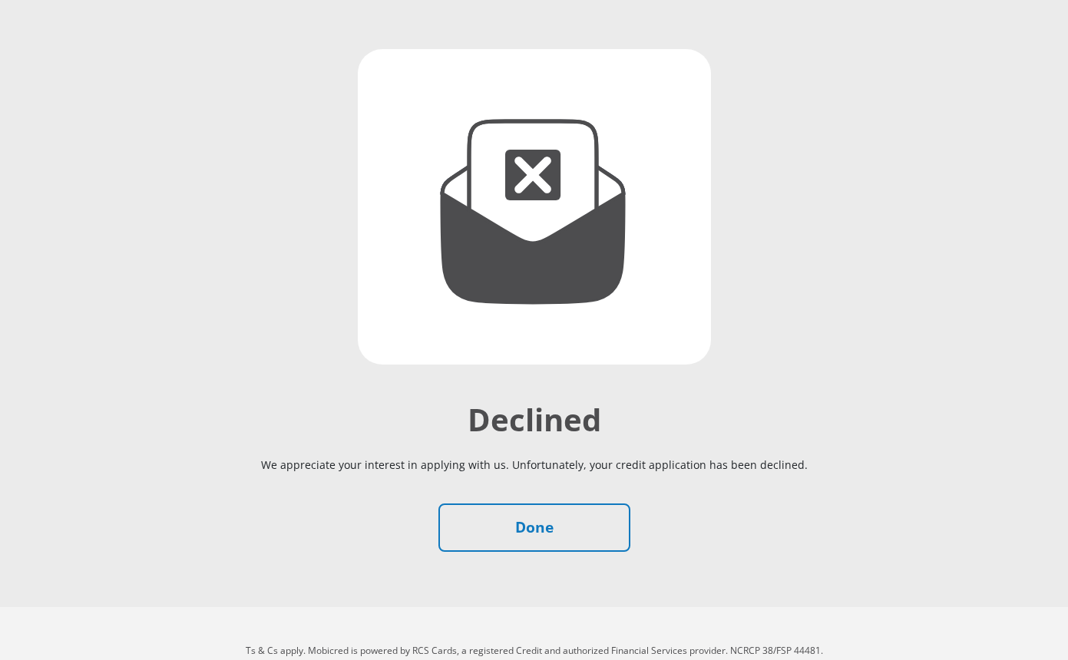
scroll to position [164, 0]
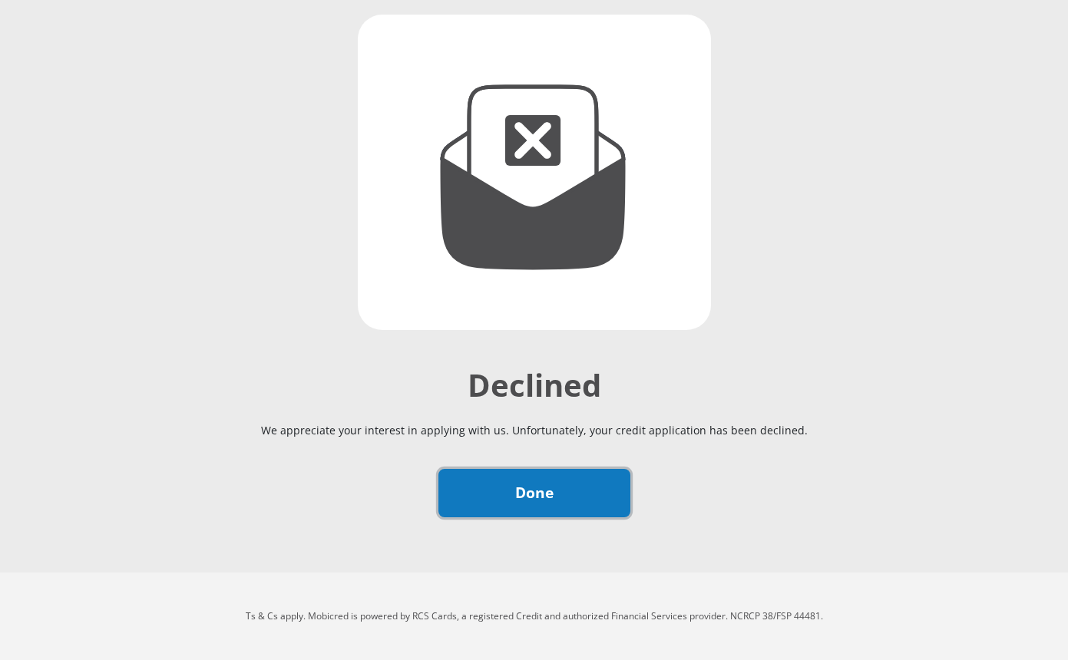
click at [491, 490] on link "Done" at bounding box center [534, 493] width 192 height 48
